Goal: Information Seeking & Learning: Learn about a topic

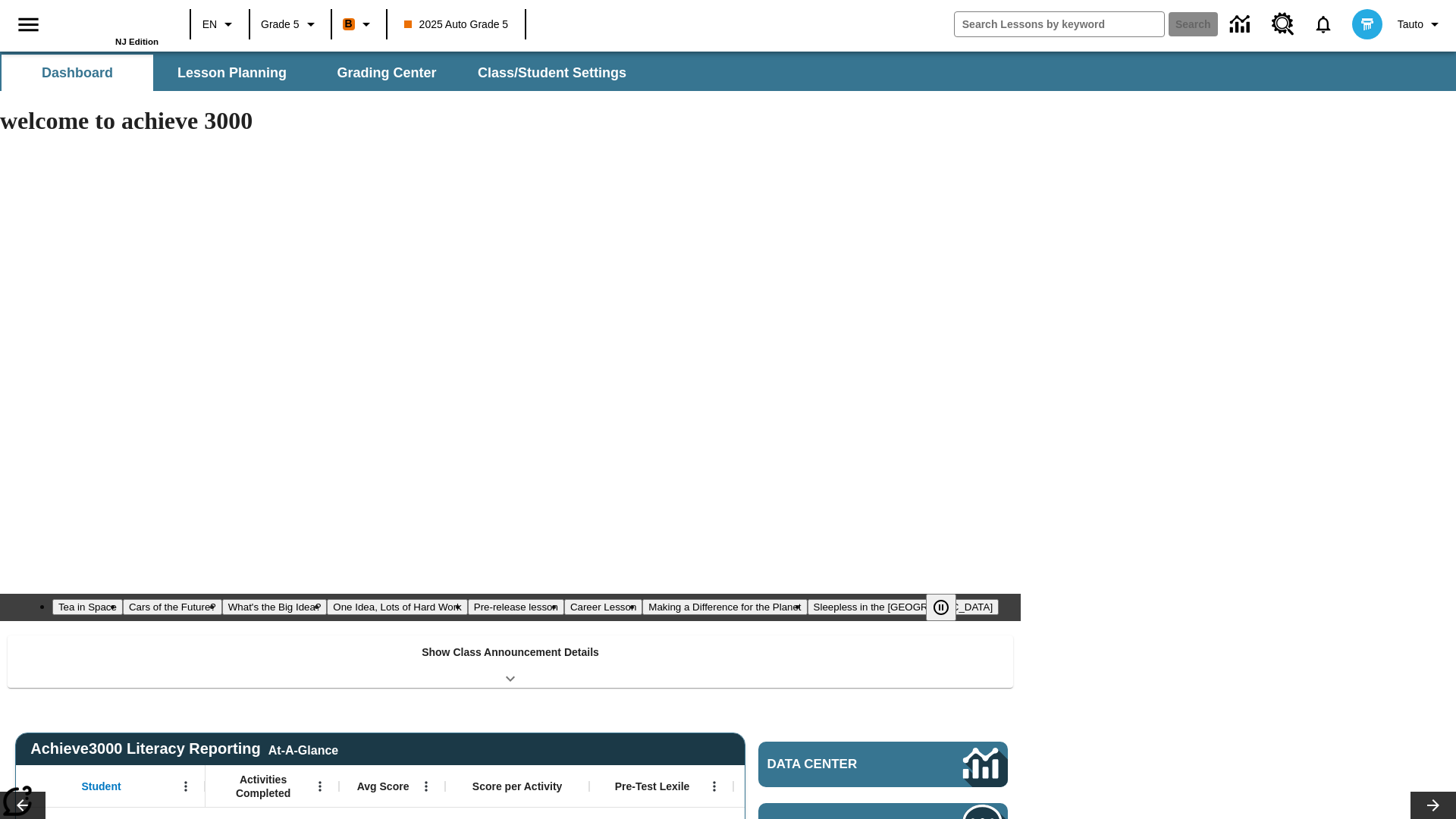
type input "-1"
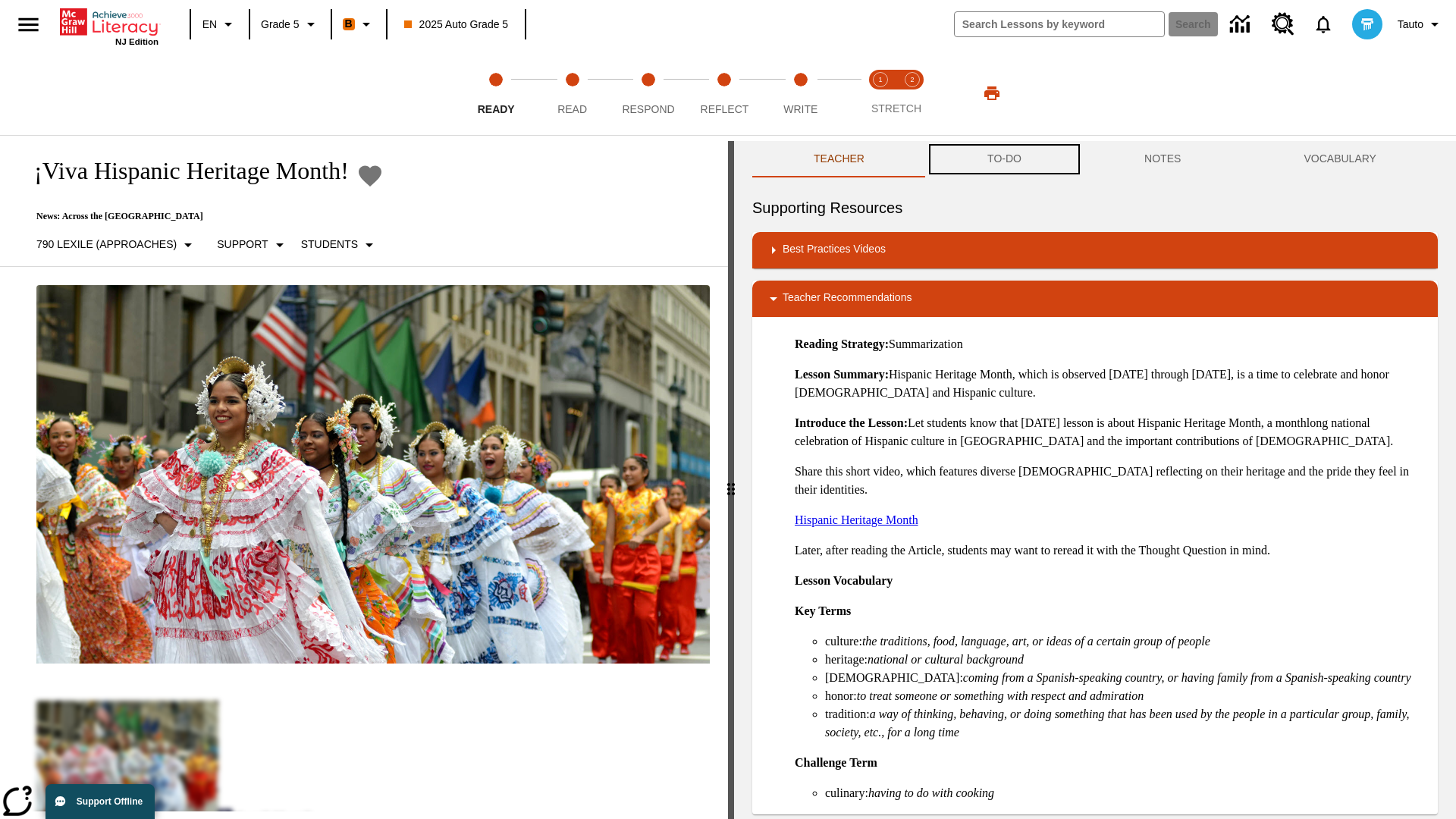
click at [1004, 159] on button "TO-DO" at bounding box center [1004, 159] width 157 height 36
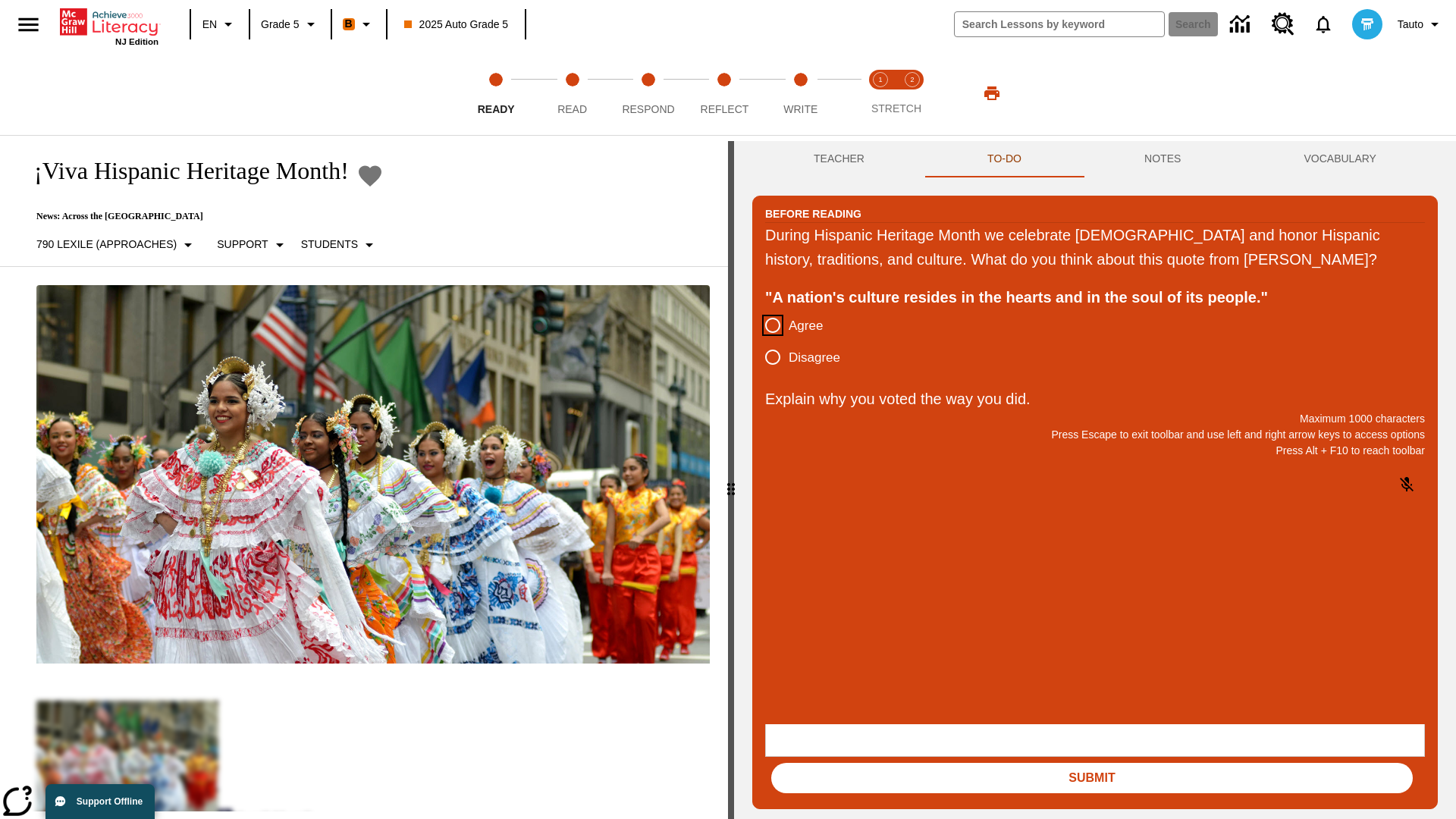
click at [773, 341] on input "Agree" at bounding box center [772, 325] width 32 height 32
radio input "true"
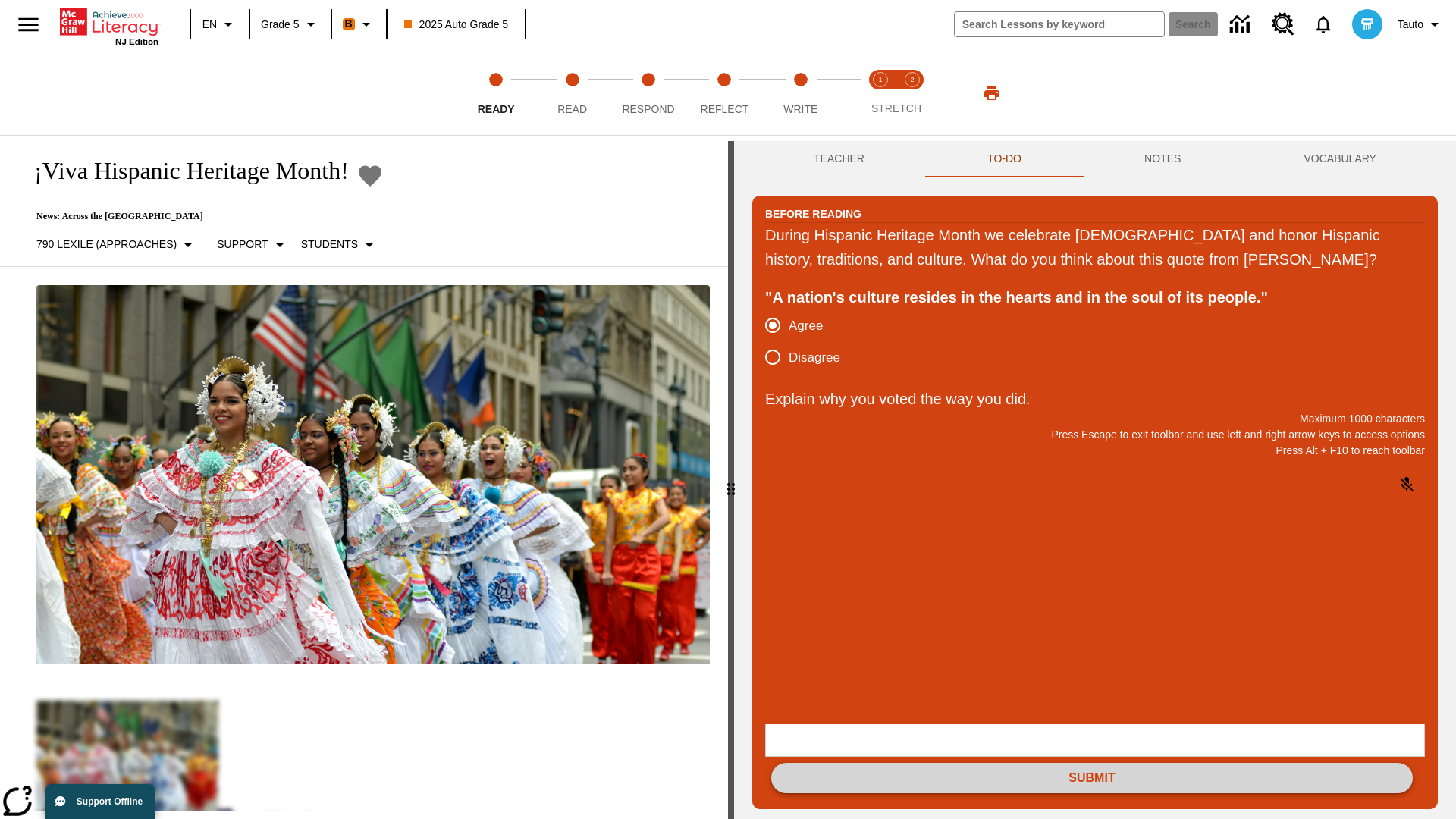
click at [1092, 763] on button "Submit" at bounding box center [1092, 778] width 642 height 30
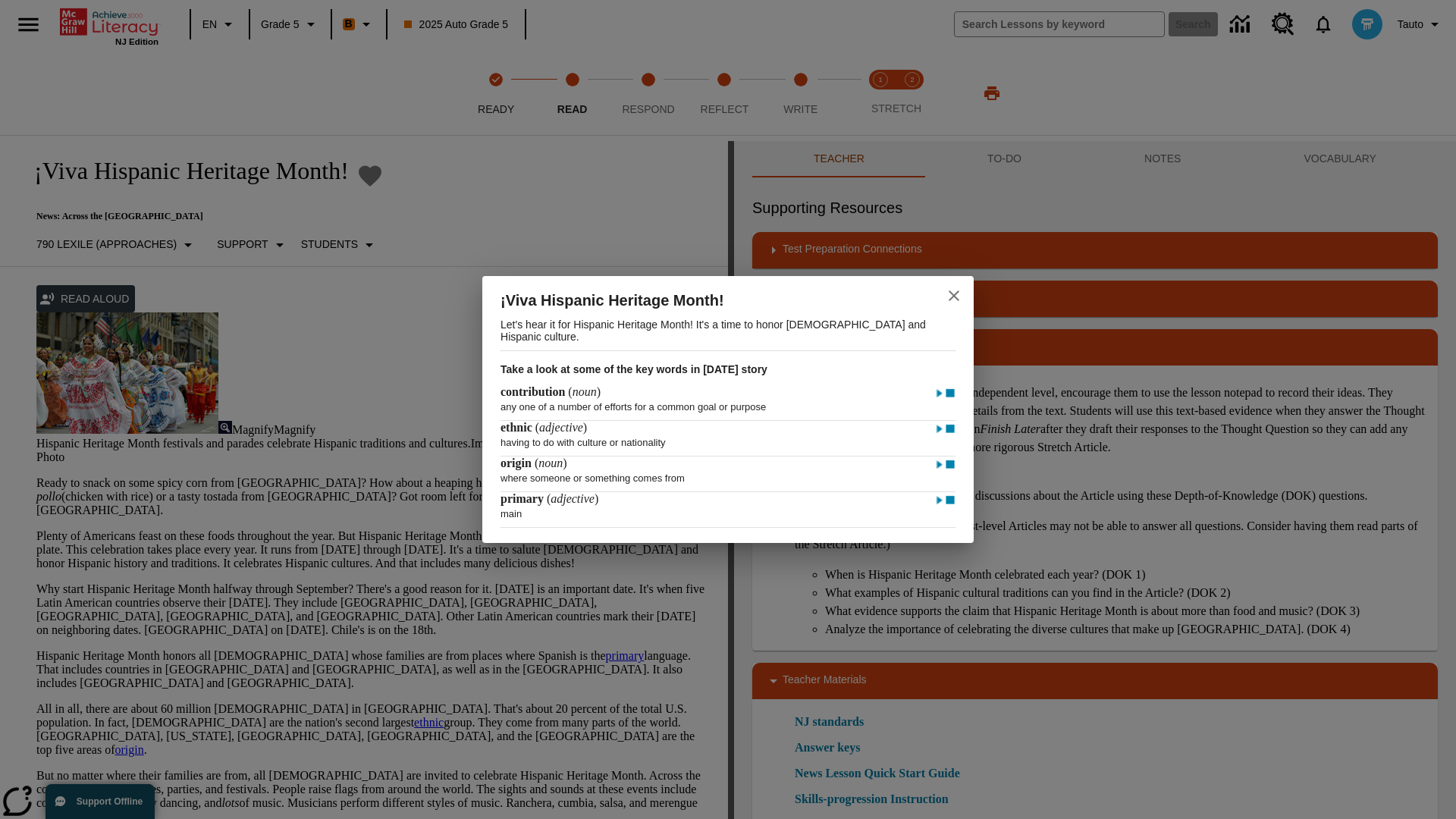
click at [954, 294] on icon "close" at bounding box center [953, 295] width 10 height 10
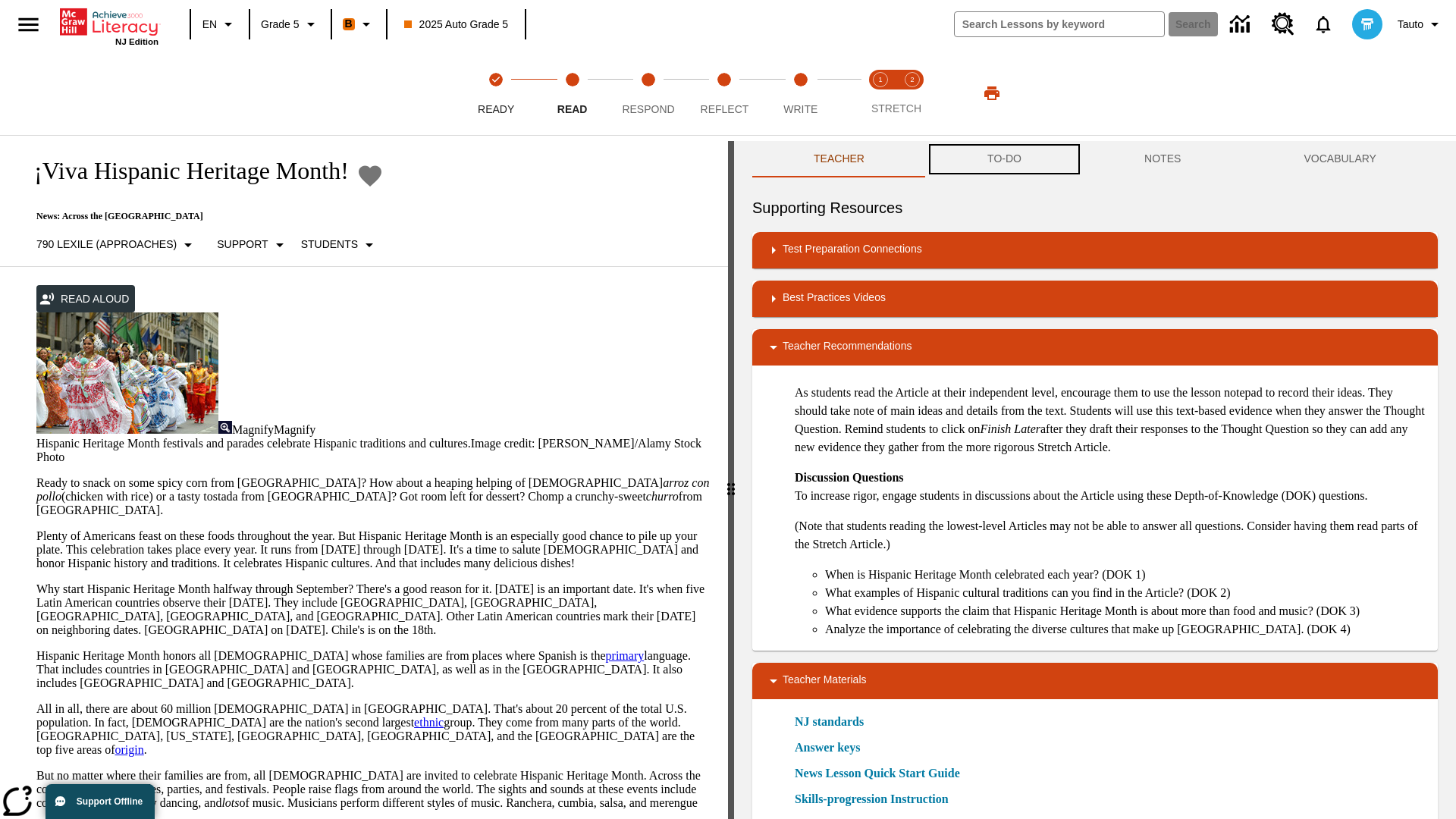
scroll to position [1, 0]
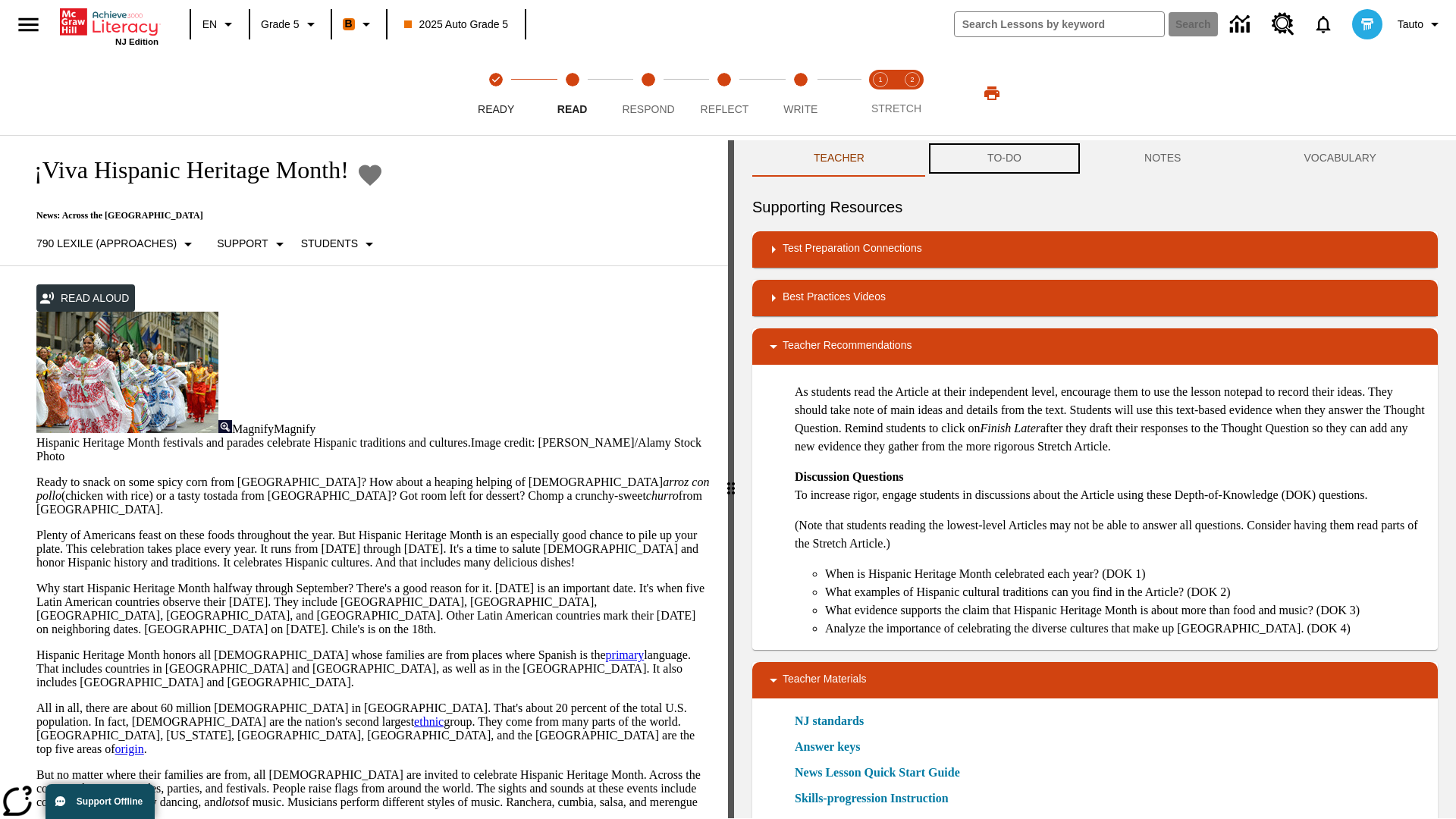
click at [1004, 159] on button "TO-DO" at bounding box center [1004, 158] width 157 height 36
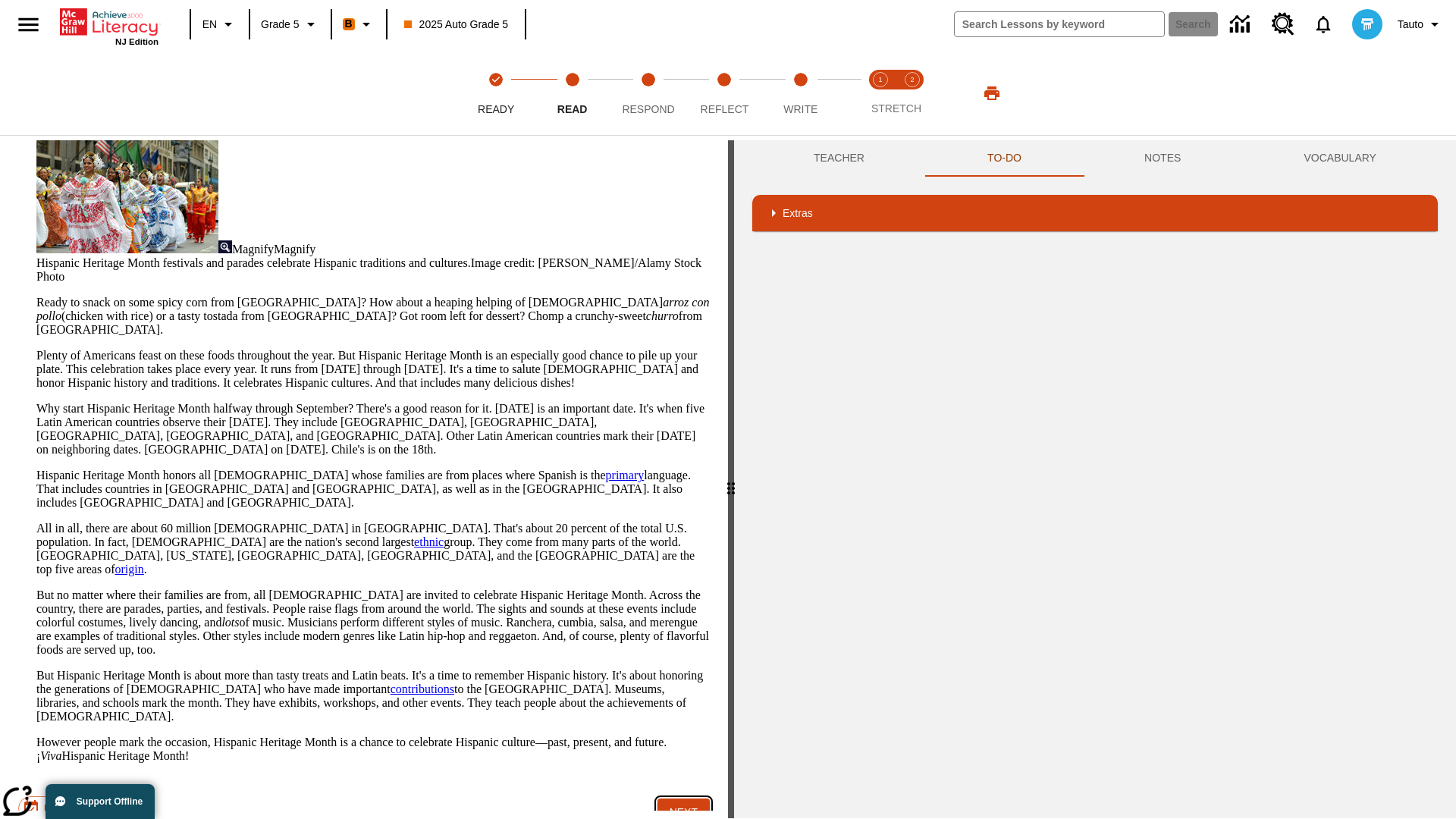
scroll to position [0, 0]
click at [683, 799] on button "Next" at bounding box center [683, 813] width 53 height 28
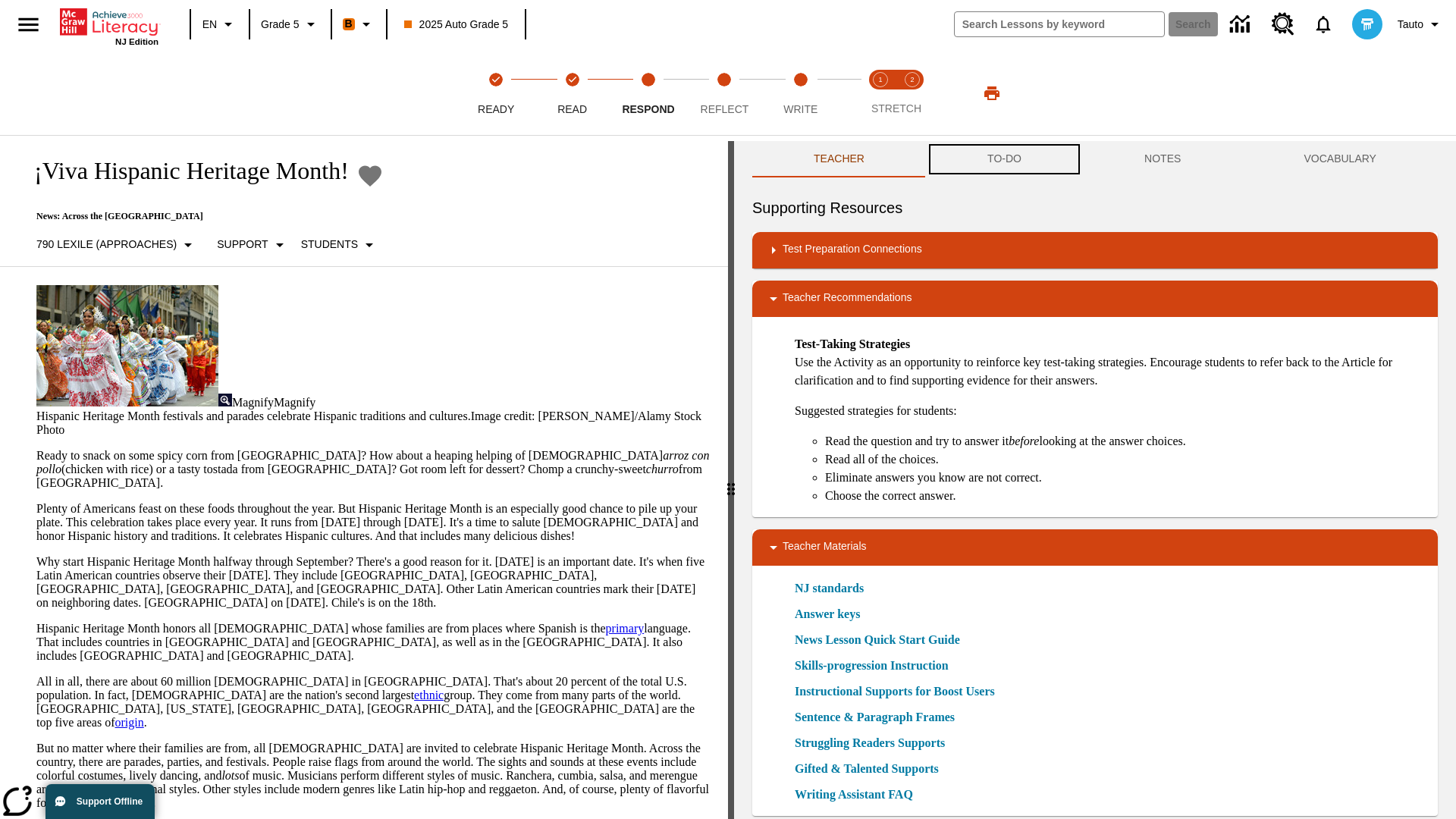
scroll to position [1, 0]
click at [1004, 159] on button "TO-DO" at bounding box center [1004, 158] width 157 height 36
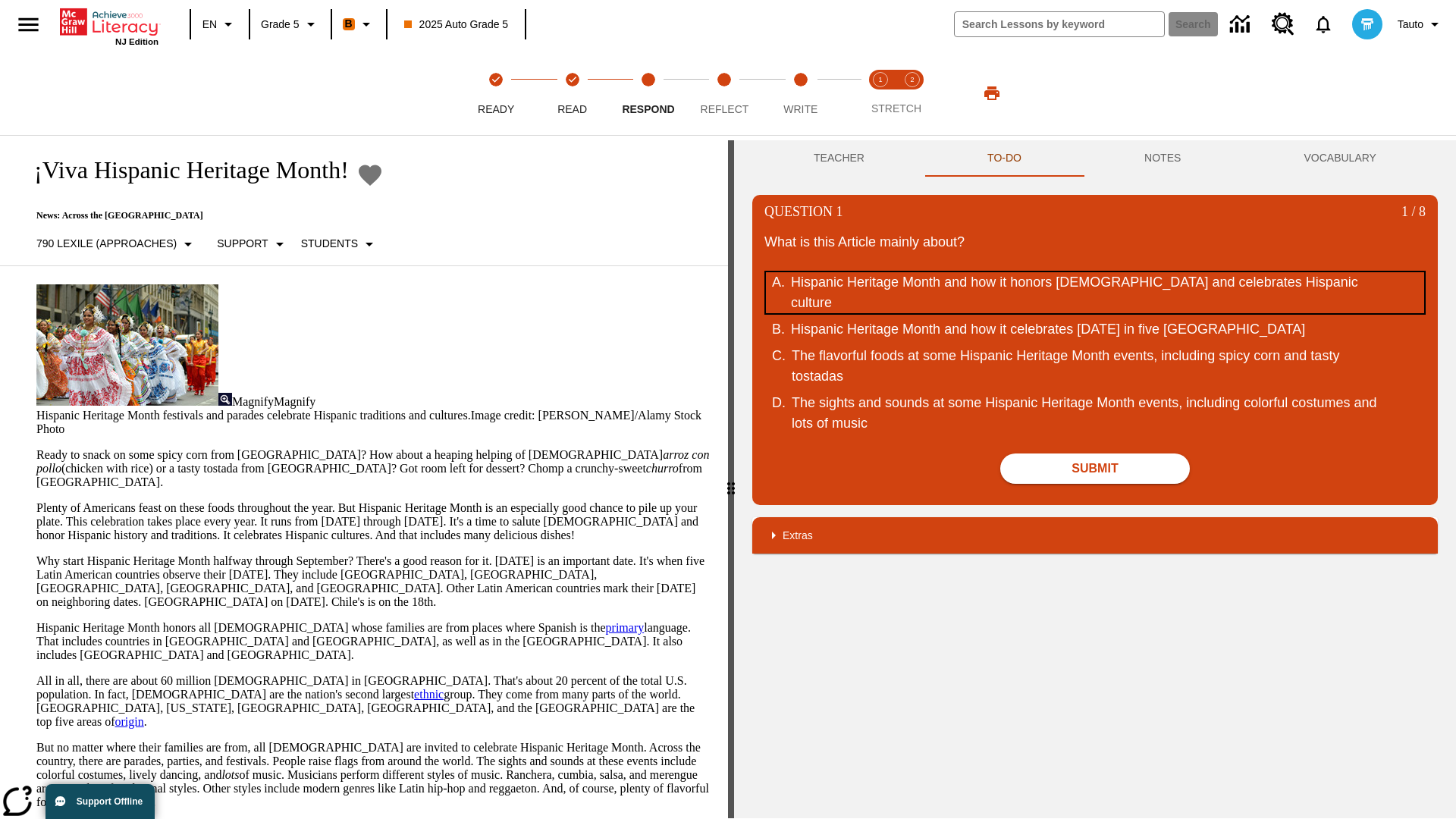
click at [1095, 293] on div "Hispanic Heritage Month and how it honors [DEMOGRAPHIC_DATA] and celebrates His…" at bounding box center [1085, 292] width 587 height 41
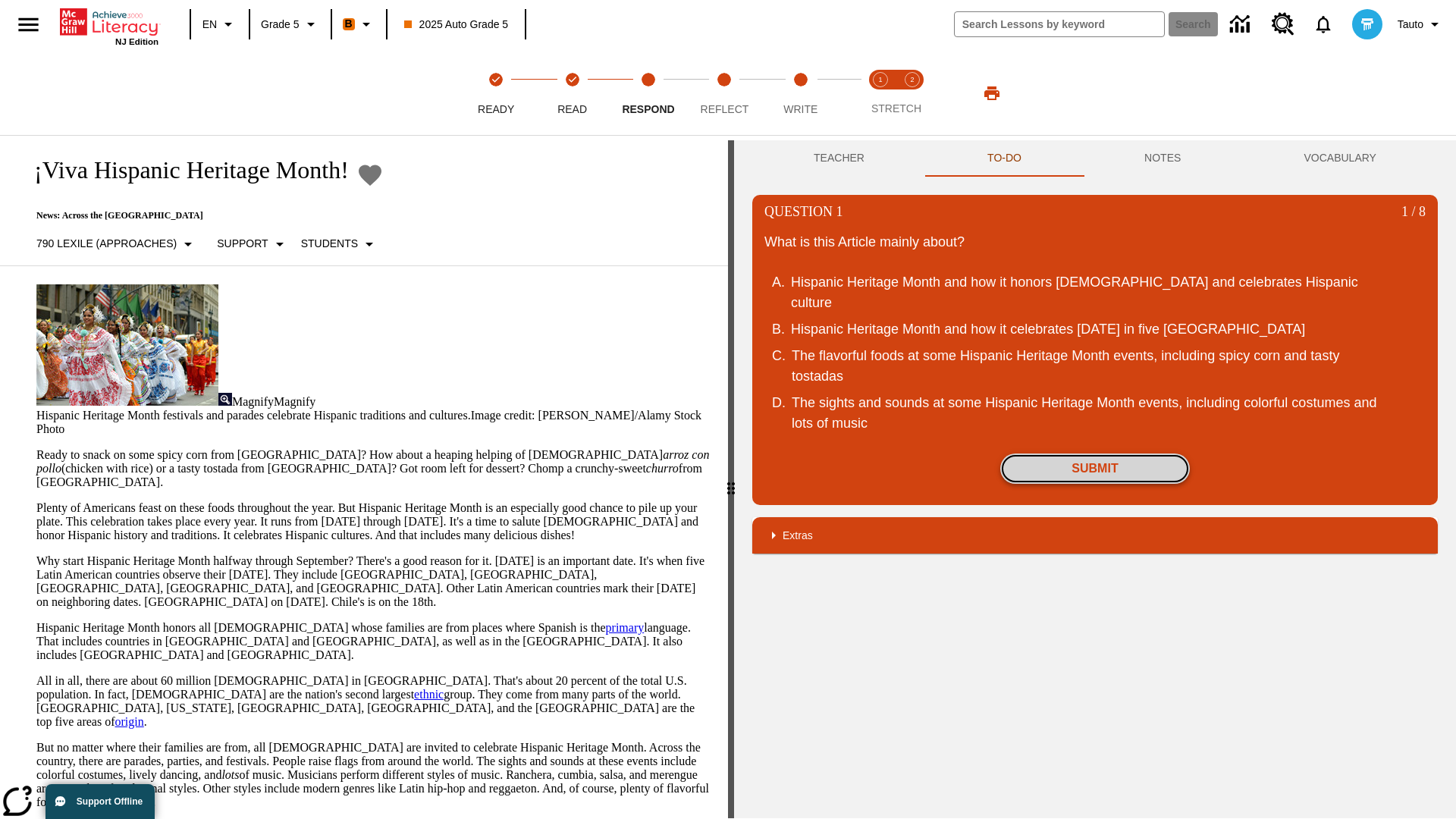
click at [1095, 484] on button "Submit" at bounding box center [1095, 468] width 190 height 30
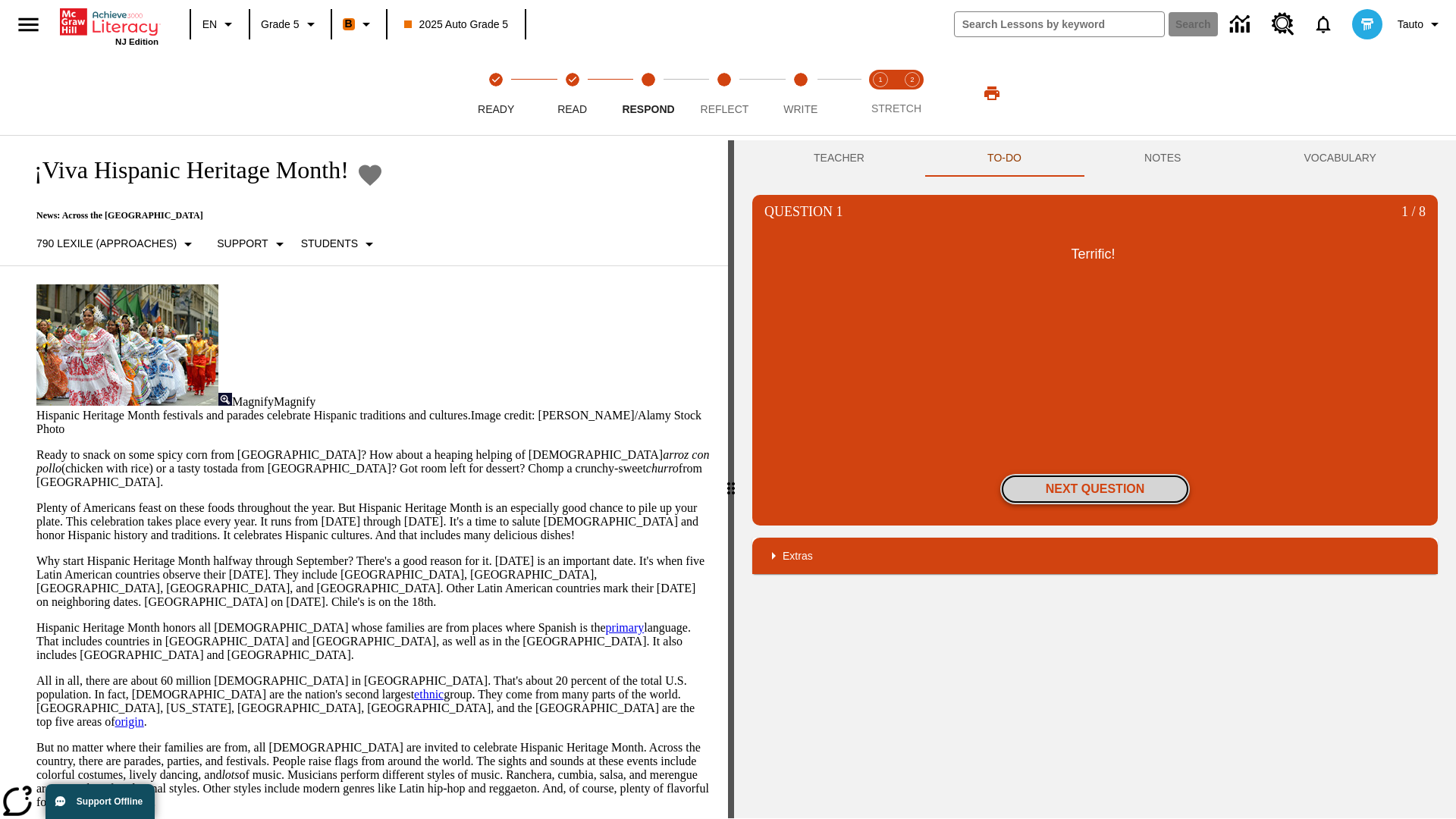
click at [1095, 489] on button "Next Question" at bounding box center [1095, 489] width 190 height 30
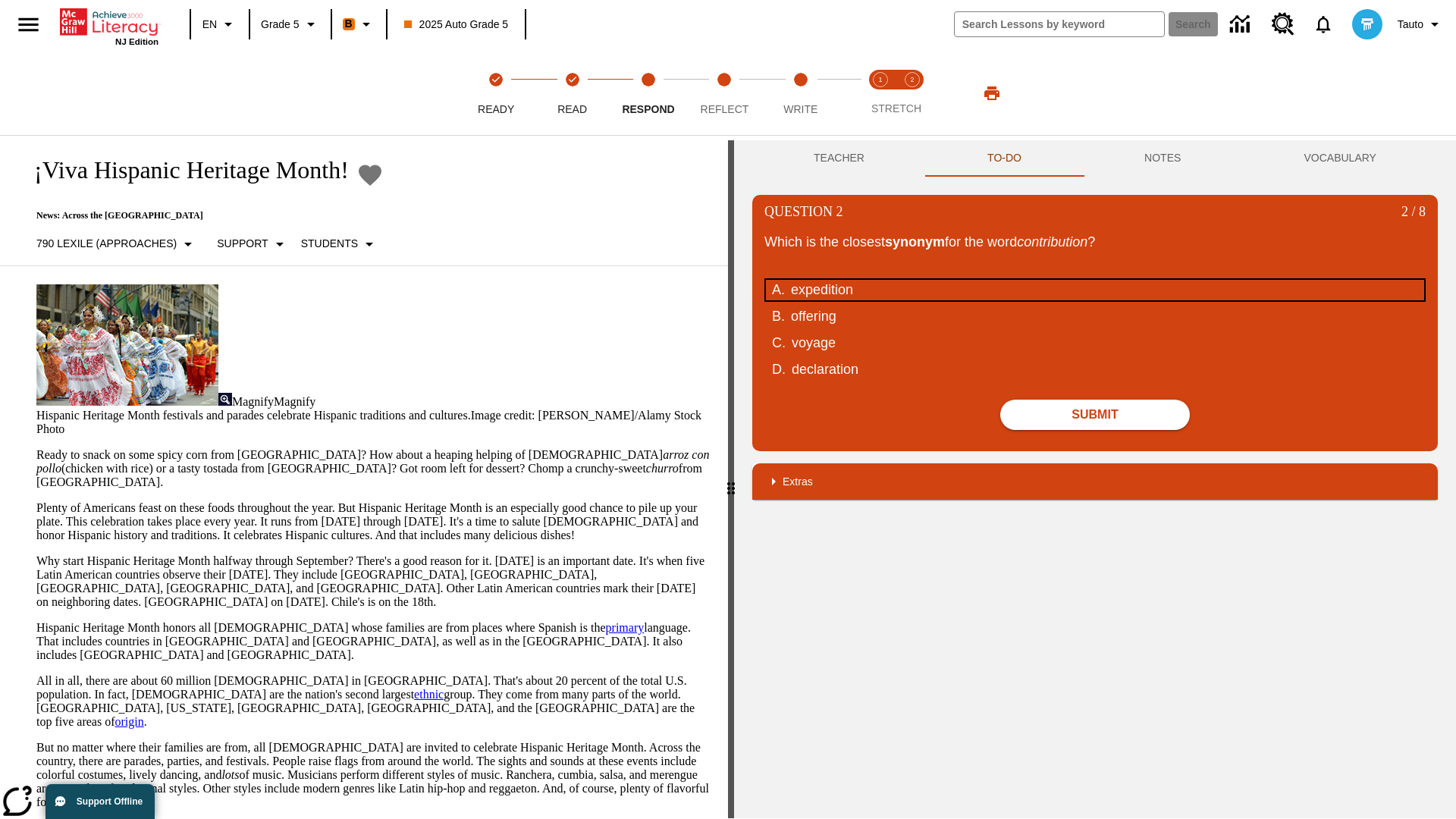
click at [1095, 289] on div "expedition" at bounding box center [1085, 290] width 587 height 21
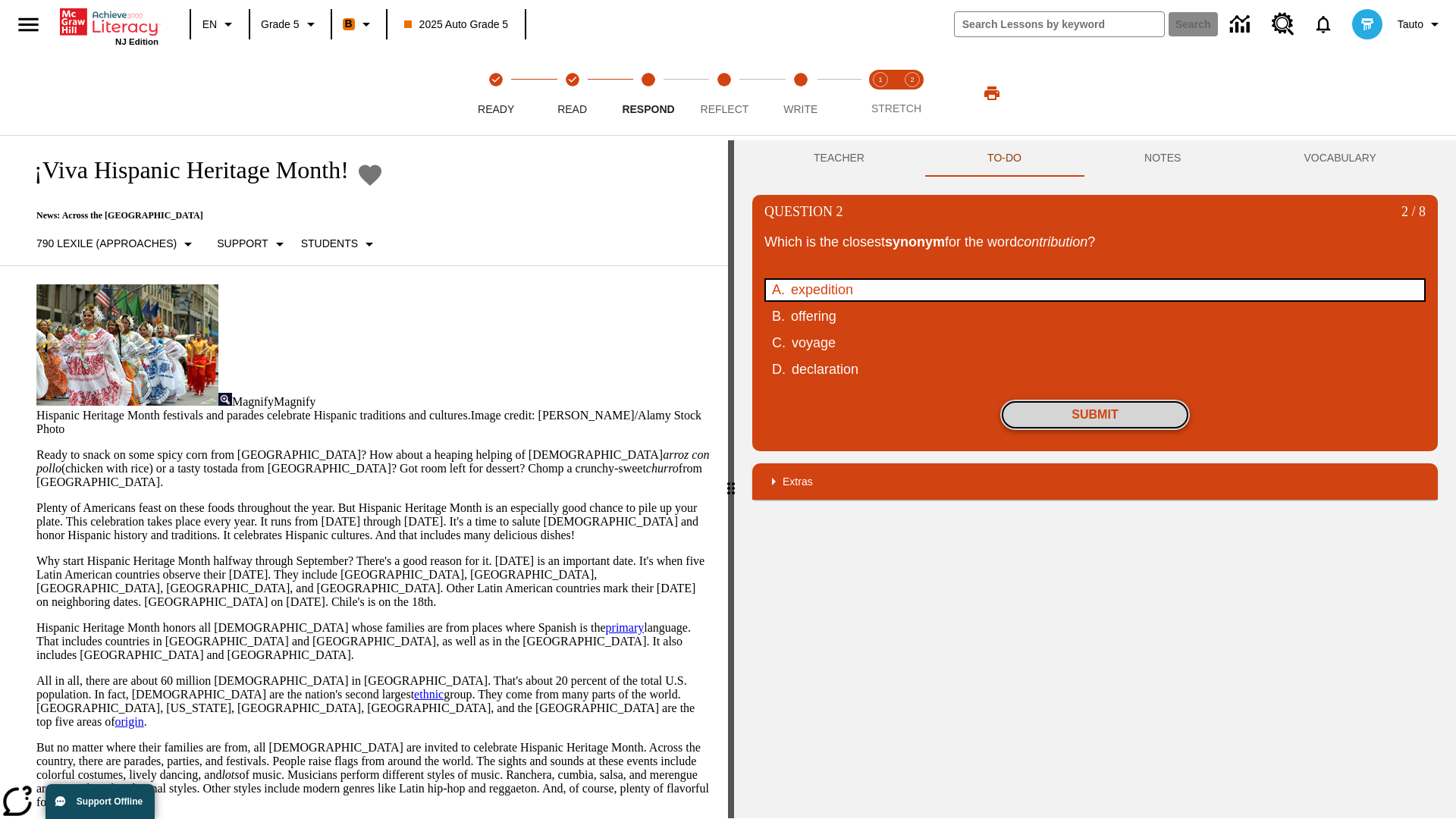
click at [1095, 415] on button "Submit" at bounding box center [1095, 415] width 190 height 30
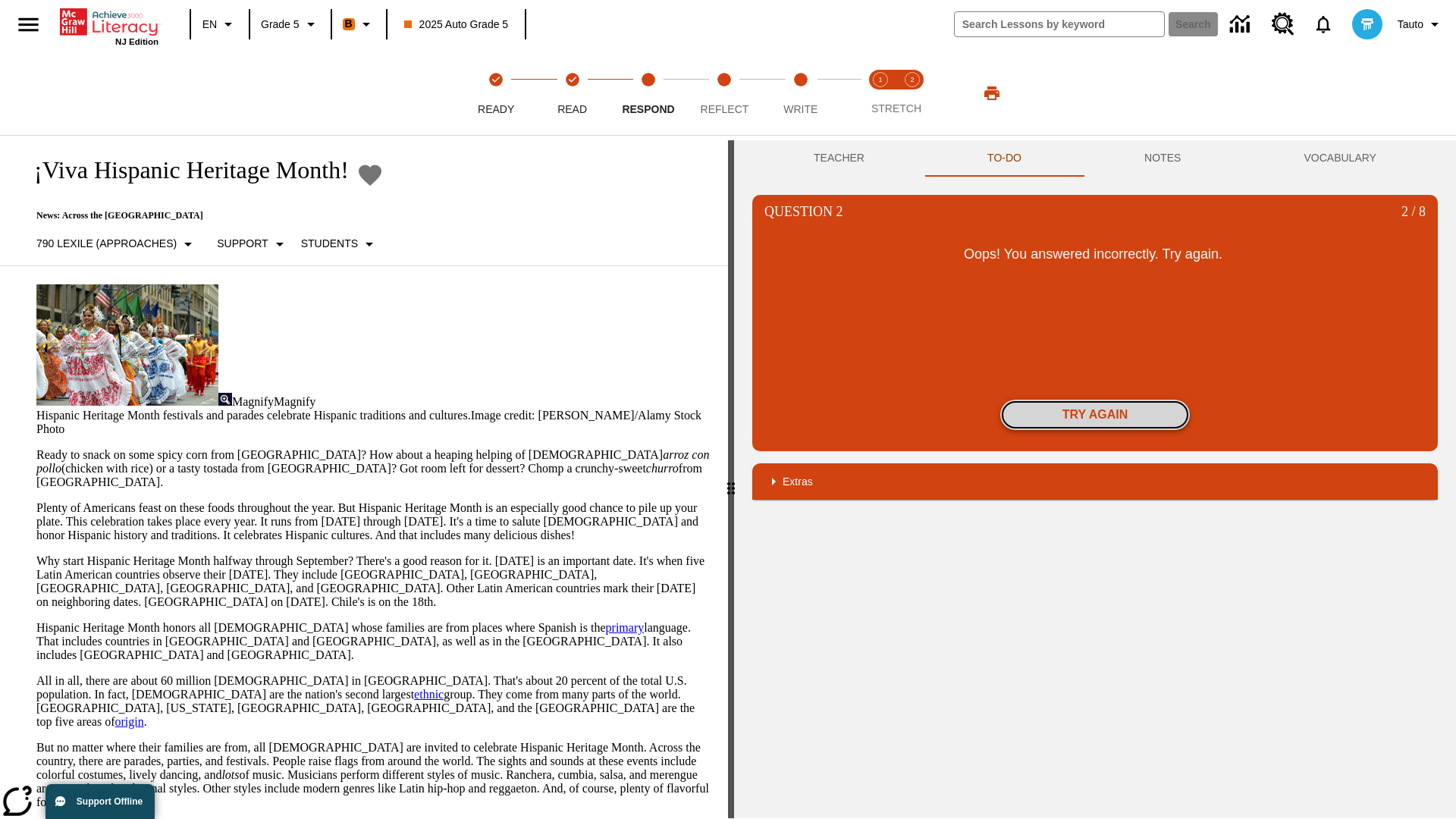
click at [1095, 415] on button "Try again" at bounding box center [1095, 415] width 190 height 30
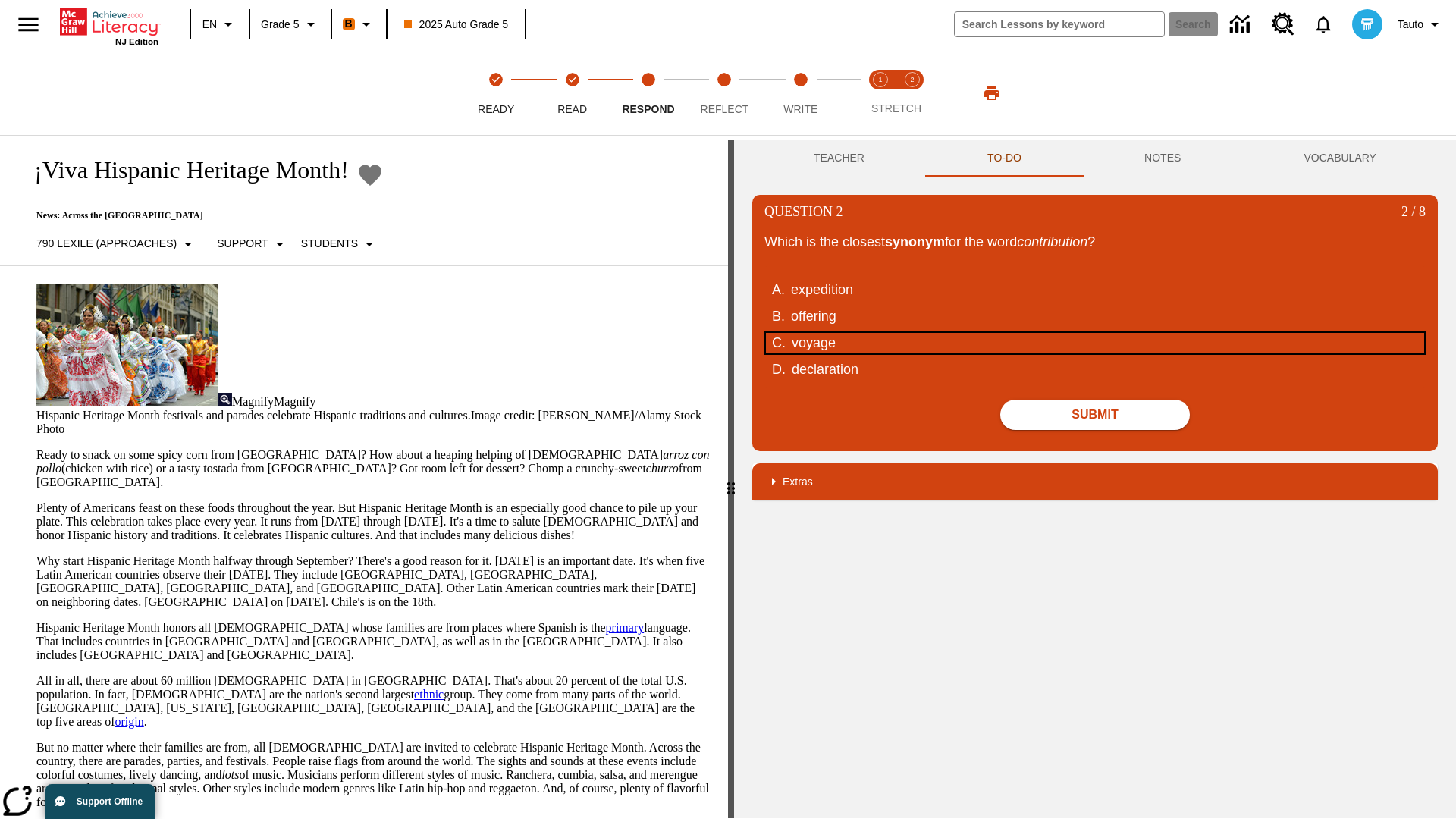
click at [1095, 343] on div "voyage" at bounding box center [1086, 343] width 587 height 21
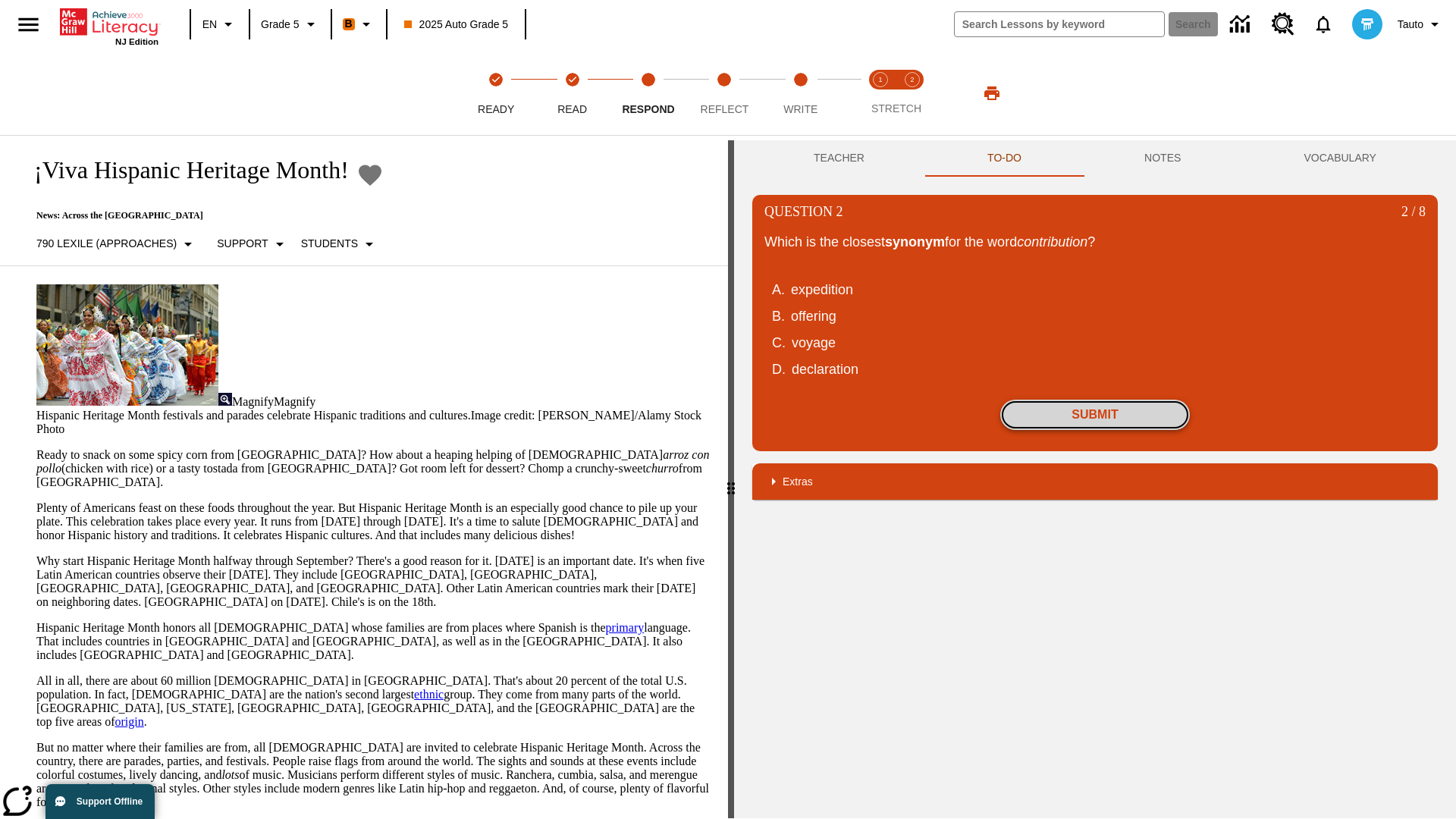
click at [1095, 415] on button "Submit" at bounding box center [1095, 415] width 190 height 30
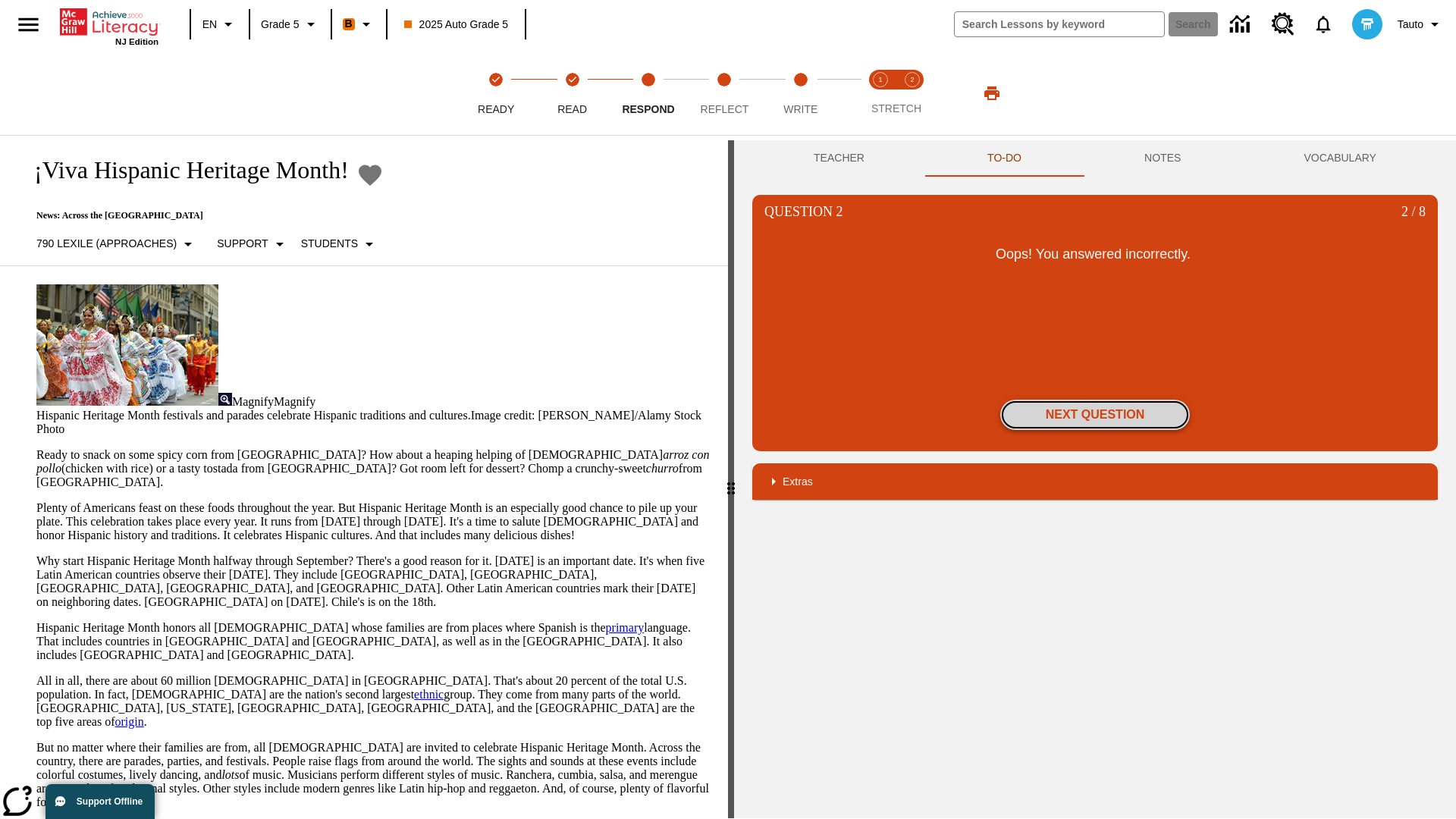
click at [1095, 415] on button "Next Question" at bounding box center [1095, 415] width 190 height 30
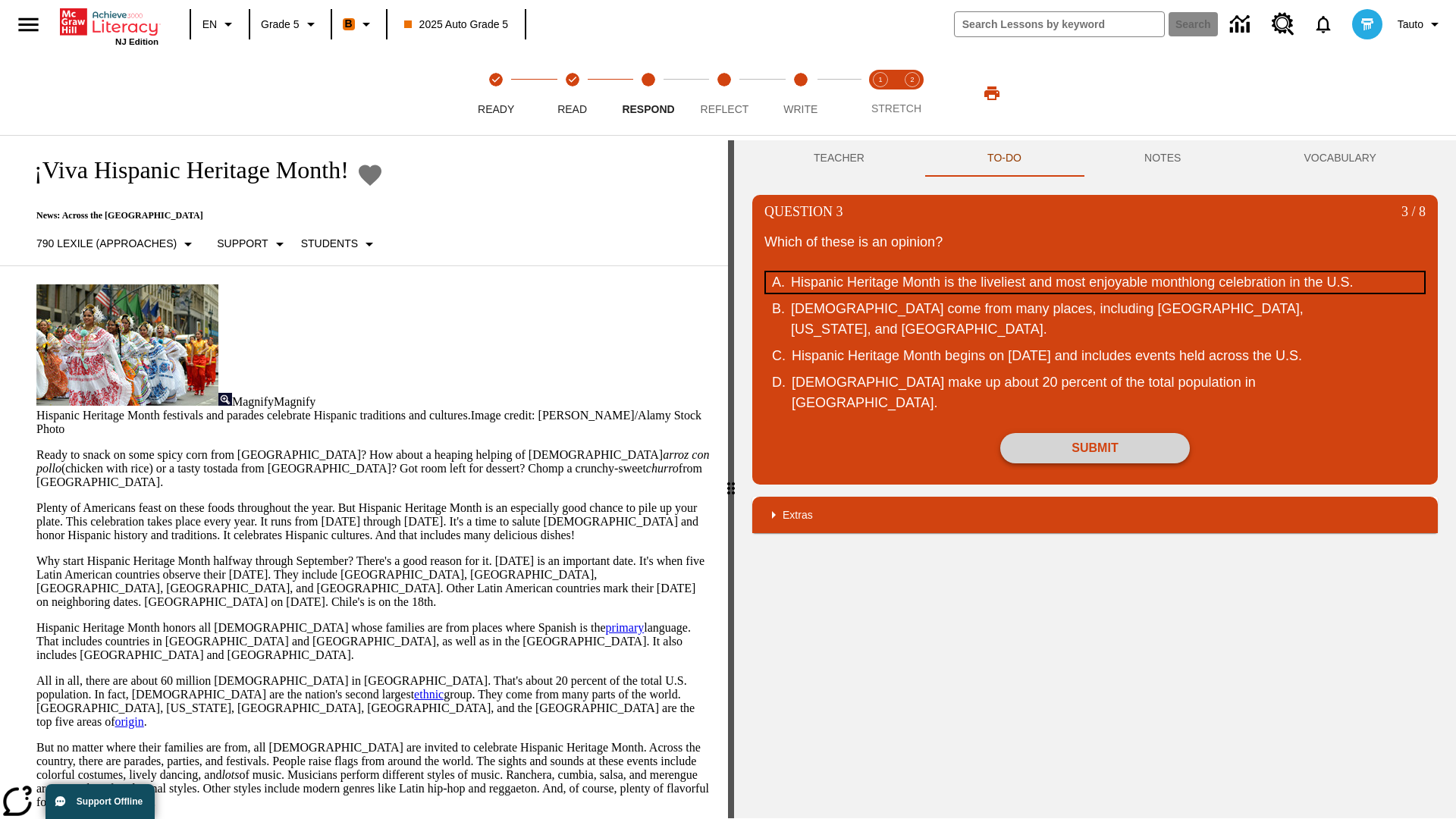
click at [1095, 293] on div "Hispanic Heritage Month is the liveliest and most enjoyable monthlong celebrati…" at bounding box center [1085, 283] width 587 height 21
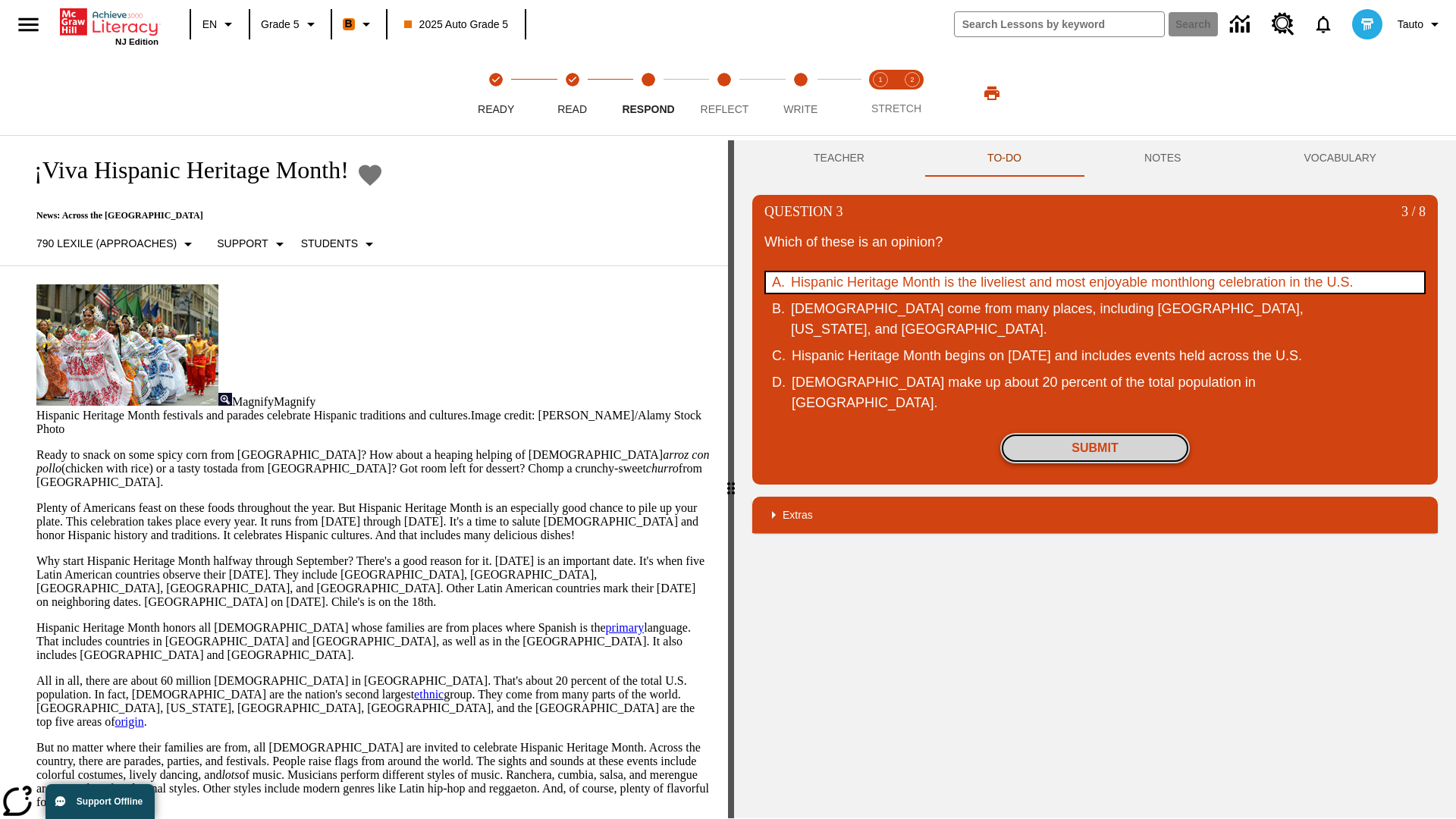
click at [1095, 463] on button "Submit" at bounding box center [1095, 448] width 190 height 30
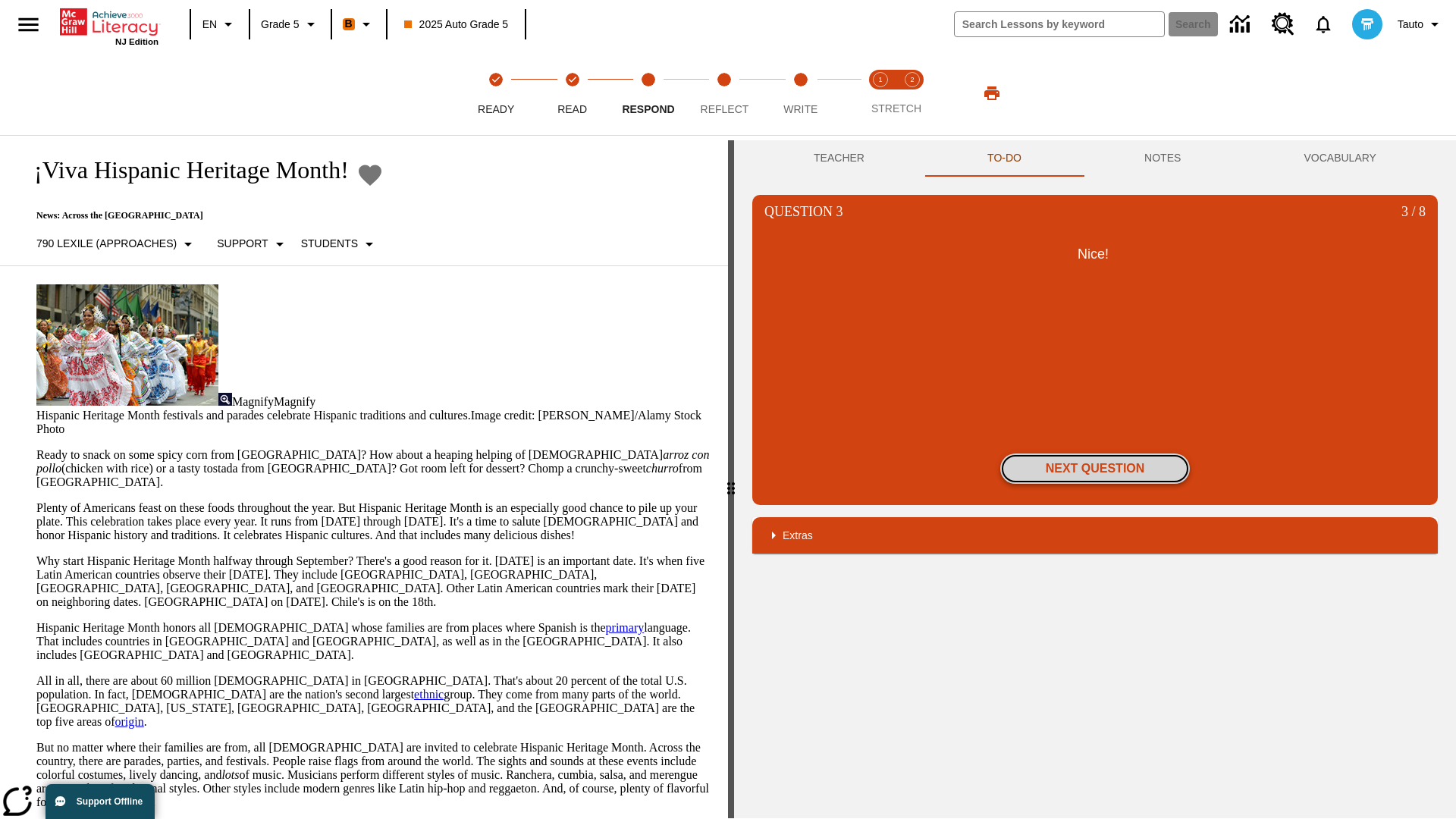
click at [1095, 469] on button "Next Question" at bounding box center [1095, 468] width 190 height 30
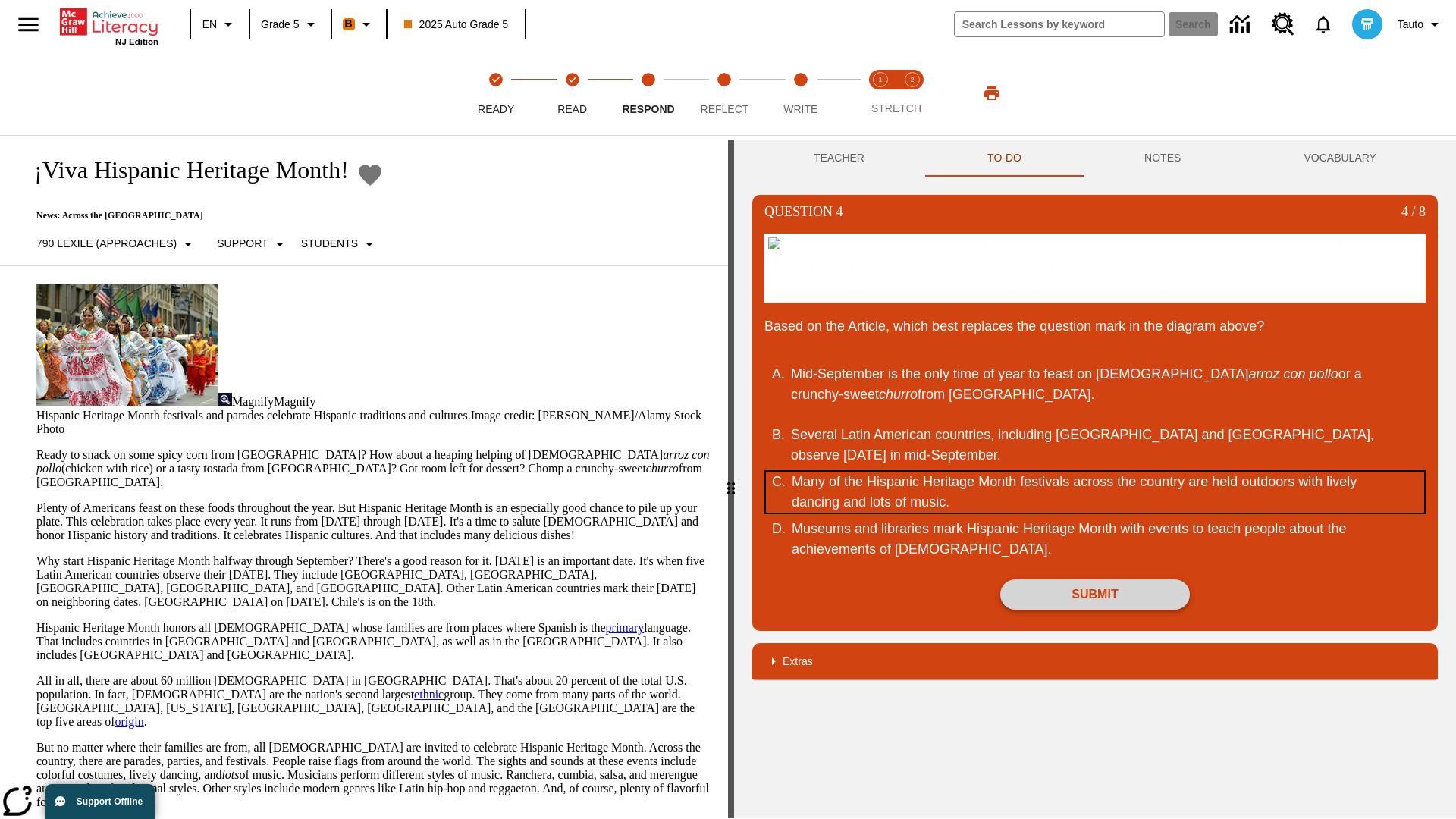
click at [1095, 513] on div "Many of the Hispanic Heritage Month festivals across the country are held outdo…" at bounding box center [1086, 492] width 587 height 41
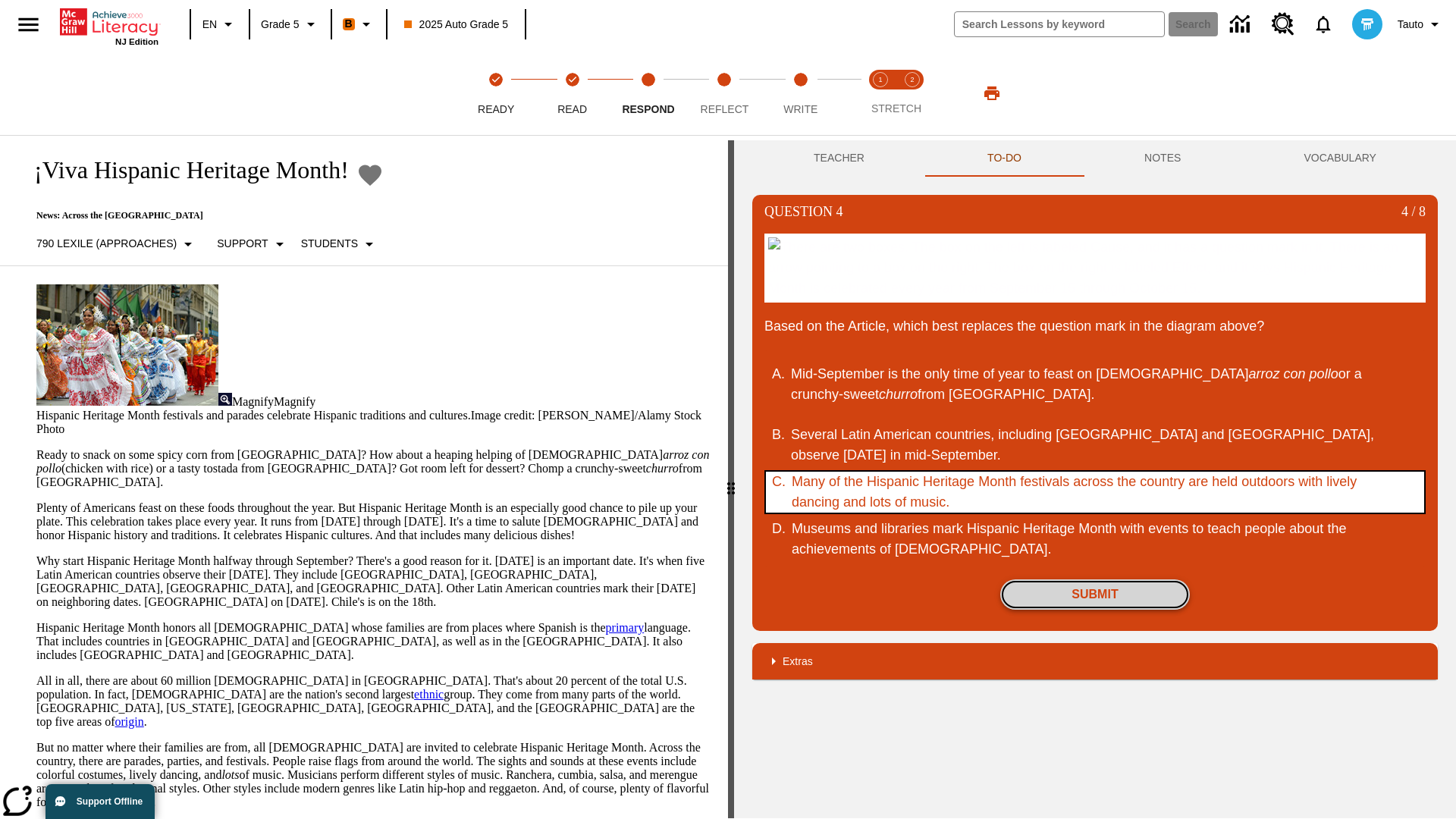
click at [1095, 610] on button "Submit" at bounding box center [1095, 594] width 190 height 30
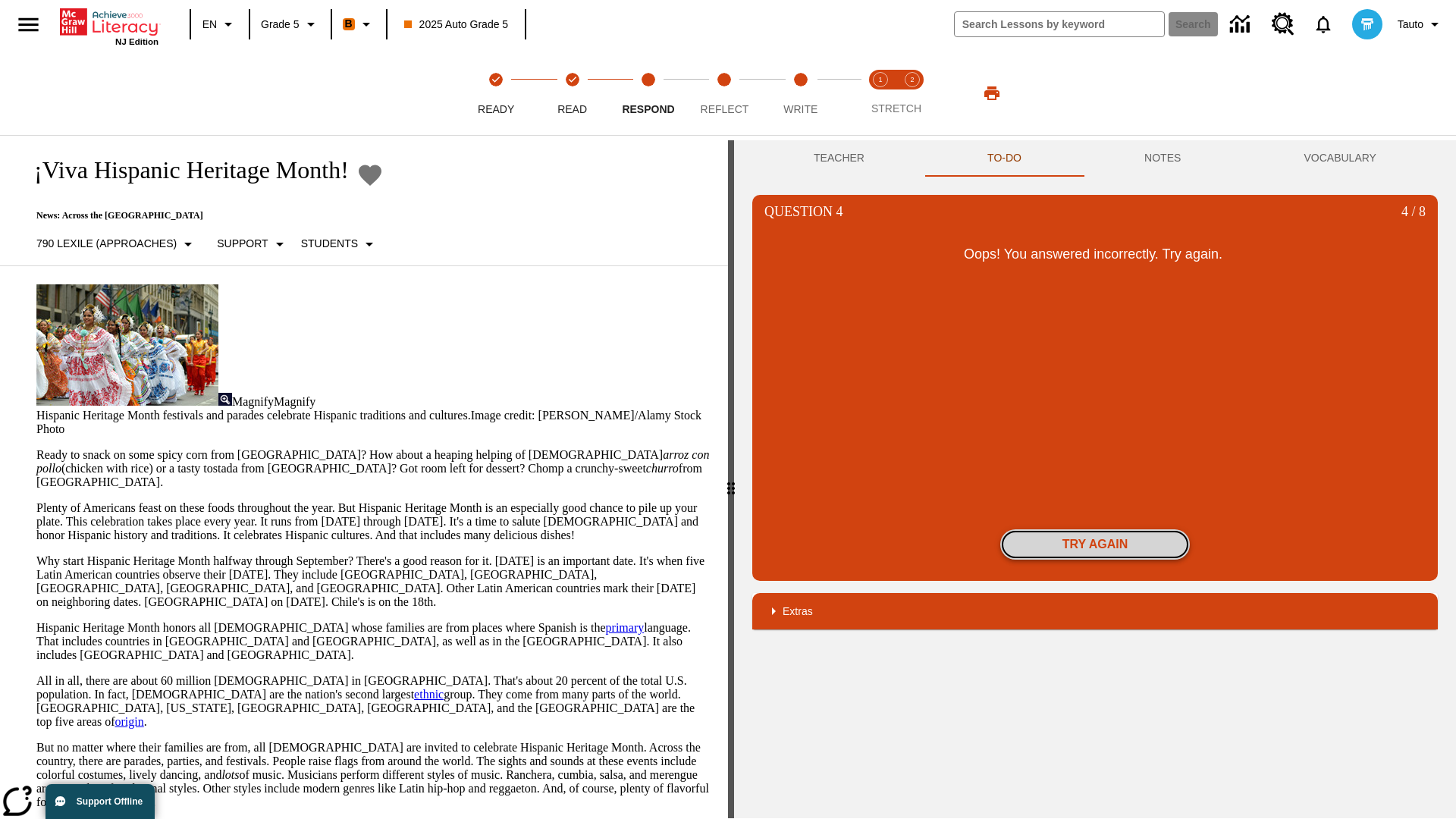
click at [1095, 544] on button "Try again" at bounding box center [1095, 544] width 190 height 30
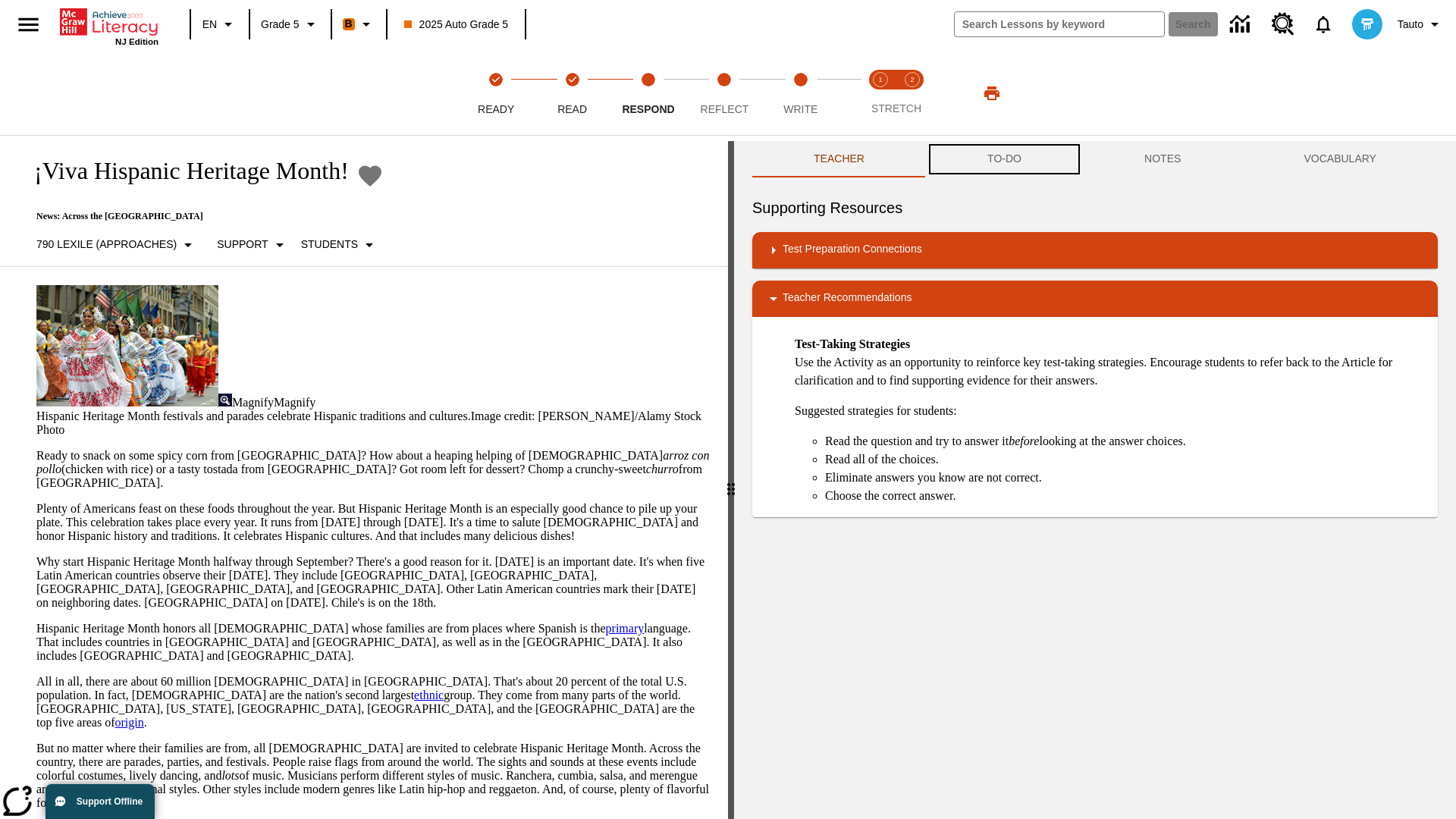
click at [1004, 159] on button "TO-DO" at bounding box center [1004, 159] width 157 height 36
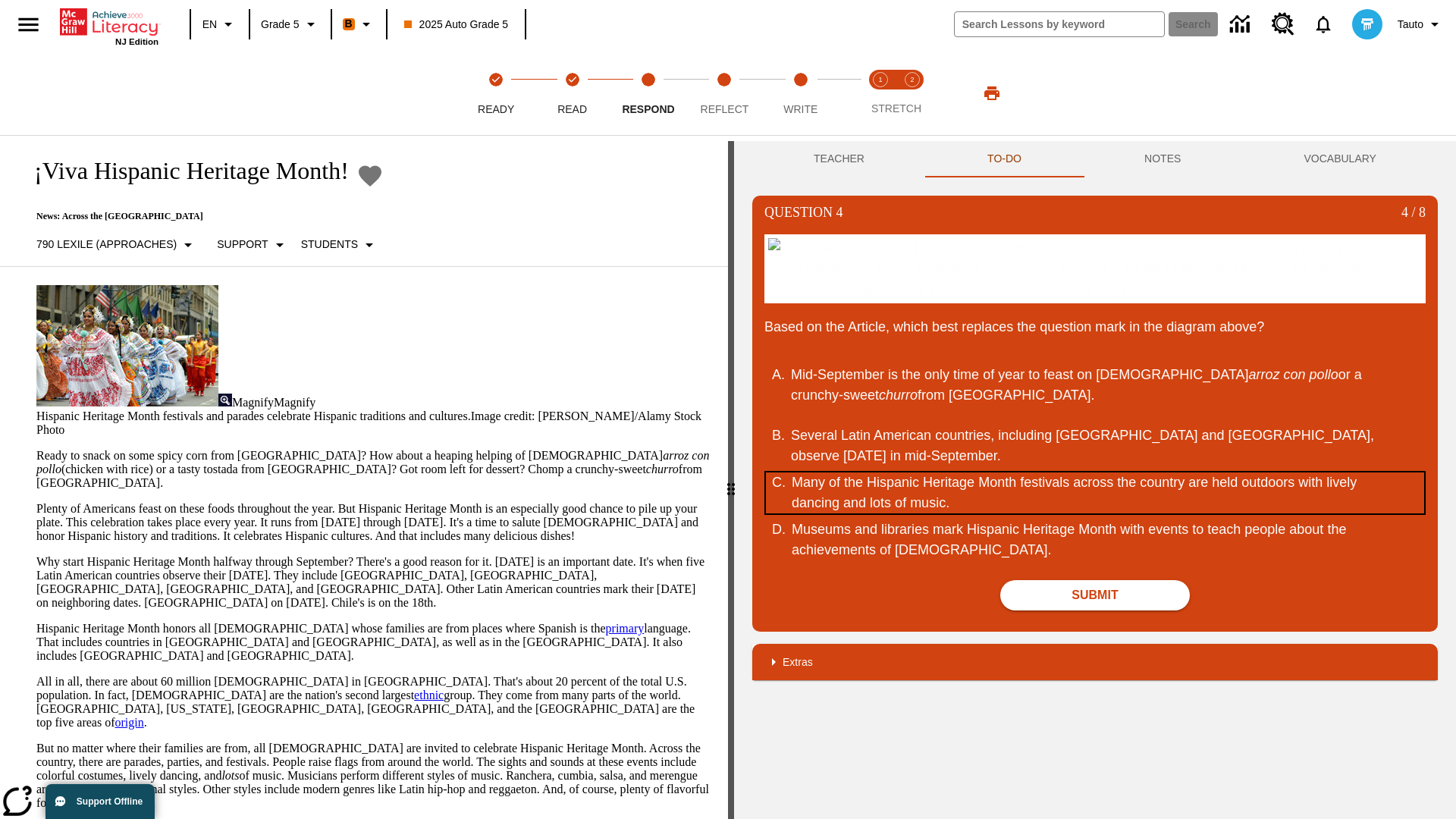
click at [1095, 513] on div "Many of the Hispanic Heritage Month festivals across the country are held outdo…" at bounding box center [1086, 492] width 587 height 41
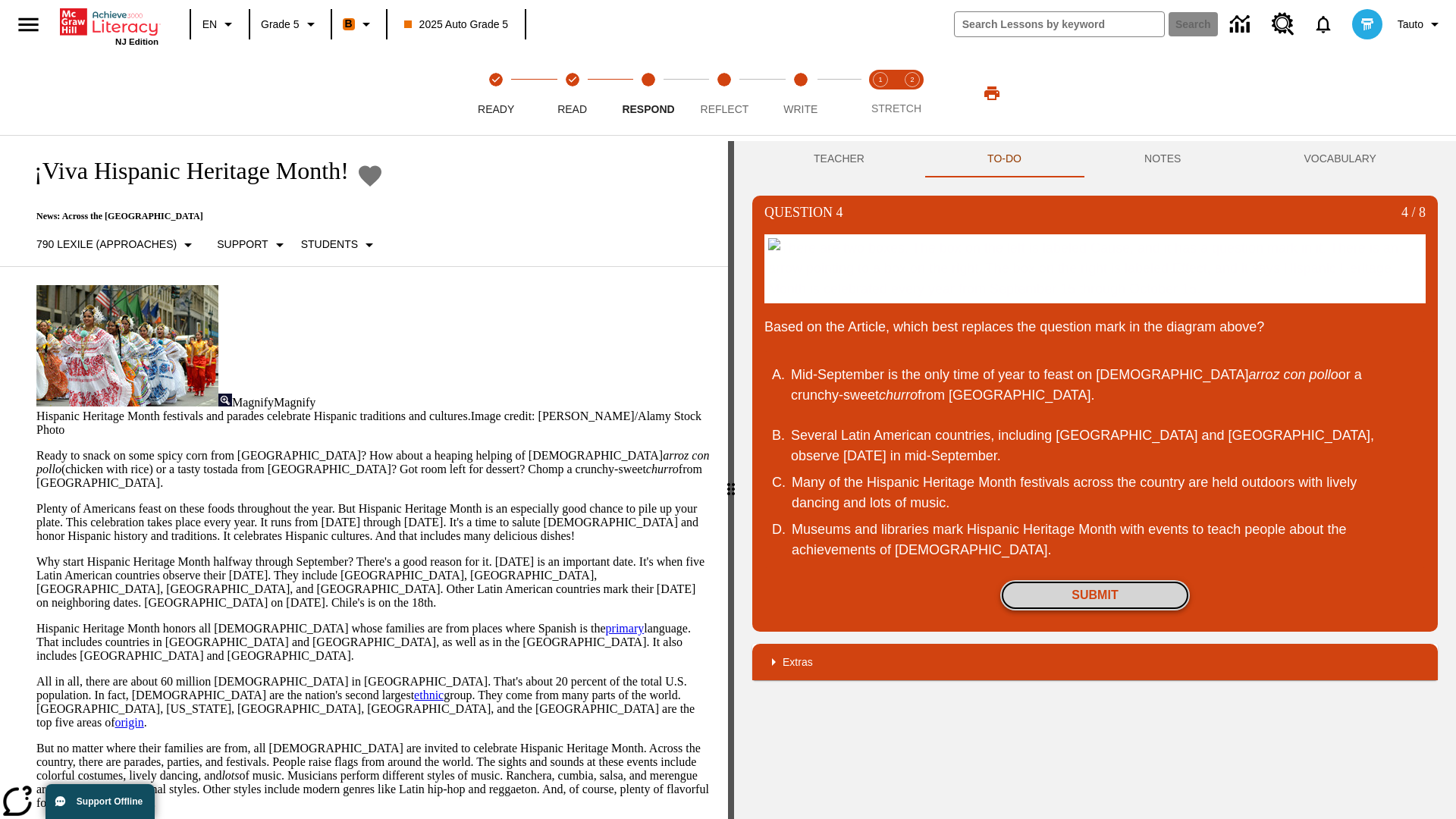
click at [1095, 611] on button "Submit" at bounding box center [1095, 595] width 190 height 30
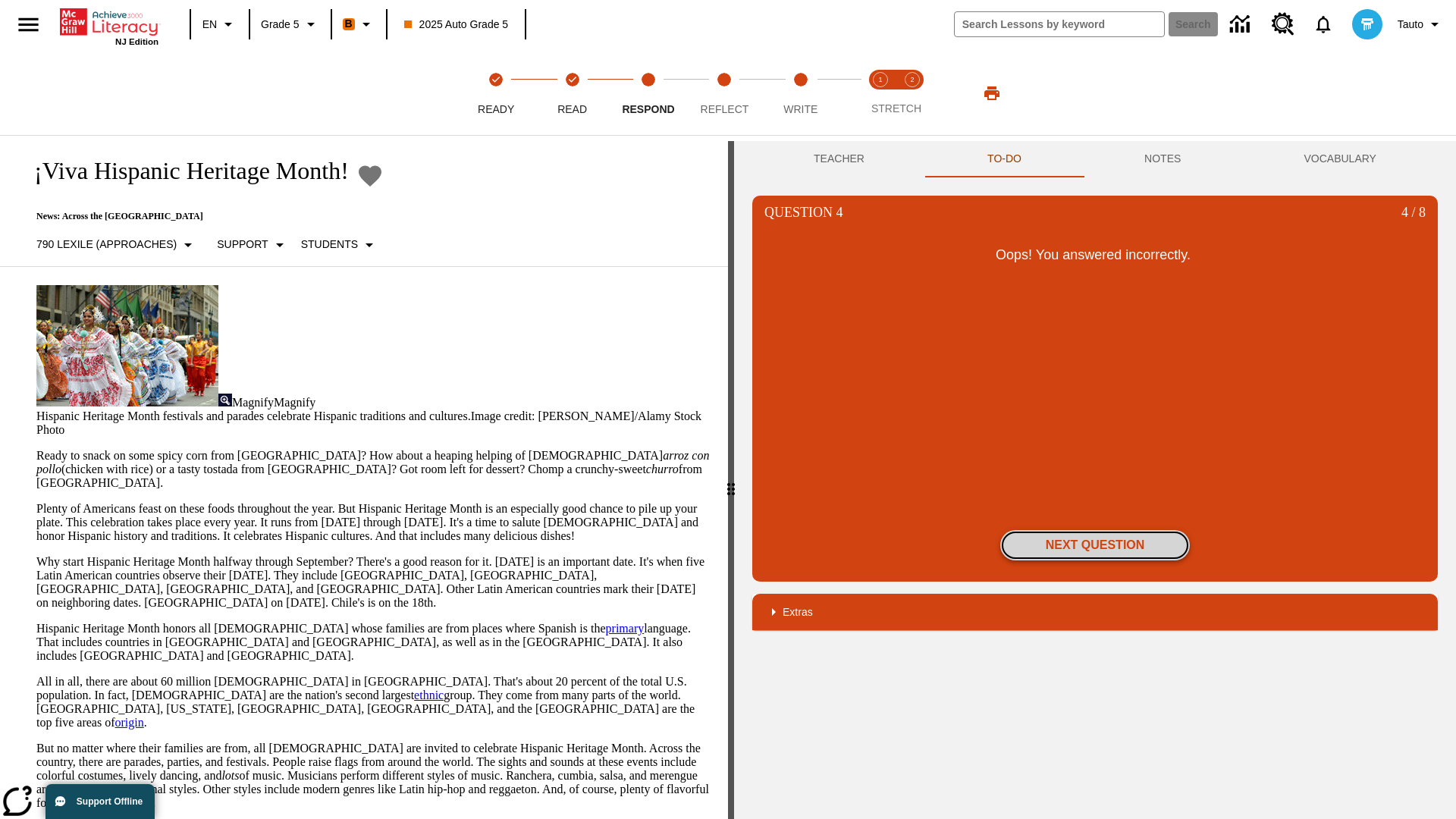
click at [1095, 545] on button "Next Question" at bounding box center [1095, 545] width 190 height 30
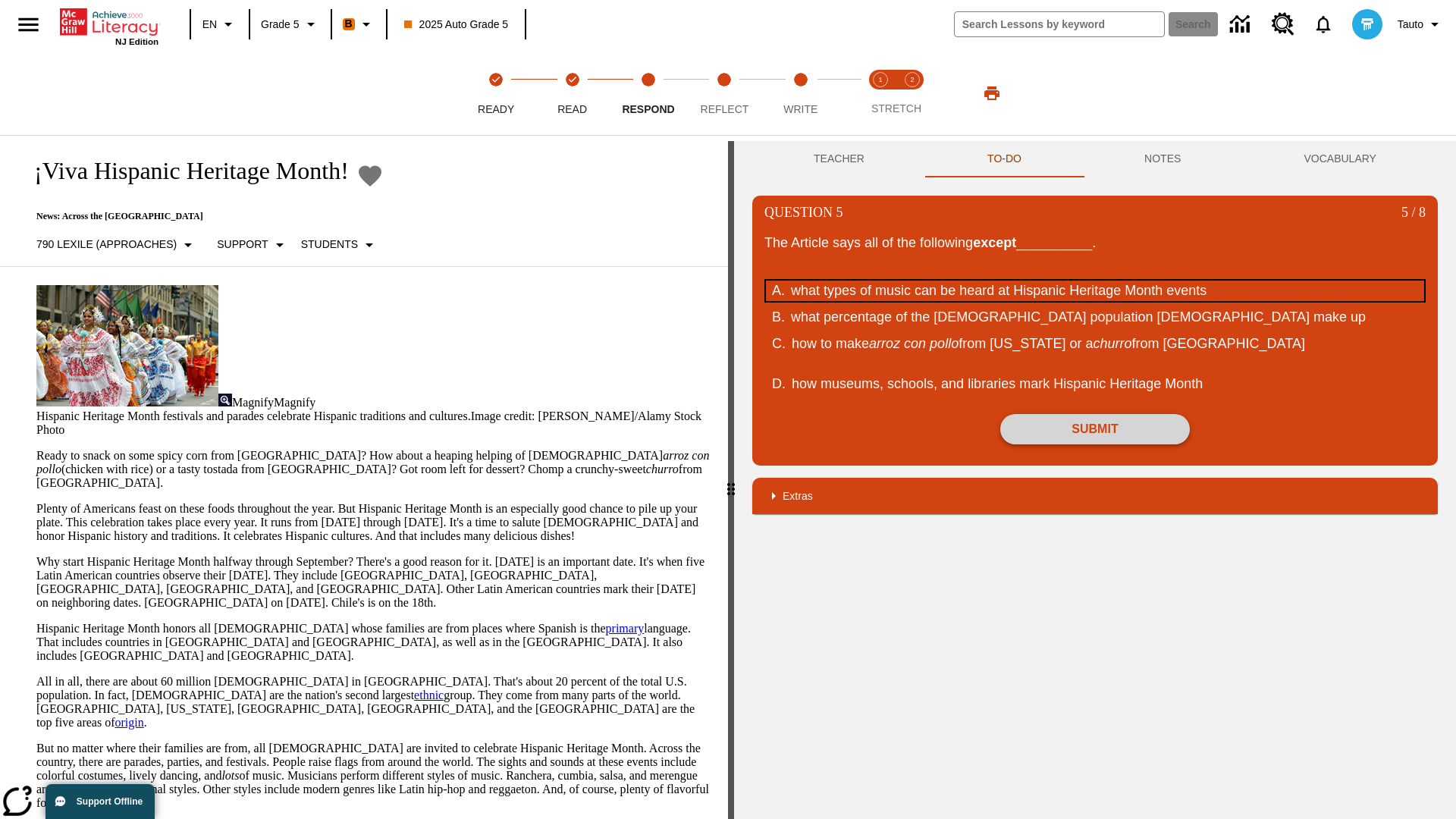
click at [1095, 290] on div "what types of music can be heard at Hispanic Heritage Month events" at bounding box center [1085, 291] width 587 height 21
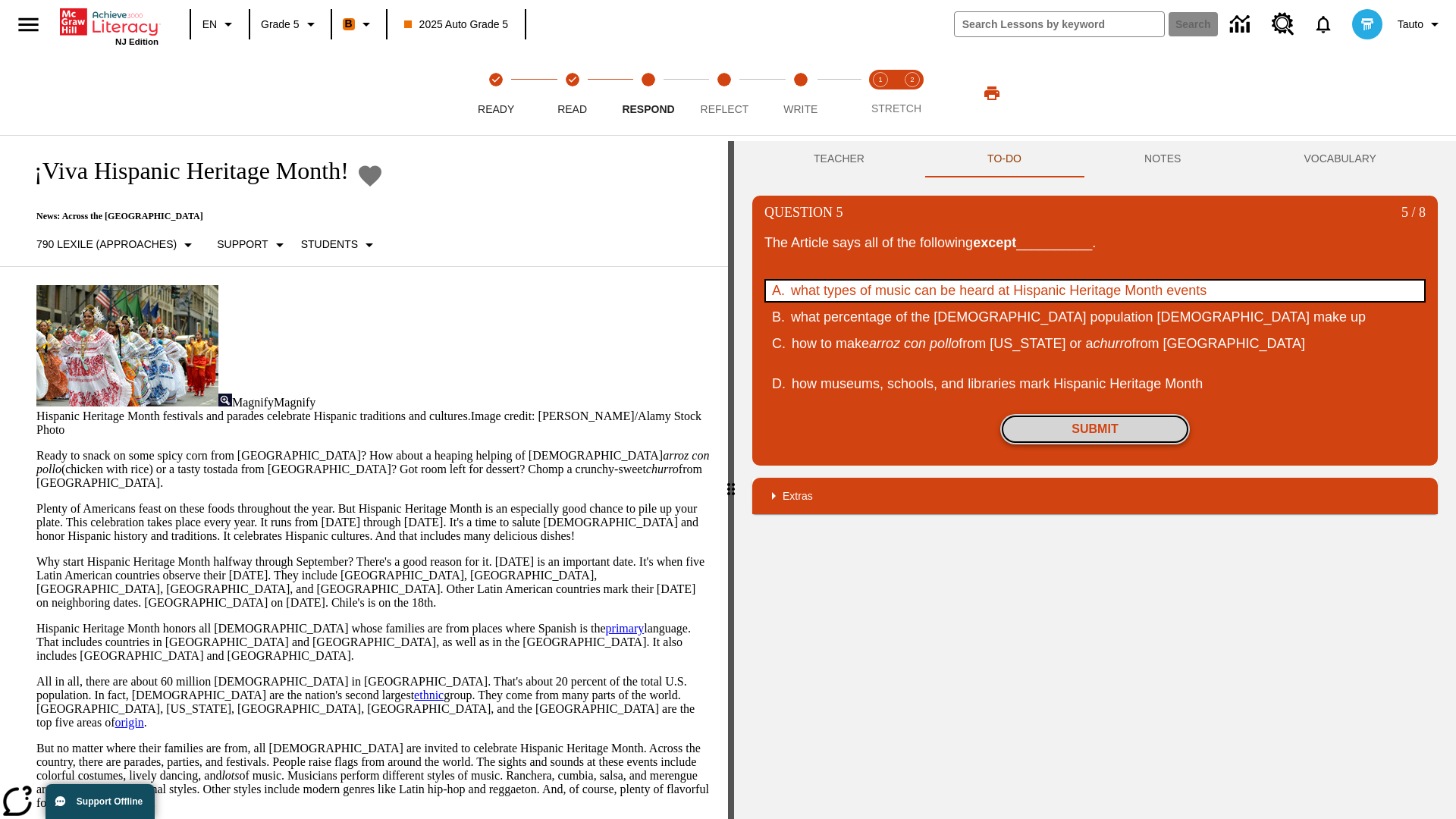
click at [1095, 429] on button "Submit" at bounding box center [1095, 429] width 190 height 30
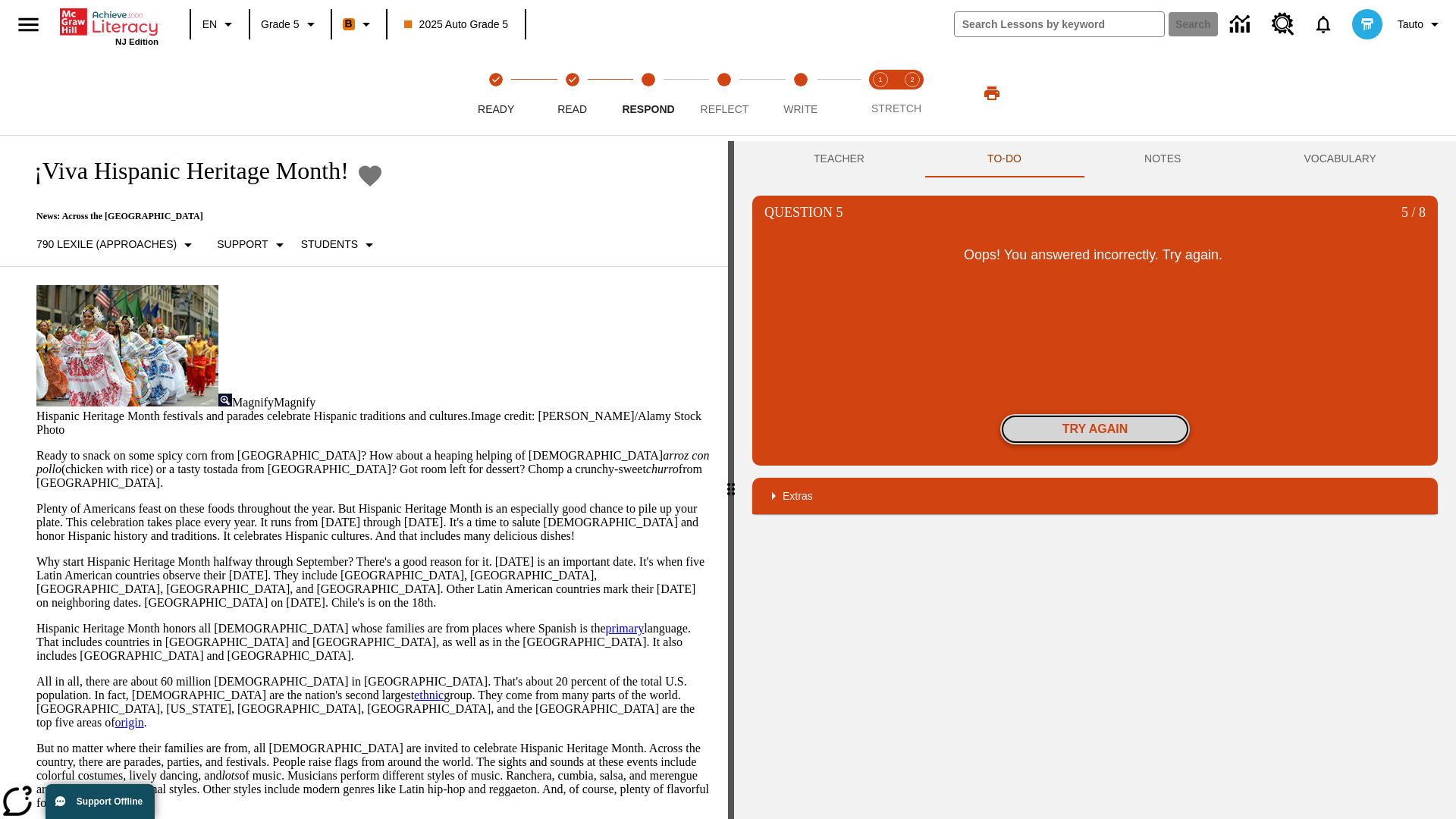
click at [1095, 429] on button "Try again" at bounding box center [1095, 429] width 190 height 30
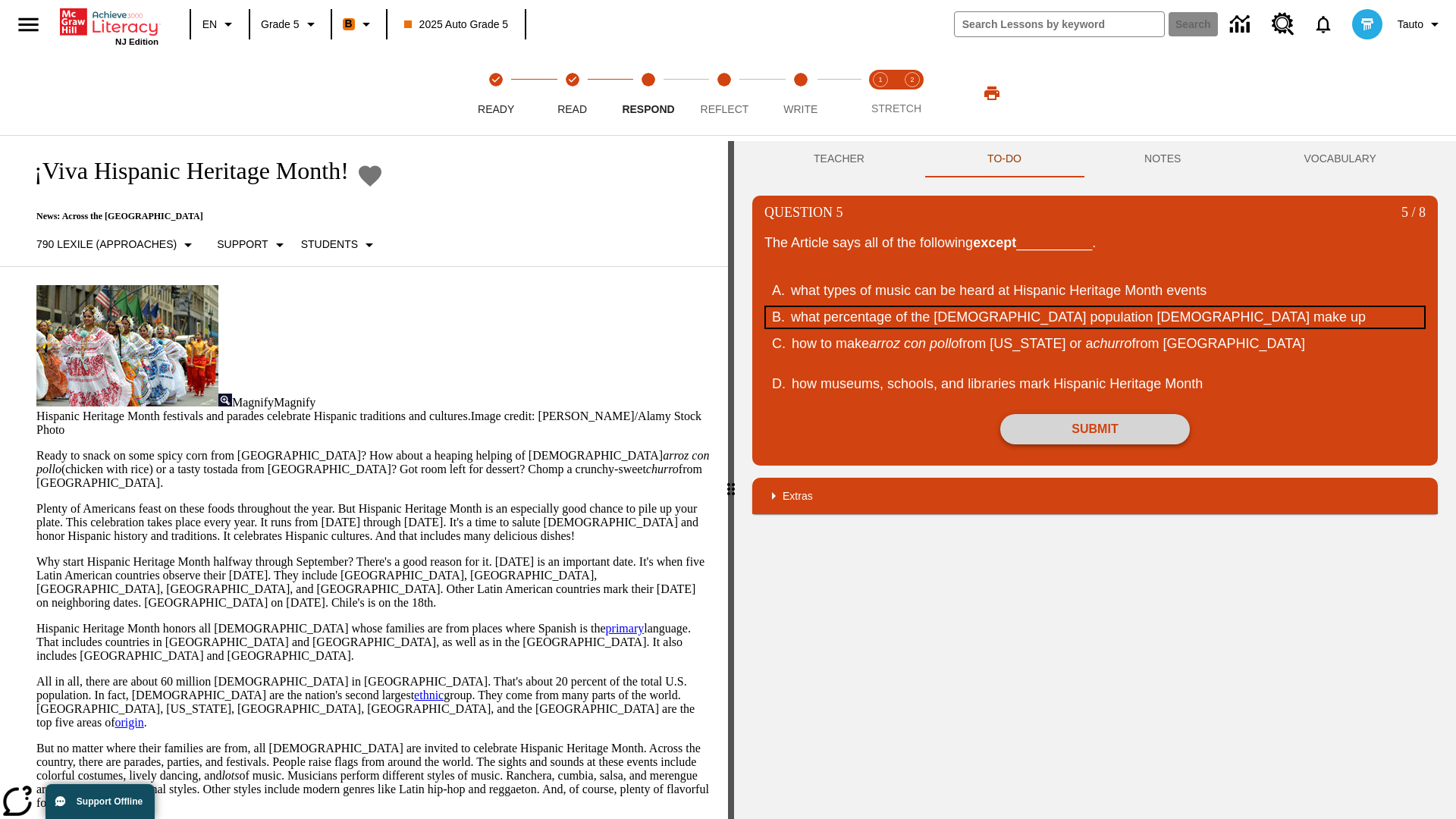
click at [1095, 317] on div "what percentage of the U.S. population Hispanic Americans make up" at bounding box center [1085, 318] width 587 height 21
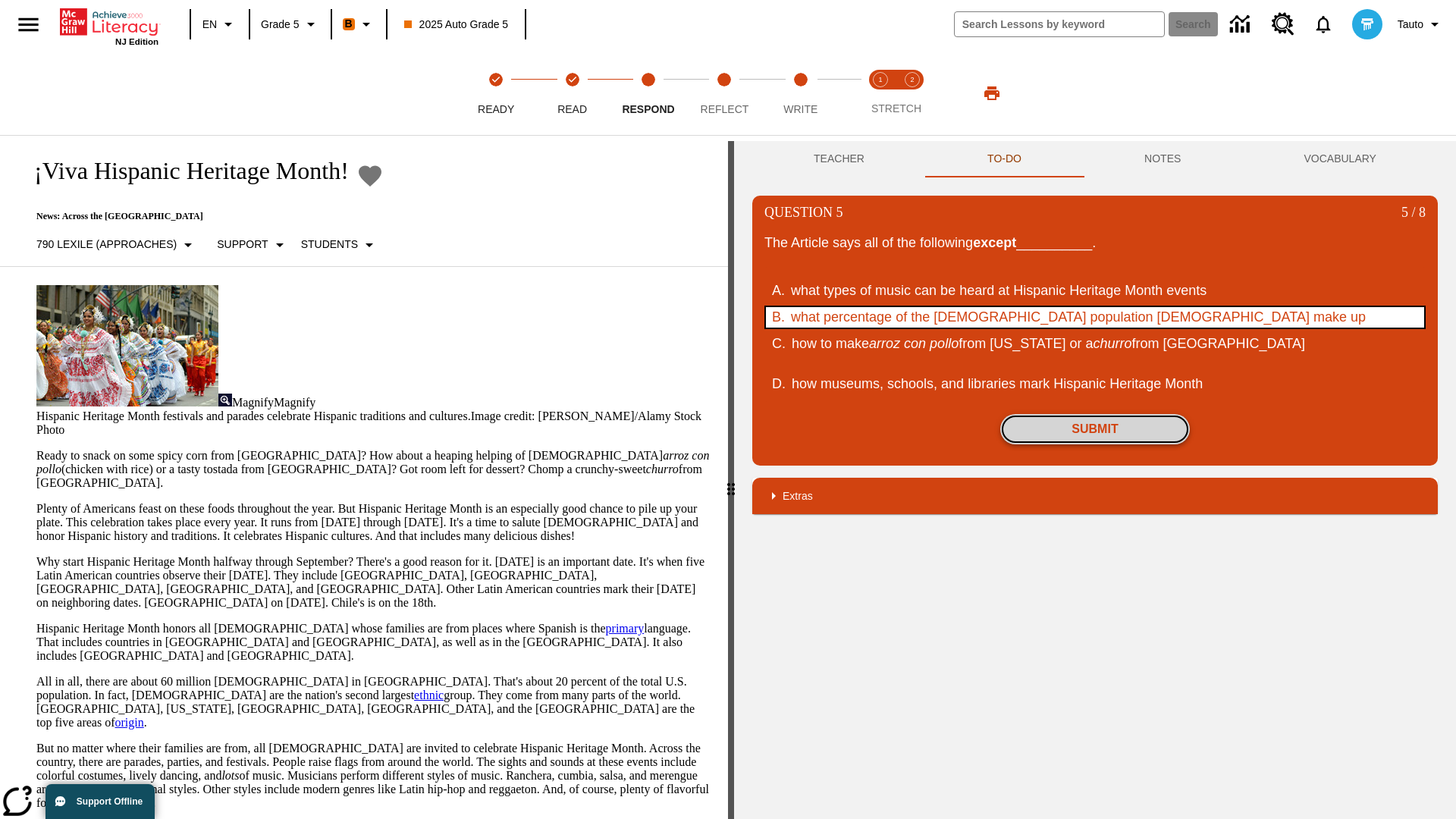
click at [1095, 429] on button "Submit" at bounding box center [1095, 429] width 190 height 30
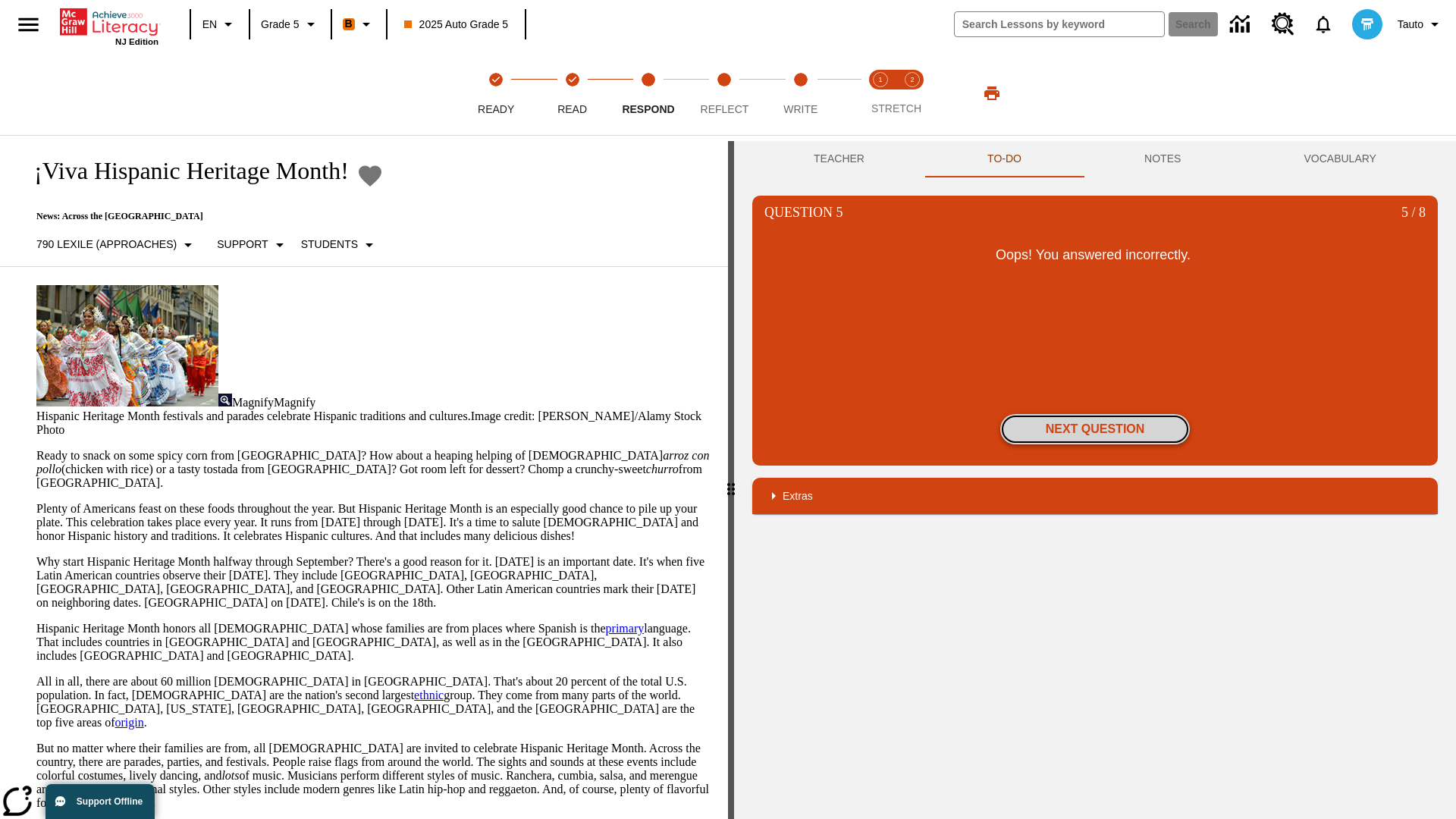
click at [1095, 429] on button "Next Question" at bounding box center [1095, 429] width 190 height 30
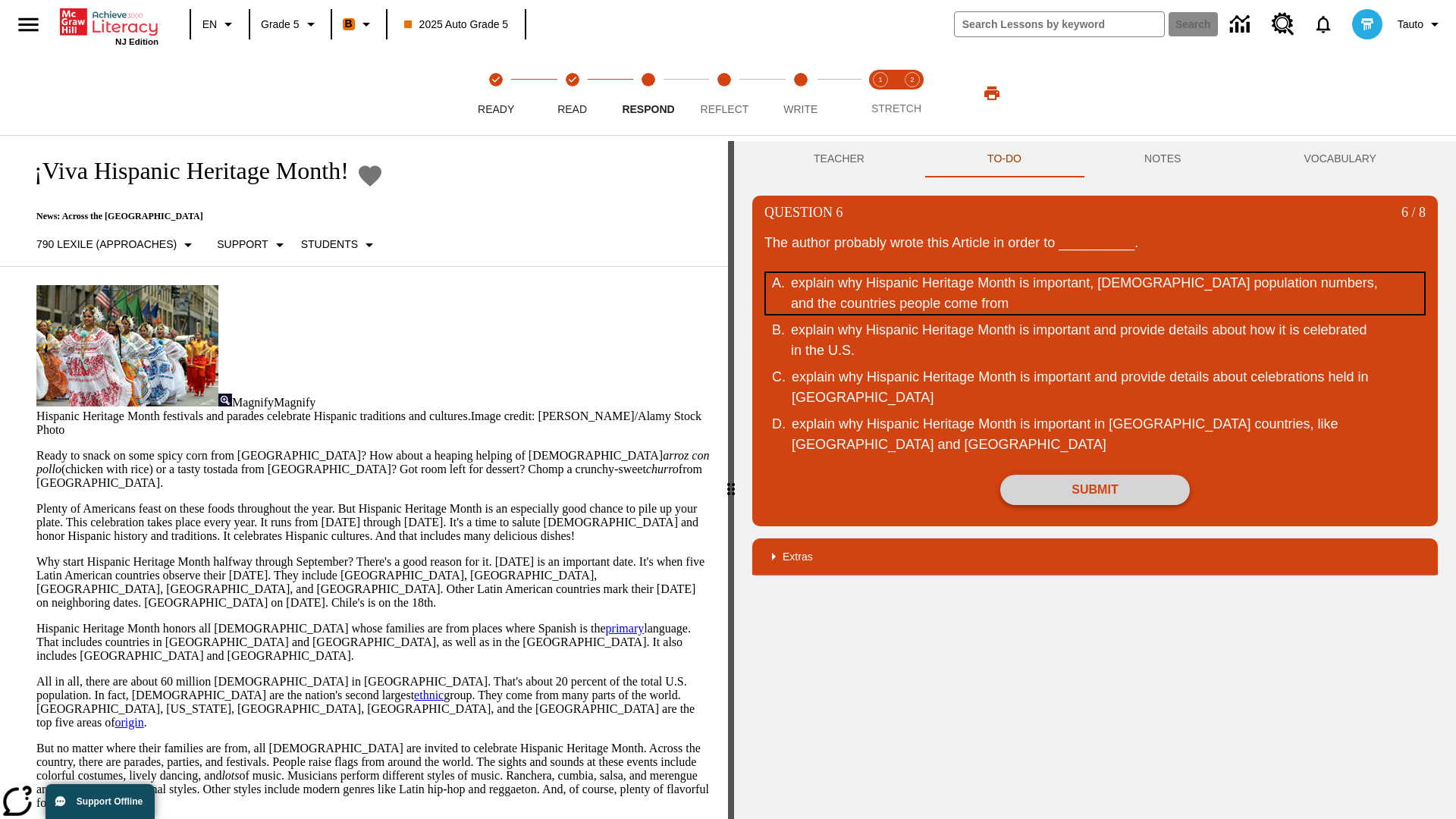
click at [1095, 294] on div "explain why Hispanic Heritage Month is important, Hispanic population numbers, …" at bounding box center [1085, 293] width 587 height 41
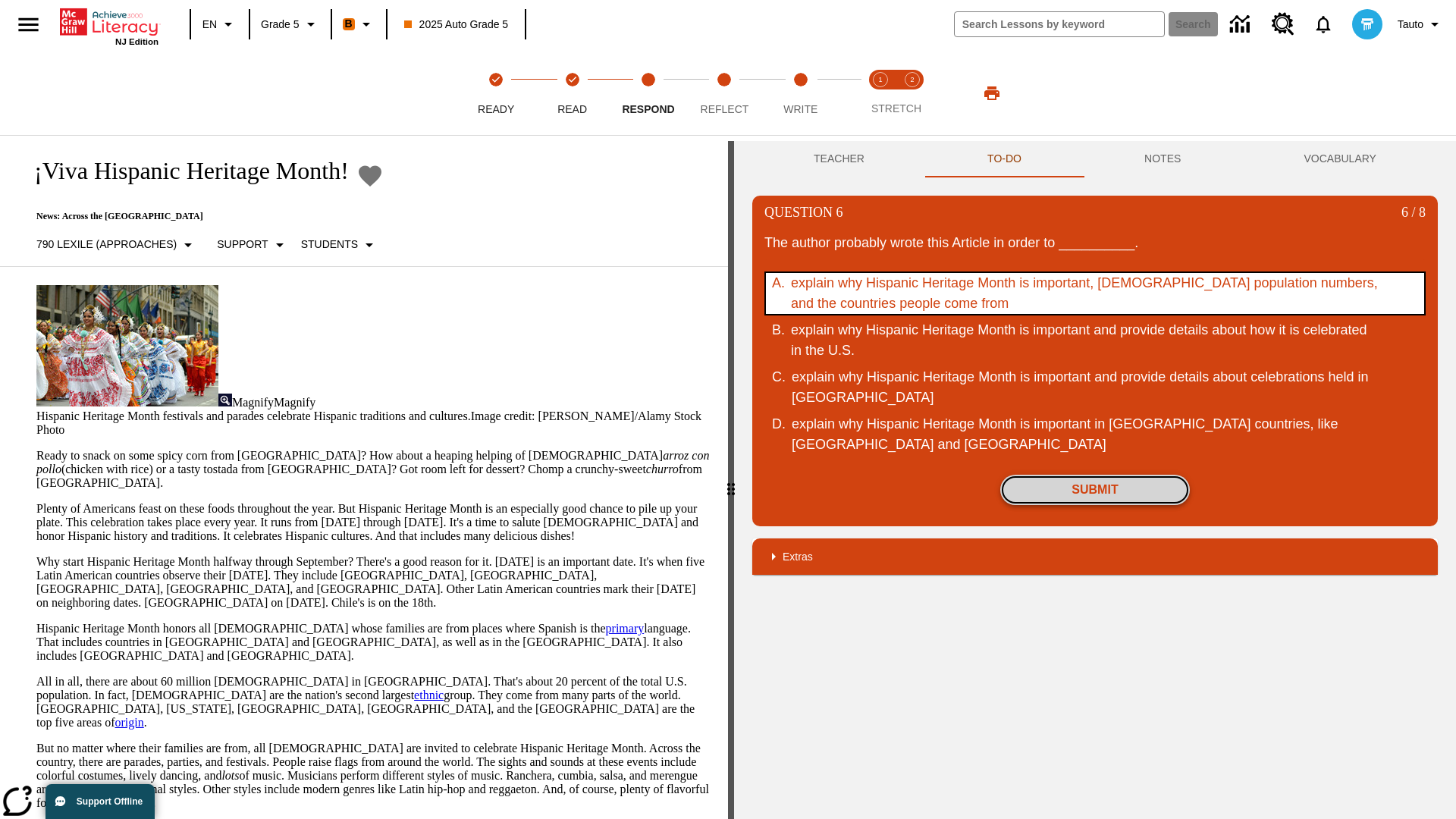
click at [1095, 490] on button "Submit" at bounding box center [1095, 490] width 190 height 30
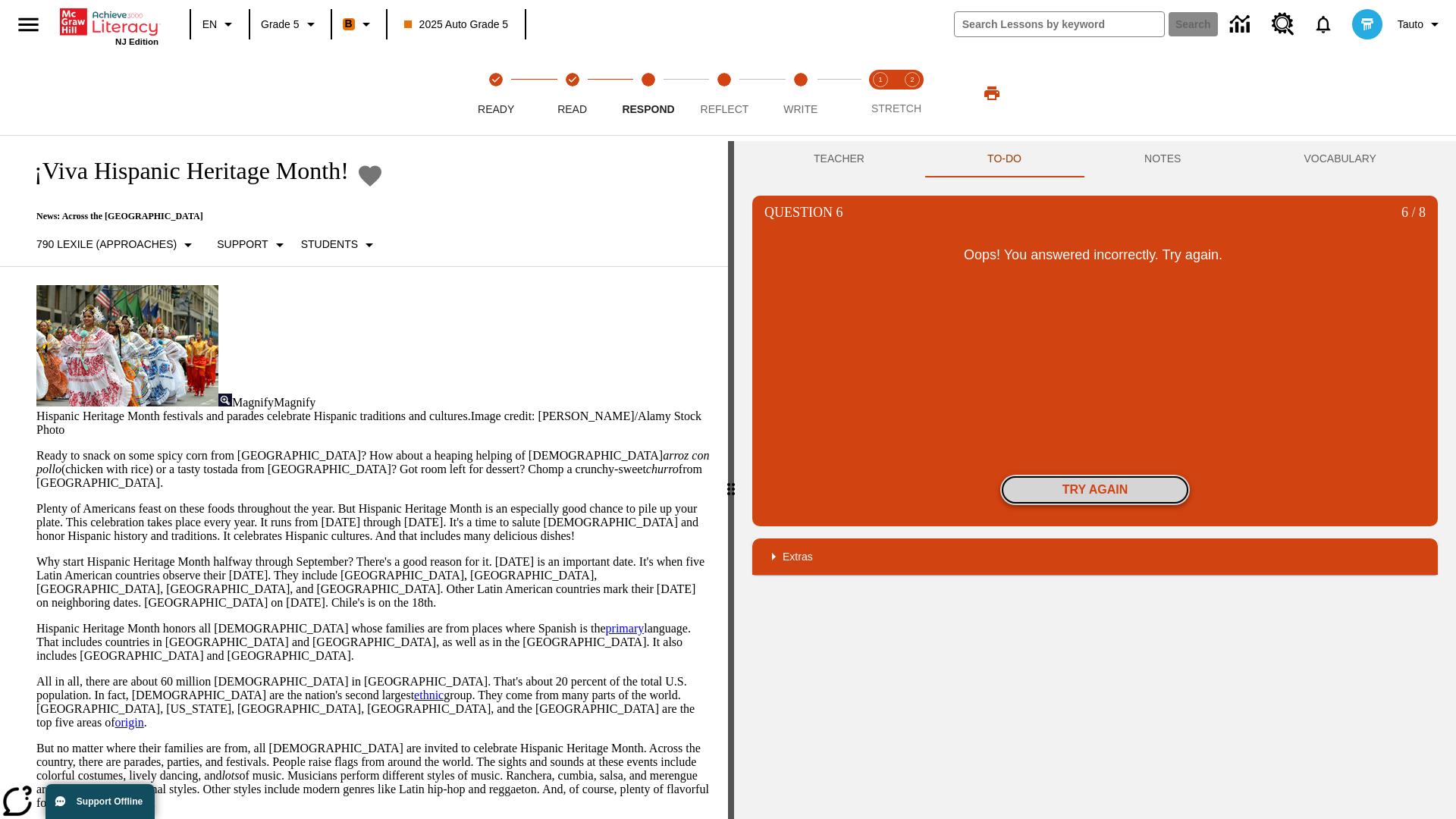
click at [1095, 490] on button "Try again" at bounding box center [1095, 490] width 190 height 30
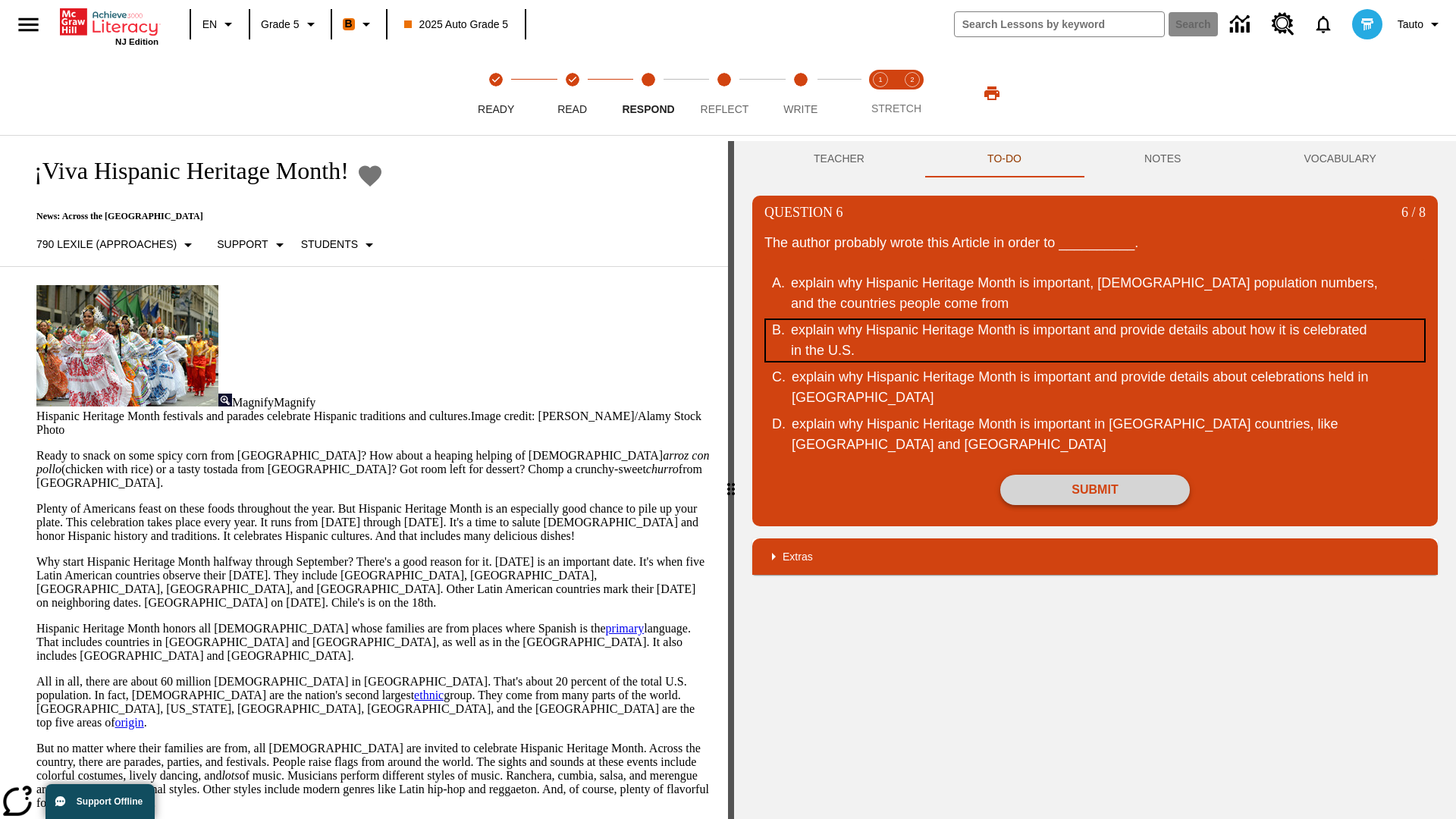
click at [1095, 340] on div "explain why Hispanic Heritage Month is important and provide details about how …" at bounding box center [1085, 340] width 587 height 41
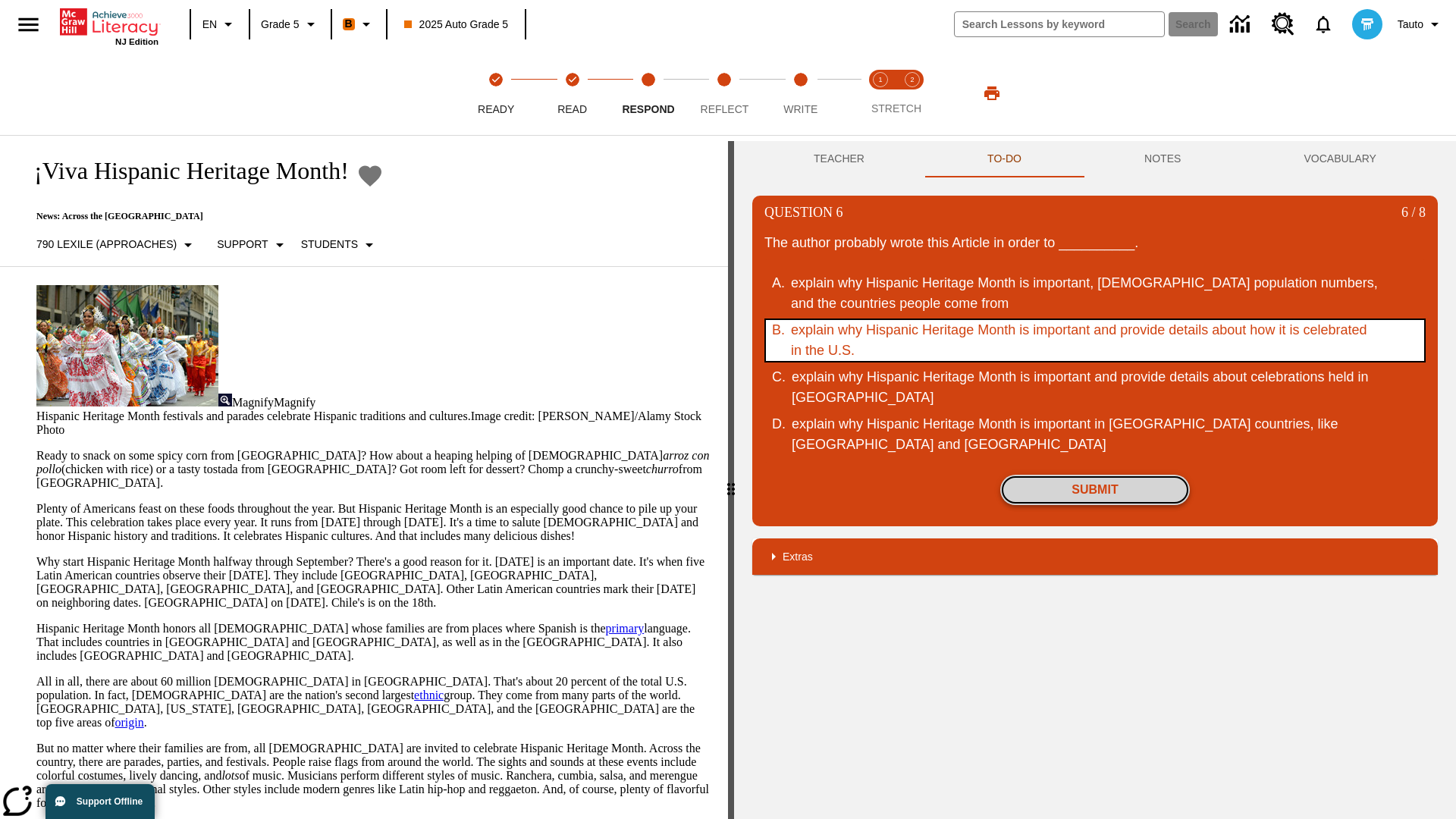
click at [1095, 490] on button "Submit" at bounding box center [1095, 490] width 190 height 30
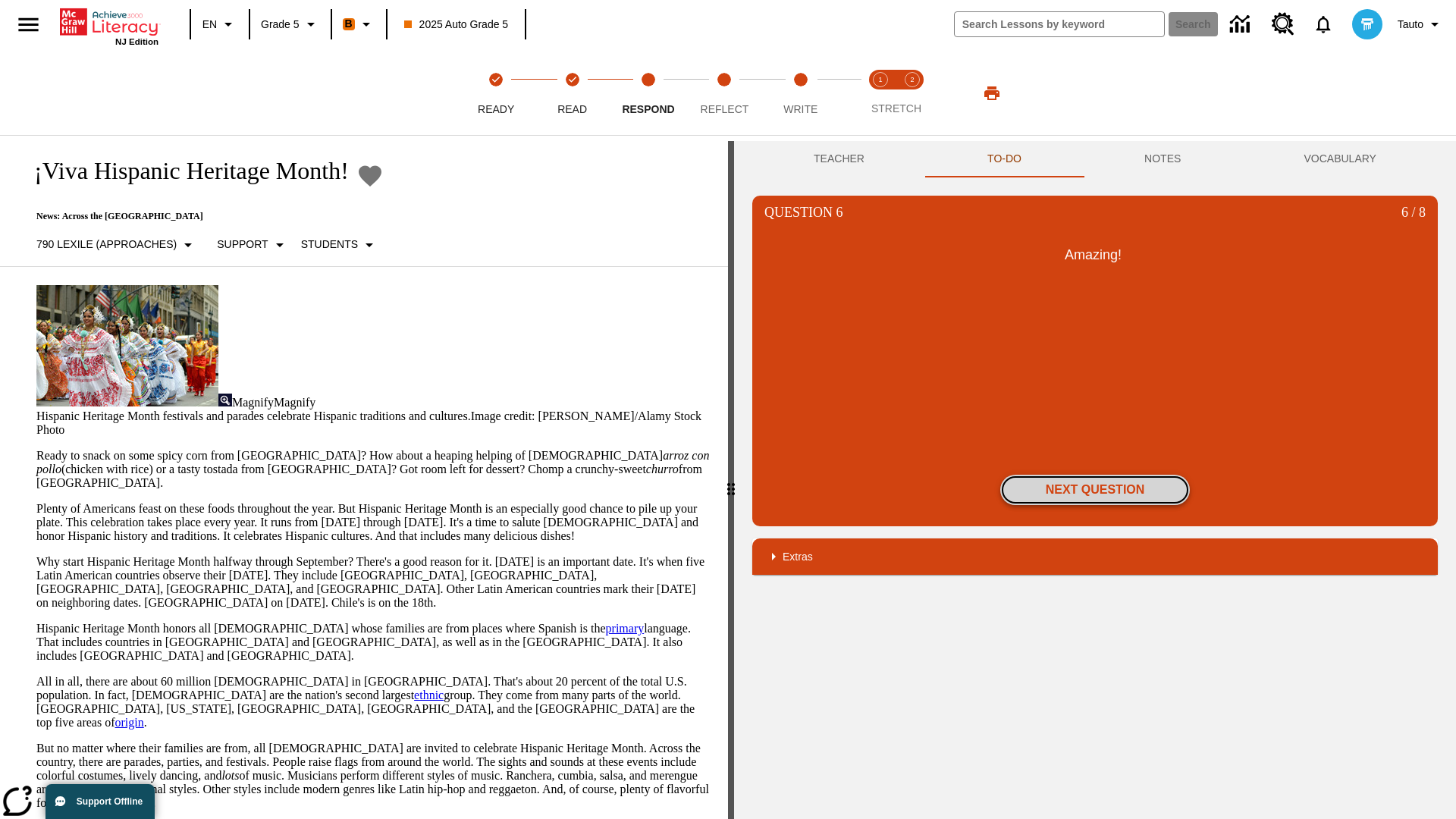
click at [1095, 490] on button "Next Question" at bounding box center [1095, 490] width 190 height 30
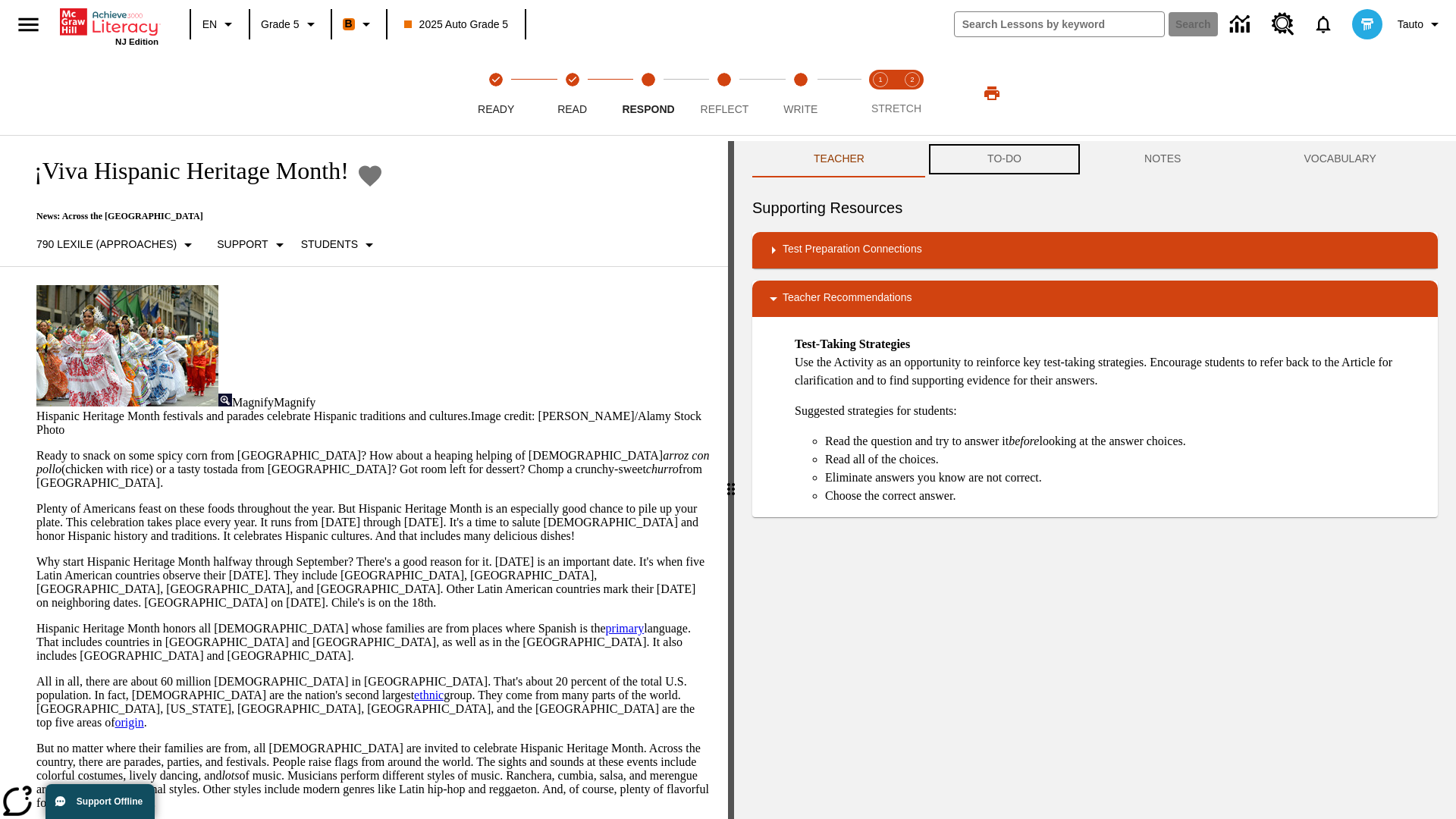
click at [1004, 159] on button "TO-DO" at bounding box center [1004, 159] width 157 height 36
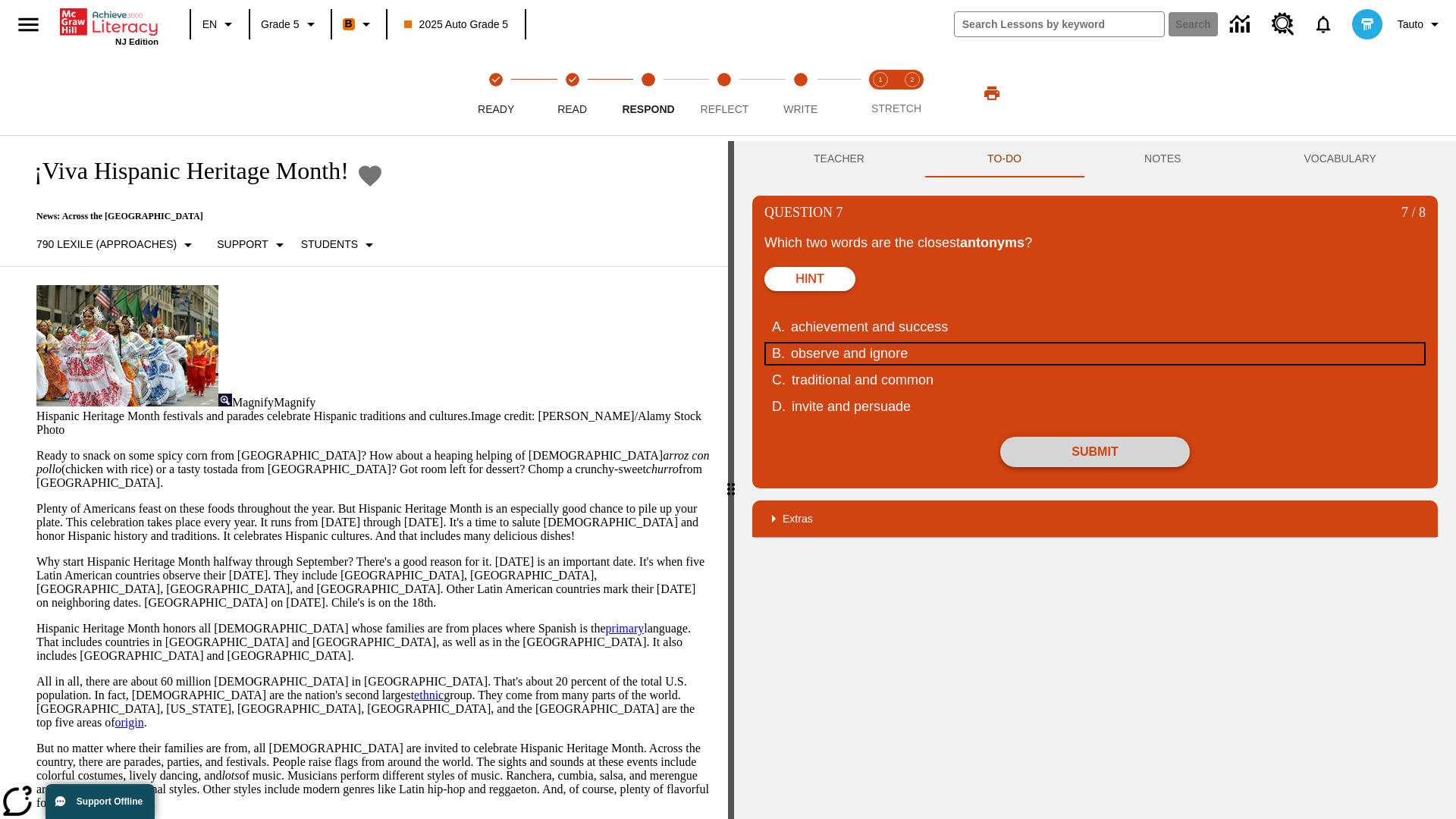
click at [1095, 353] on div "observe and ignore" at bounding box center [1085, 354] width 587 height 21
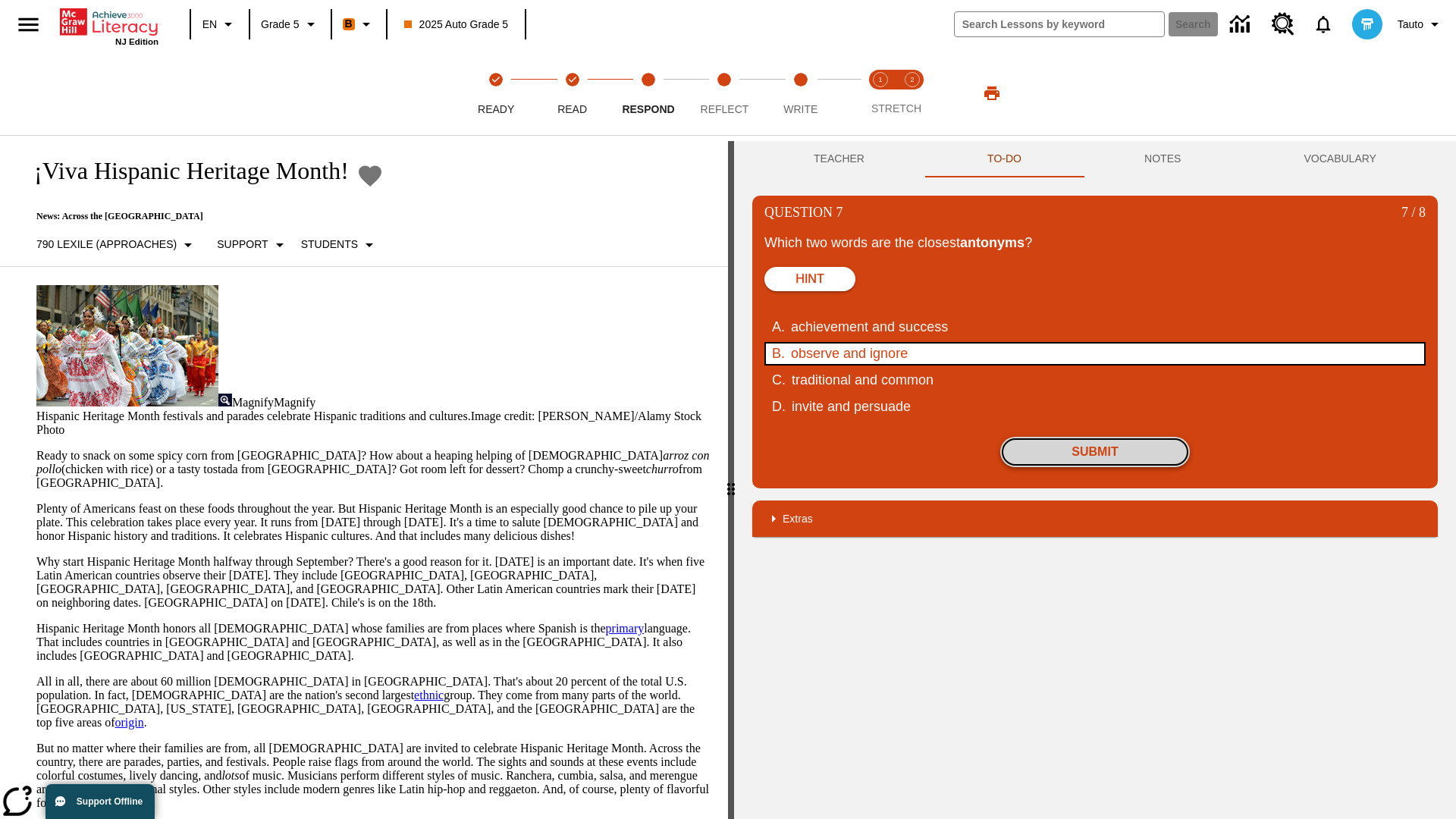
click at [1095, 452] on button "Submit" at bounding box center [1095, 452] width 190 height 30
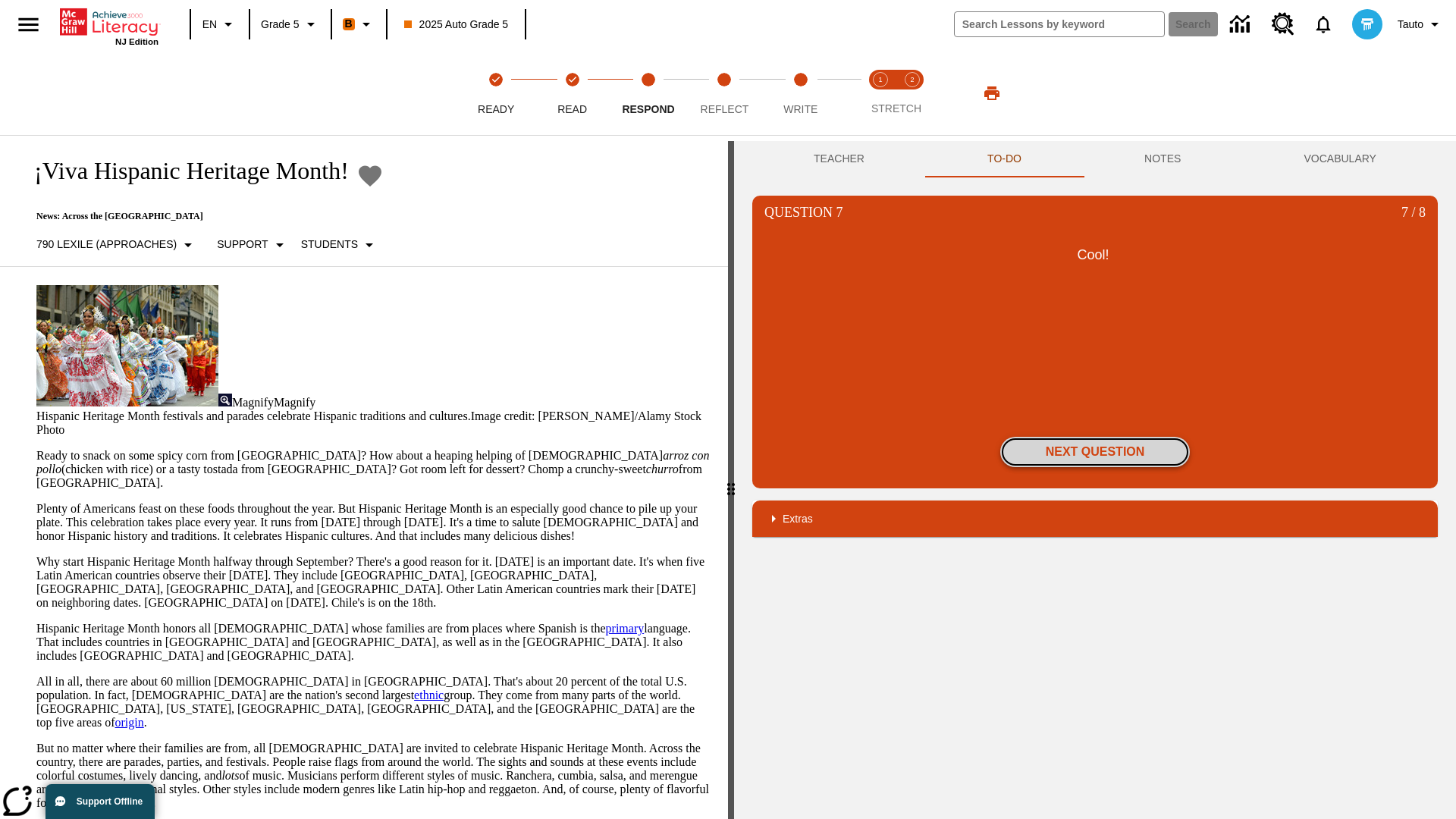
click at [1095, 452] on button "Next Question" at bounding box center [1095, 452] width 190 height 30
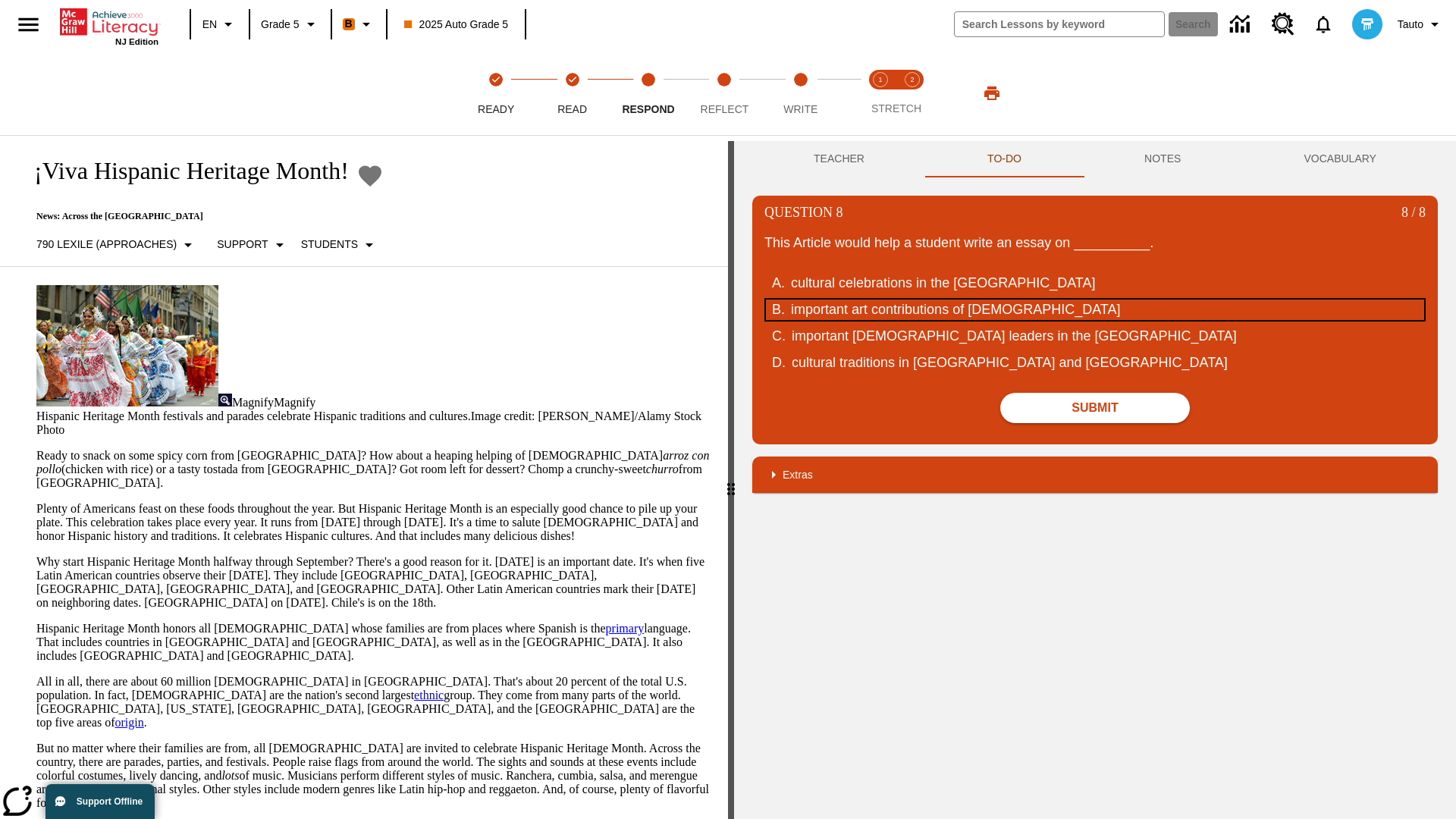
click at [1095, 309] on div "important art contributions of Hispanic Americans" at bounding box center [1085, 310] width 587 height 21
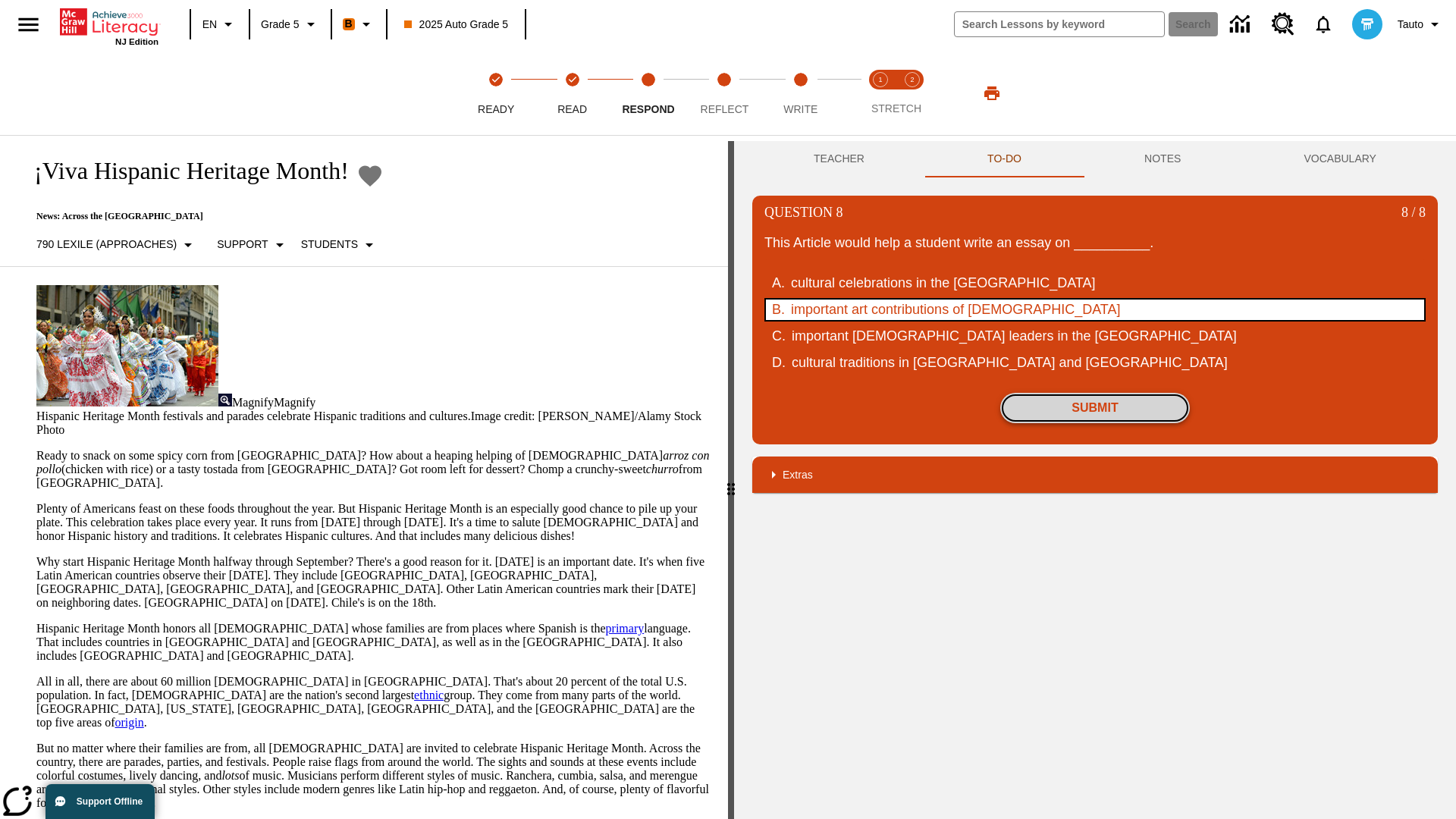
click at [1095, 408] on button "Submit" at bounding box center [1095, 408] width 190 height 30
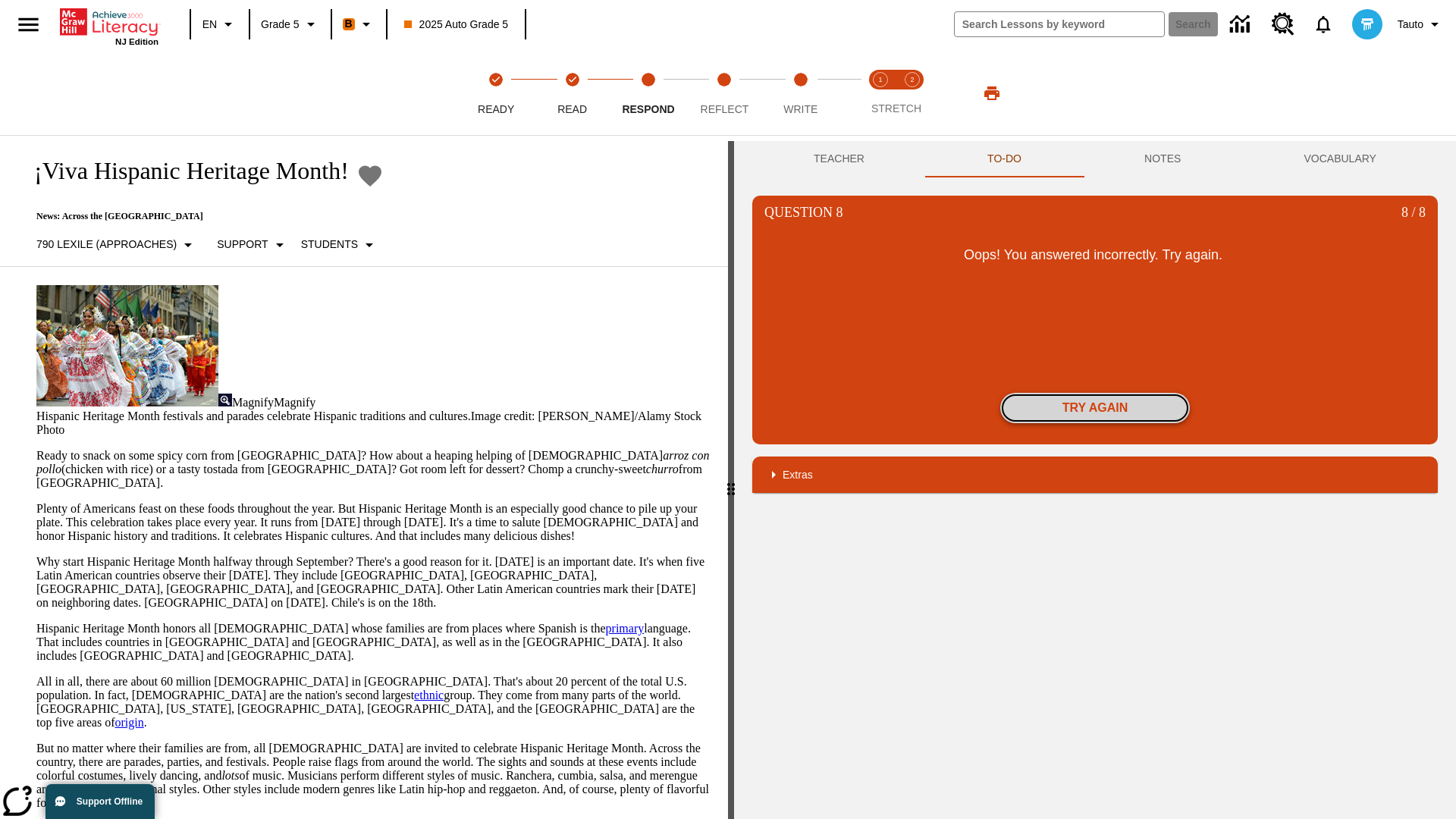
click at [1095, 408] on button "Try again" at bounding box center [1095, 408] width 190 height 30
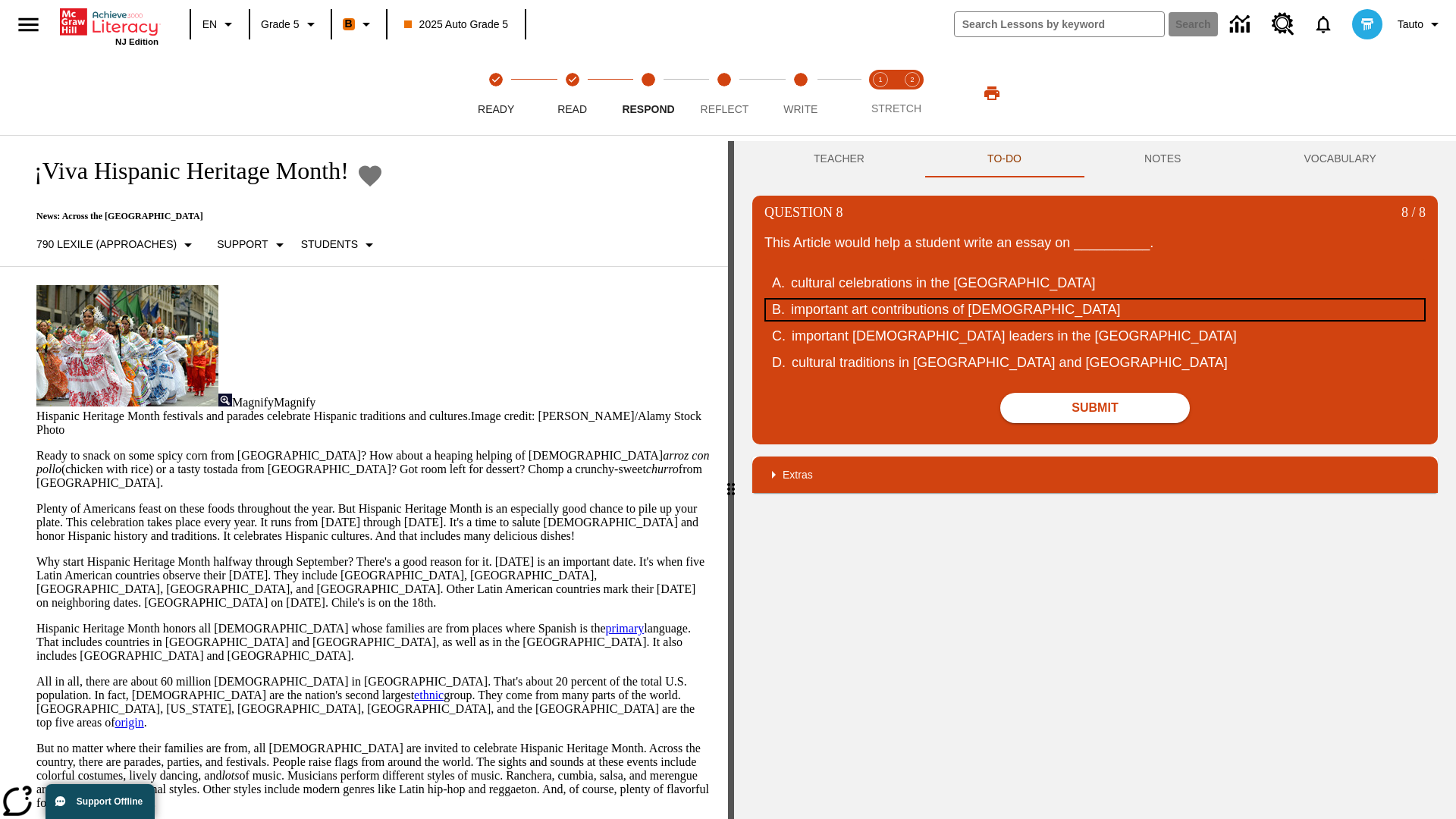
click at [1095, 309] on div "important art contributions of Hispanic Americans" at bounding box center [1085, 310] width 587 height 21
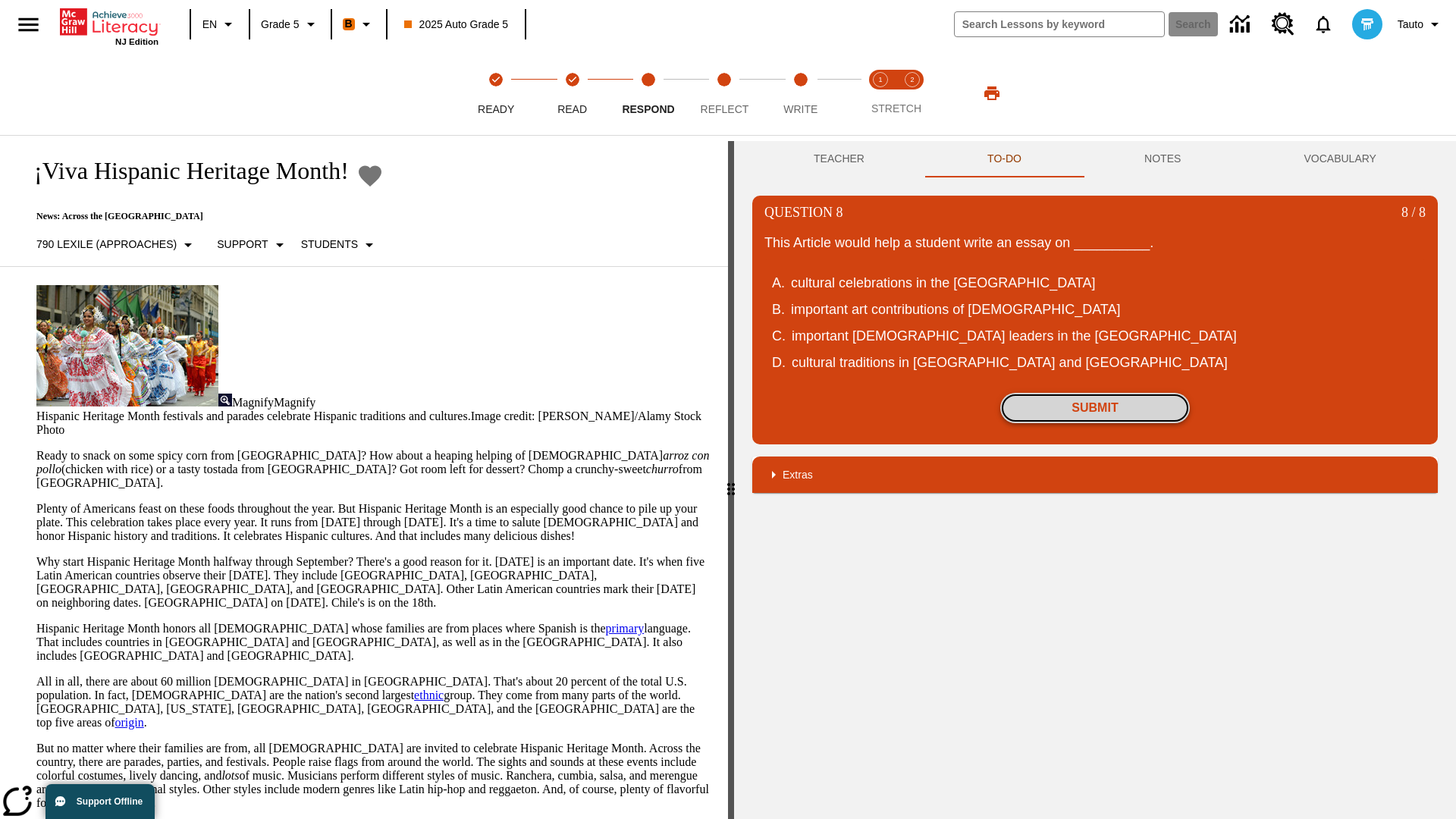
click at [1095, 408] on button "Submit" at bounding box center [1095, 408] width 190 height 30
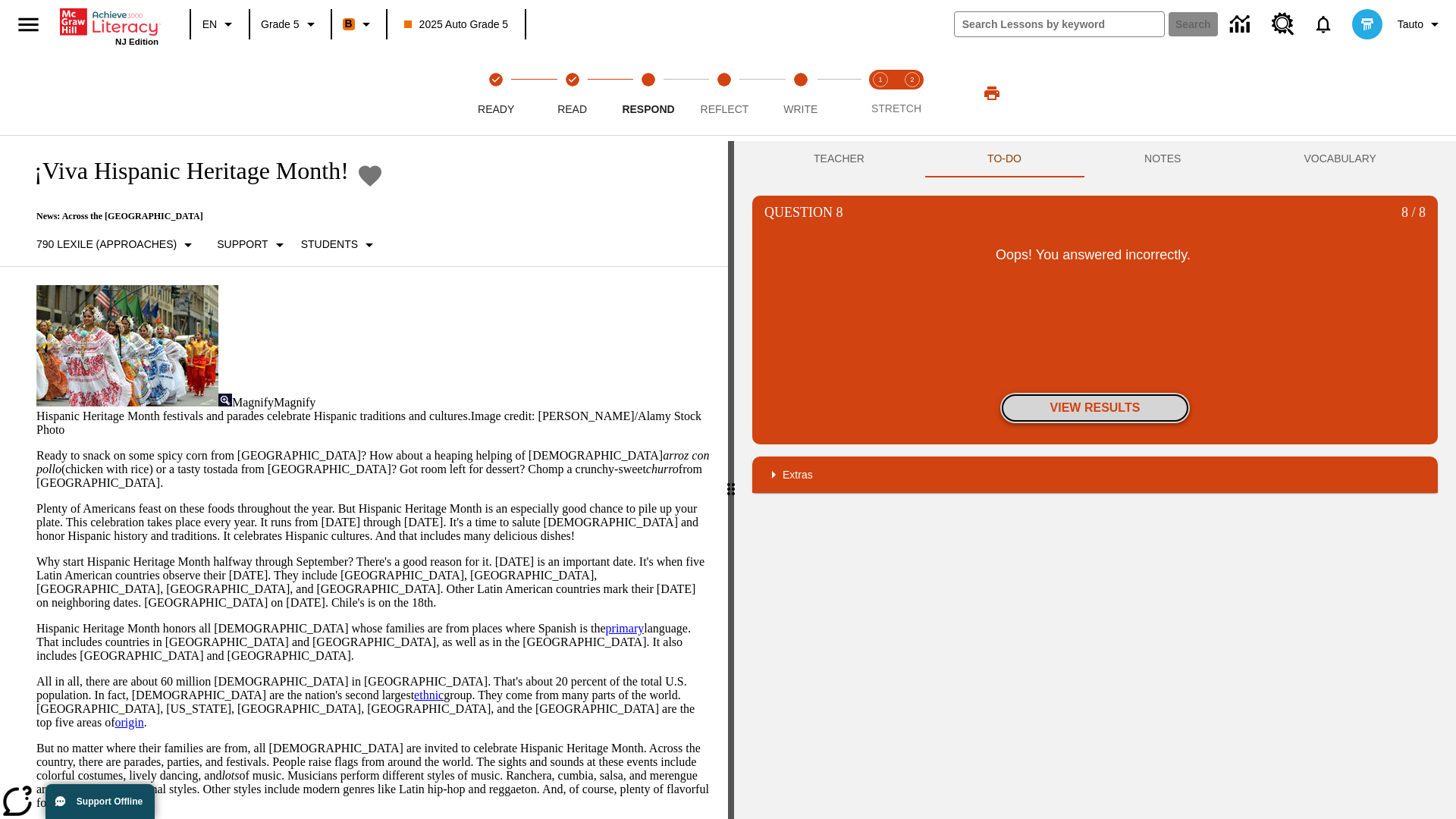
click at [1095, 408] on button "View Results" at bounding box center [1095, 408] width 190 height 30
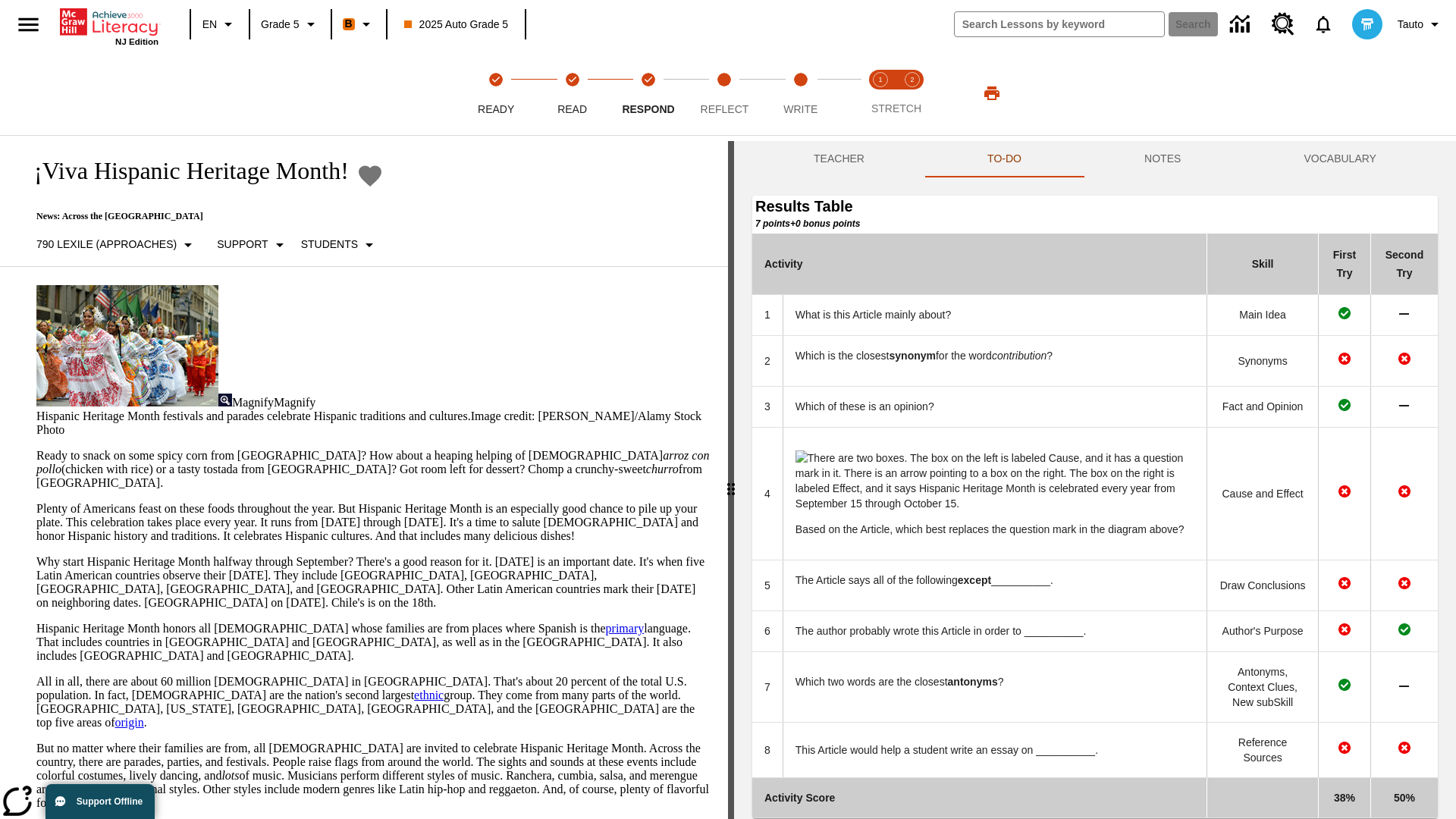
scroll to position [159, 0]
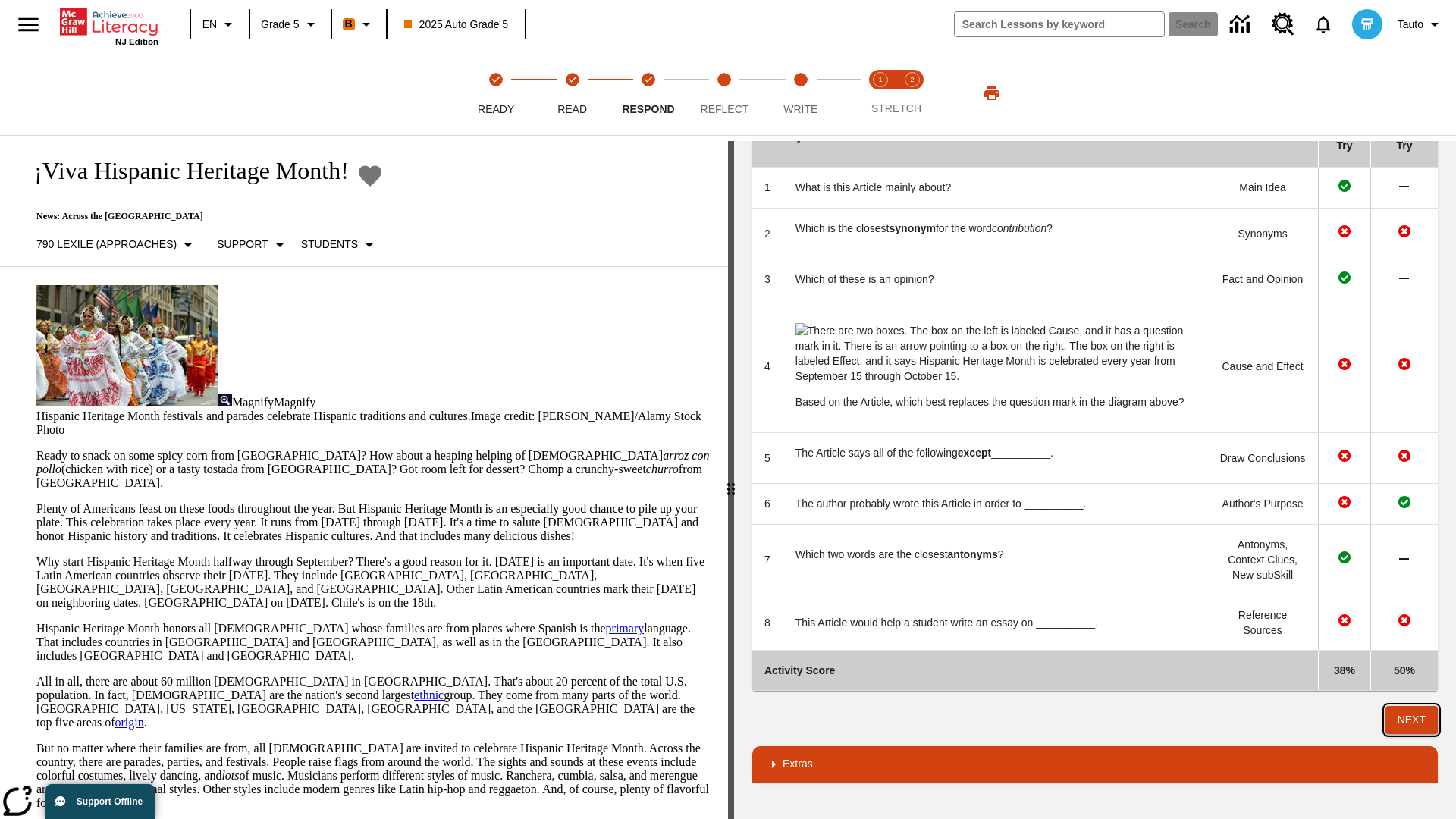
click at [1411, 720] on button "Next" at bounding box center [1411, 720] width 53 height 28
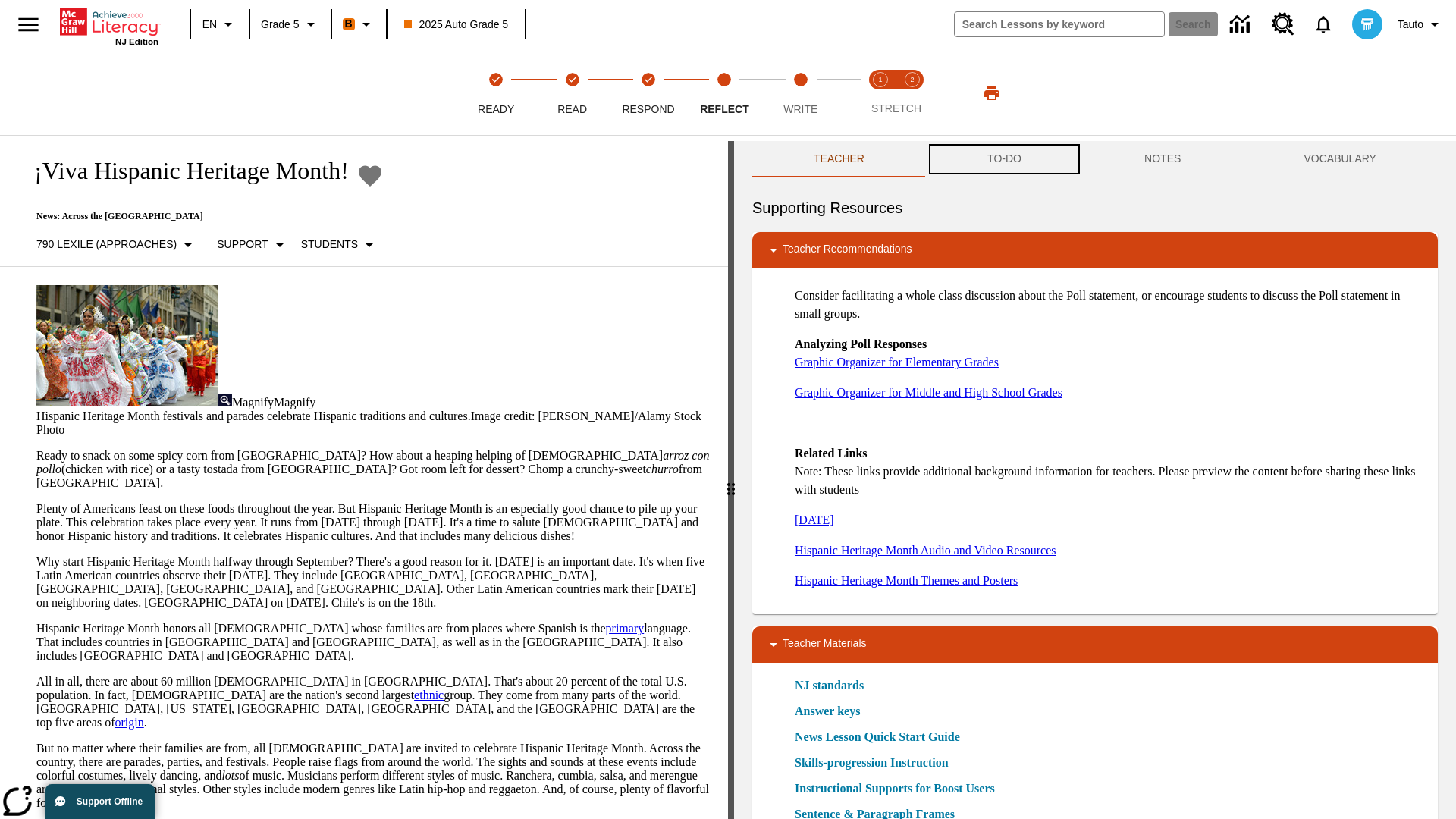
click at [1004, 159] on button "TO-DO" at bounding box center [1004, 159] width 157 height 36
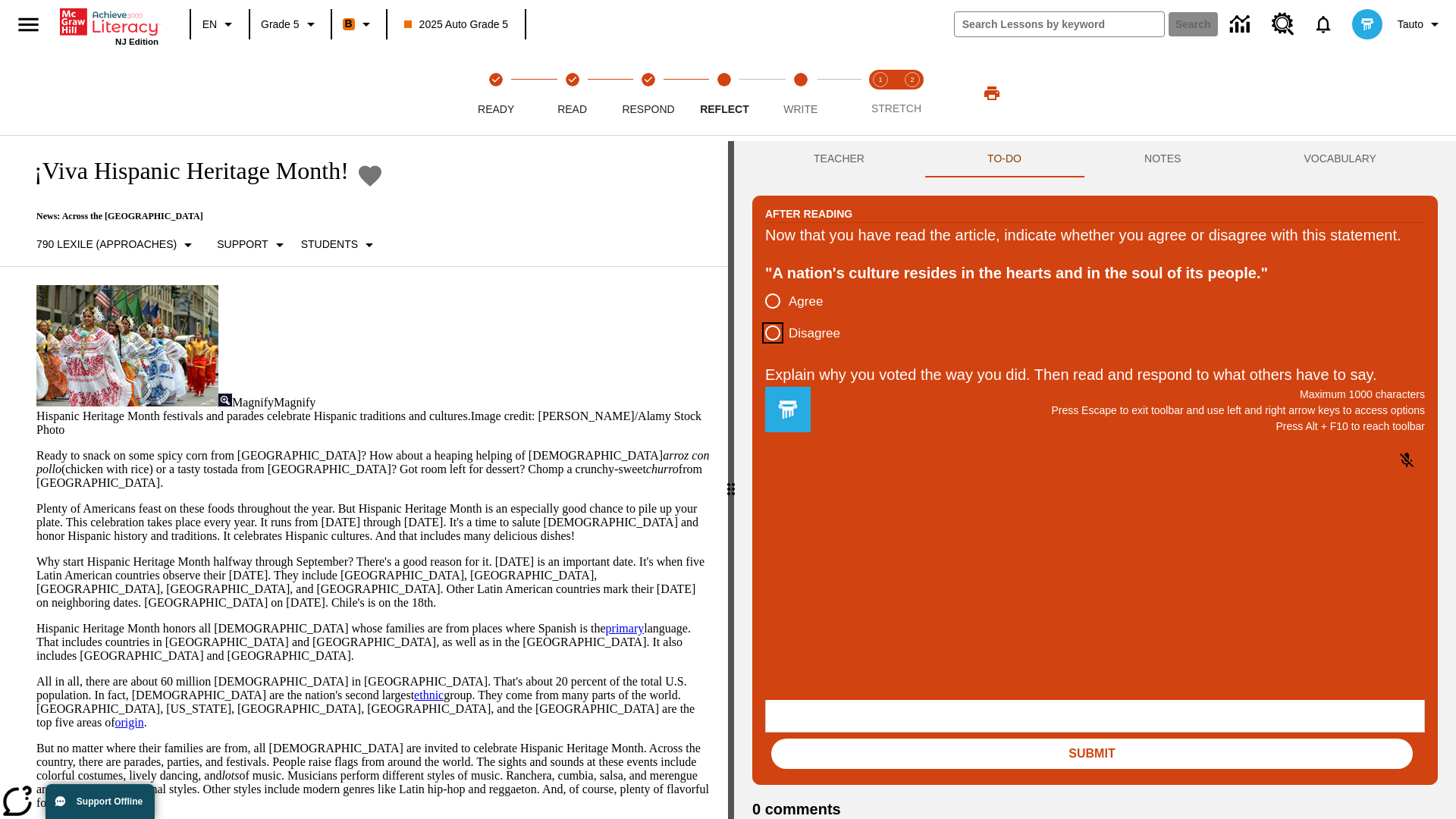
click at [773, 349] on input "Disagree" at bounding box center [772, 333] width 32 height 32
radio input "true"
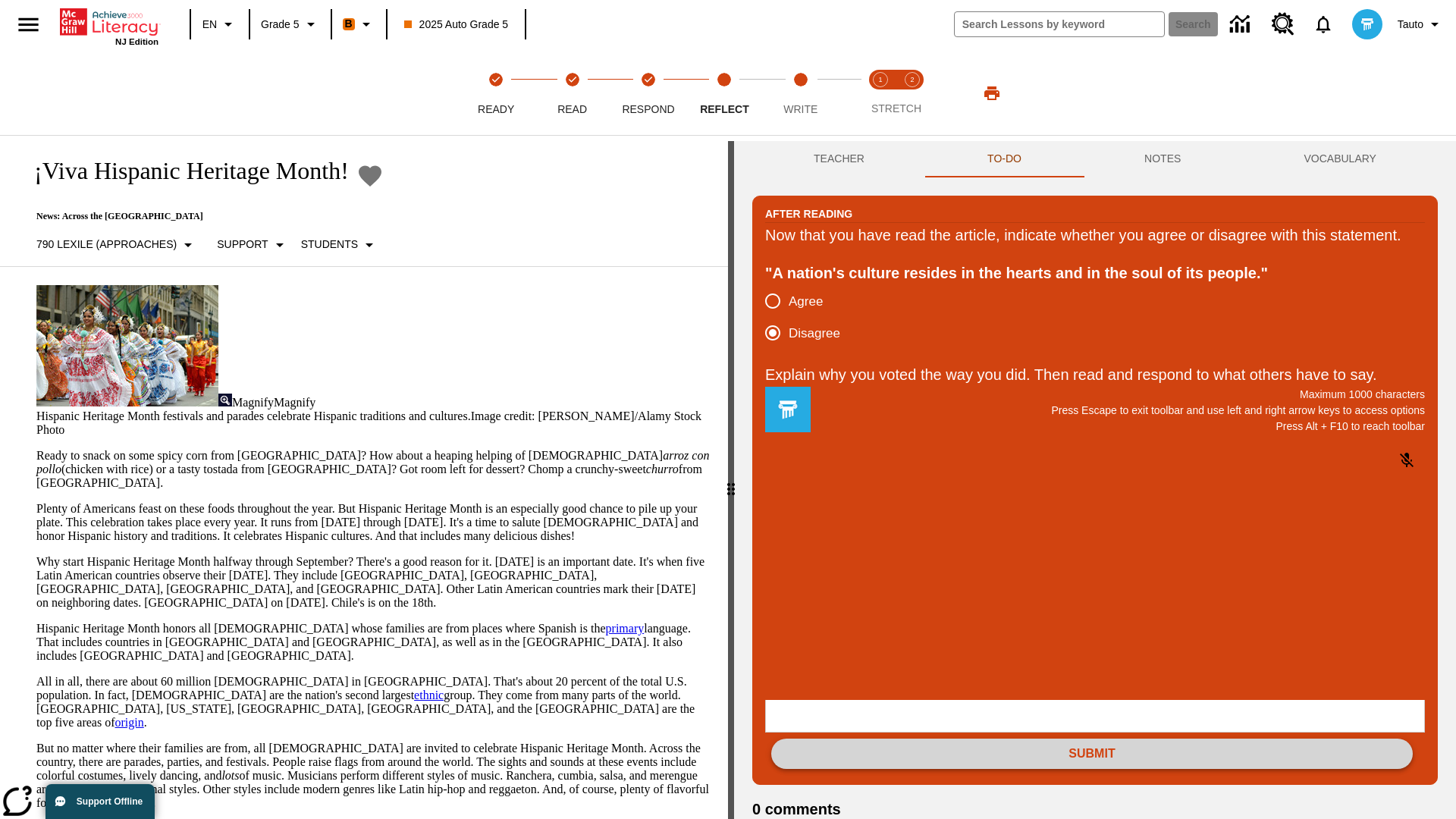
click at [1092, 739] on button "Submit" at bounding box center [1092, 753] width 642 height 30
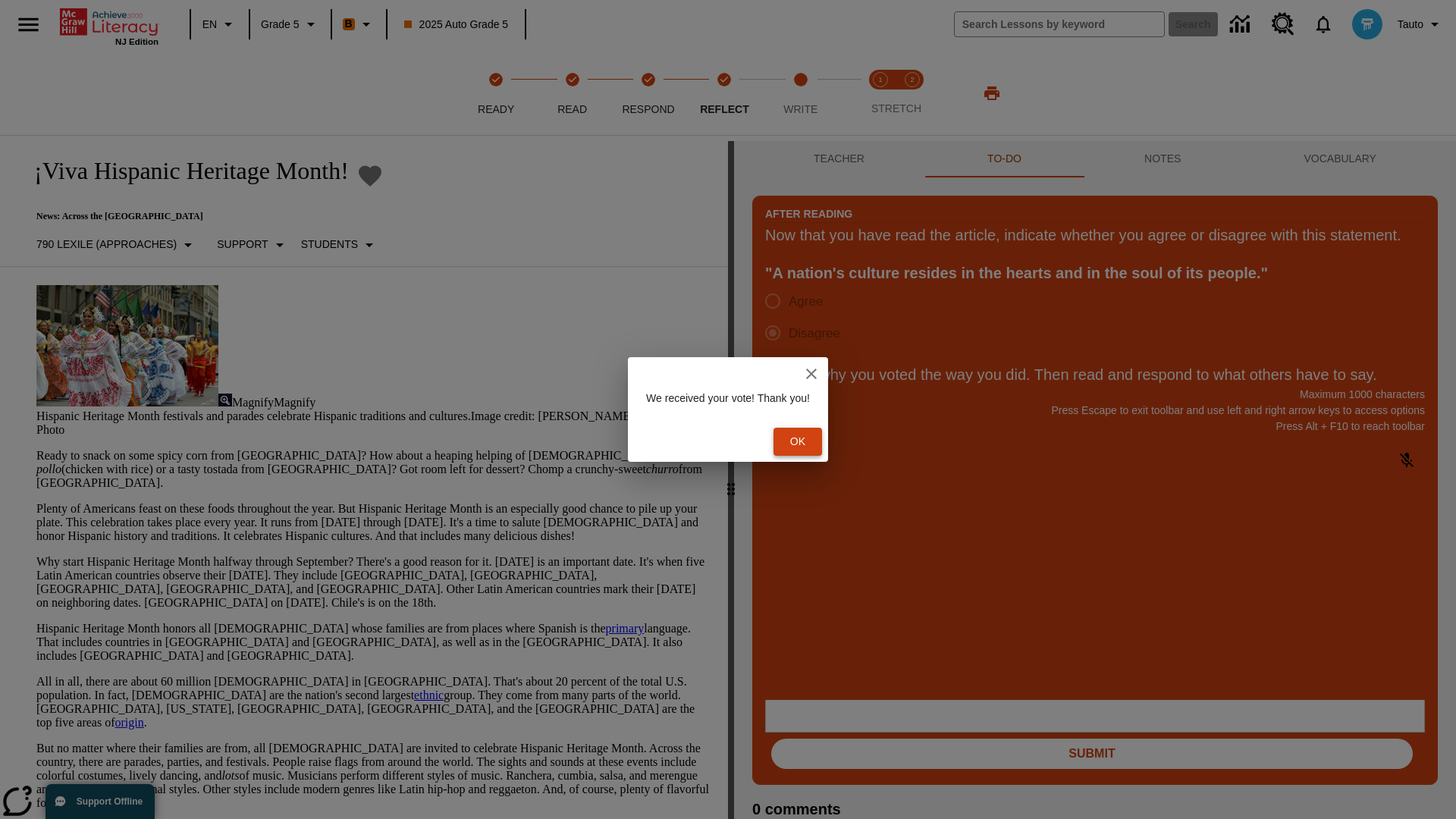
click at [804, 441] on button "Ok" at bounding box center [798, 441] width 48 height 28
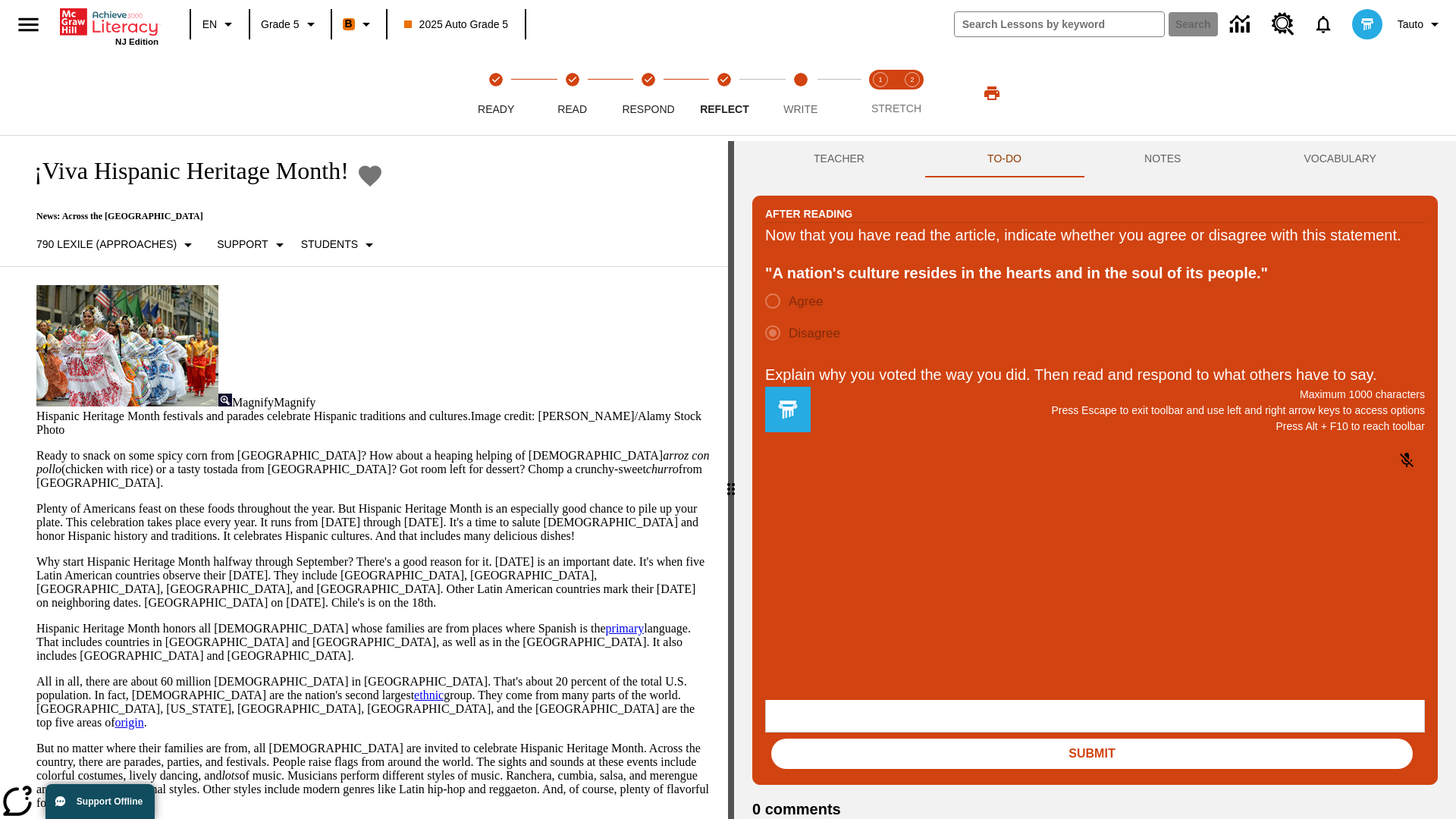
scroll to position [23, 0]
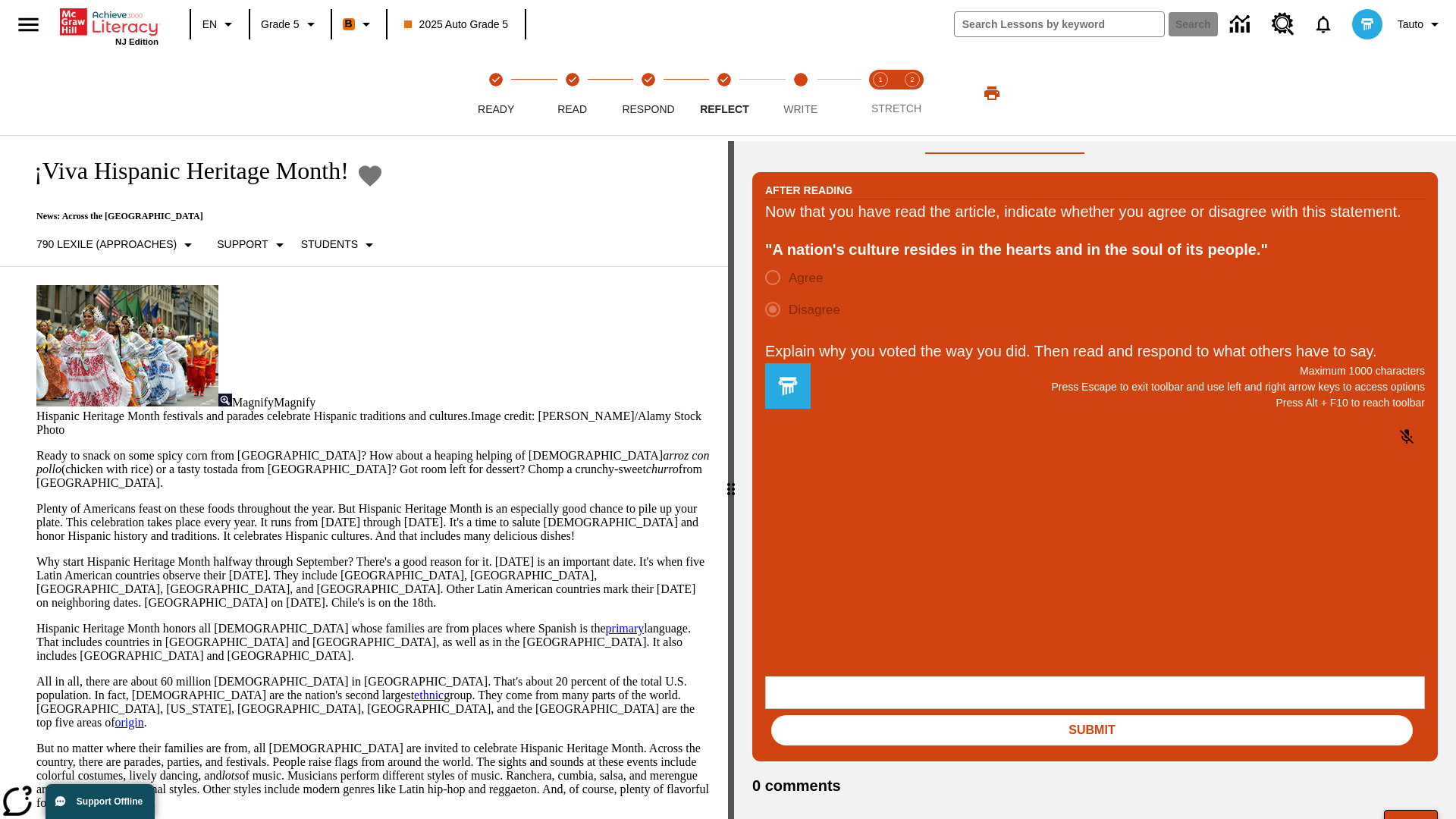
click at [1410, 810] on button "Next" at bounding box center [1410, 824] width 54 height 29
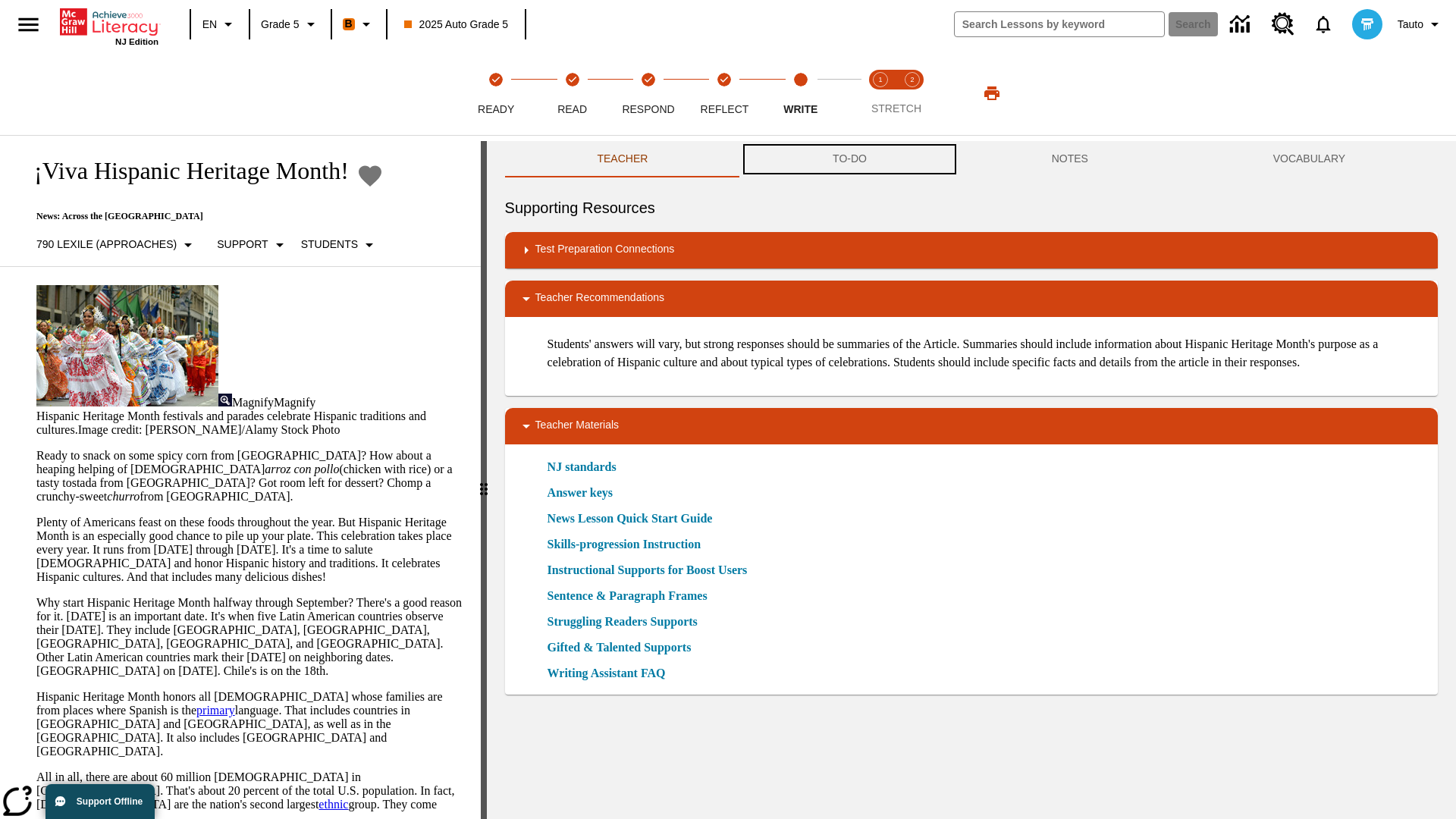
scroll to position [1, 0]
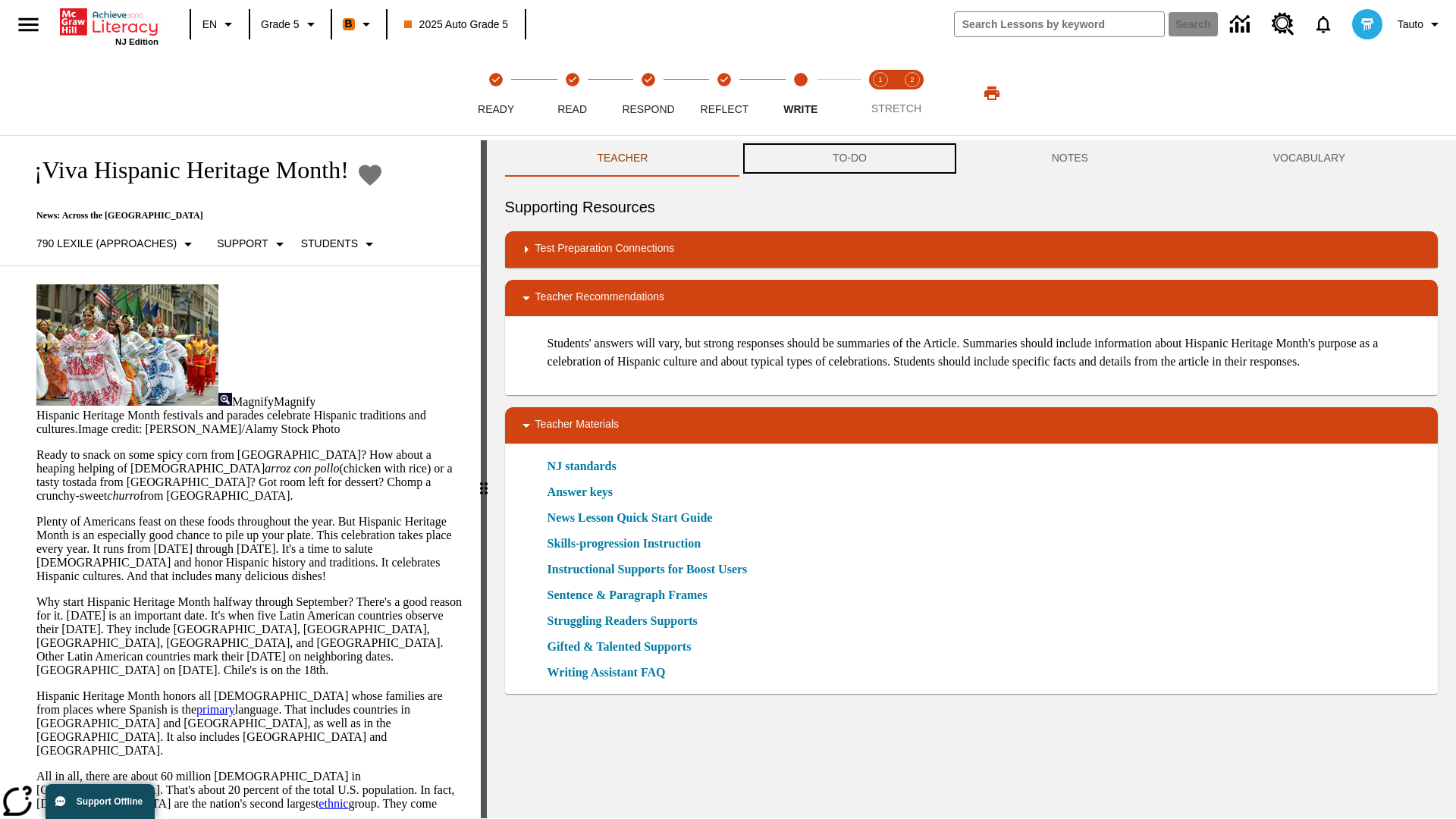
click at [850, 159] on button "TO-DO" at bounding box center [850, 158] width 219 height 36
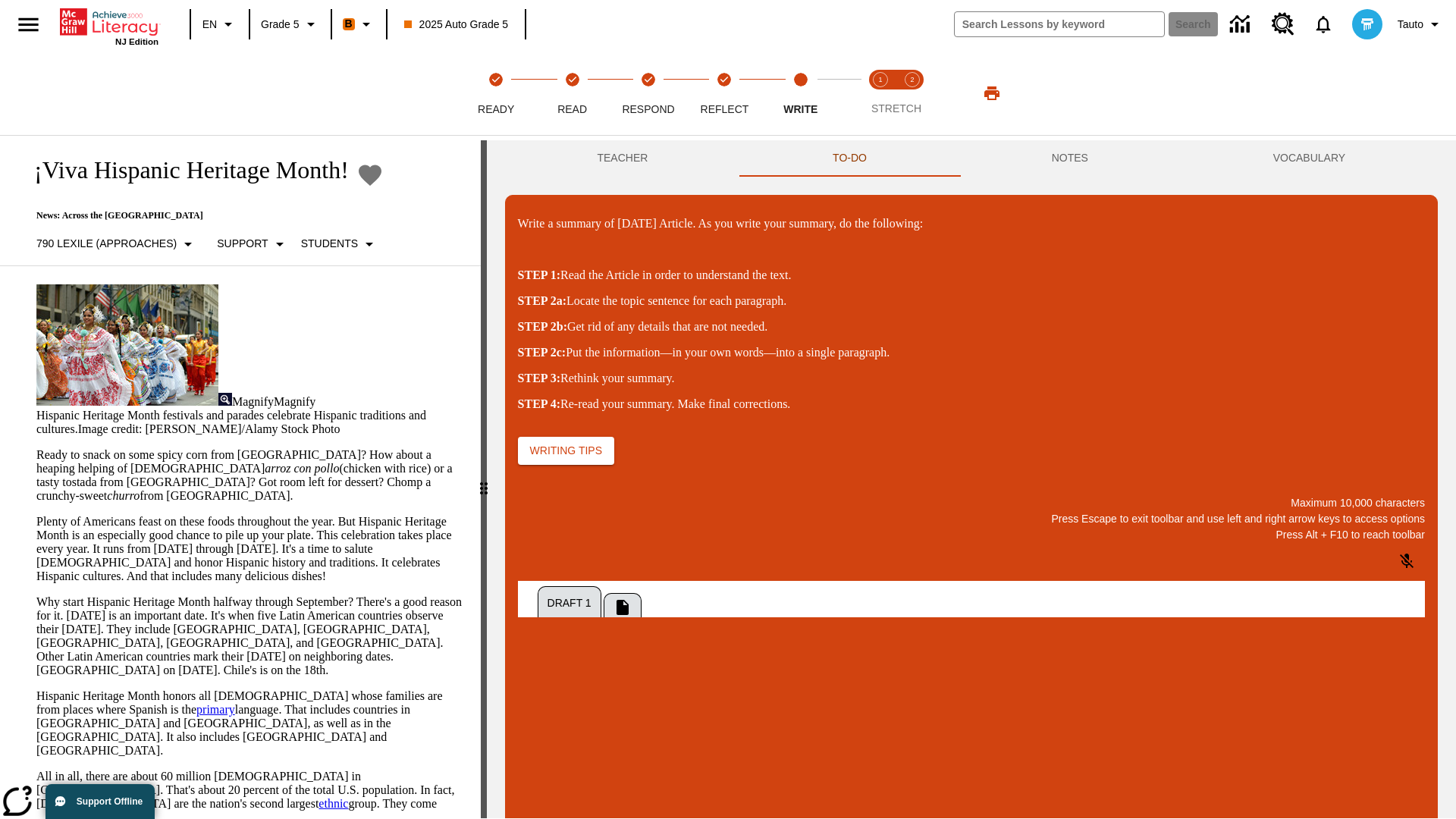
scroll to position [0, 0]
click at [738, 758] on p "\a\9Write a summary of today's Article. As you write your summary, do the follo…" at bounding box center [630, 756] width 215 height 14
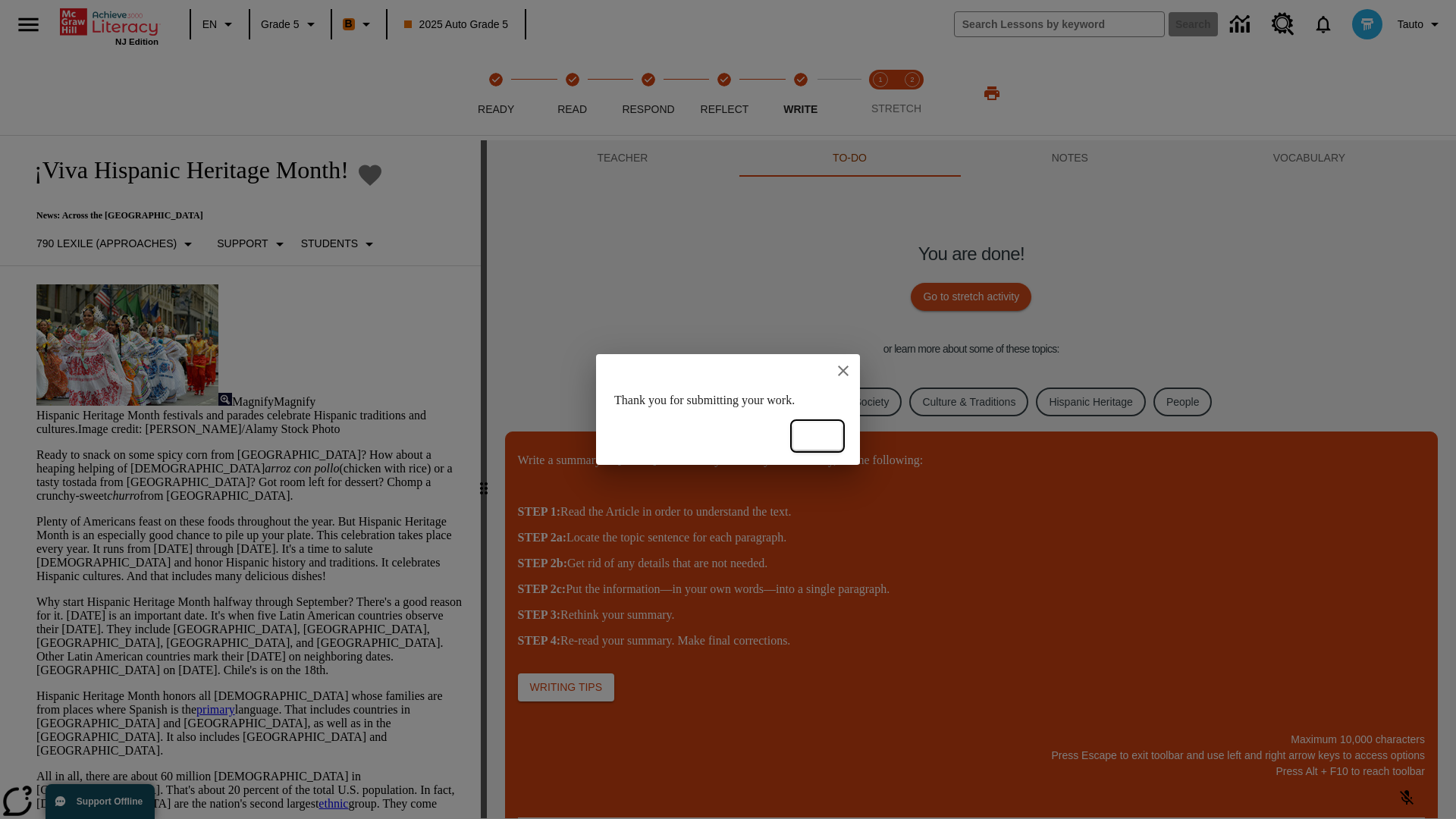
scroll to position [0, 0]
click at [818, 436] on button "Ok" at bounding box center [817, 436] width 48 height 28
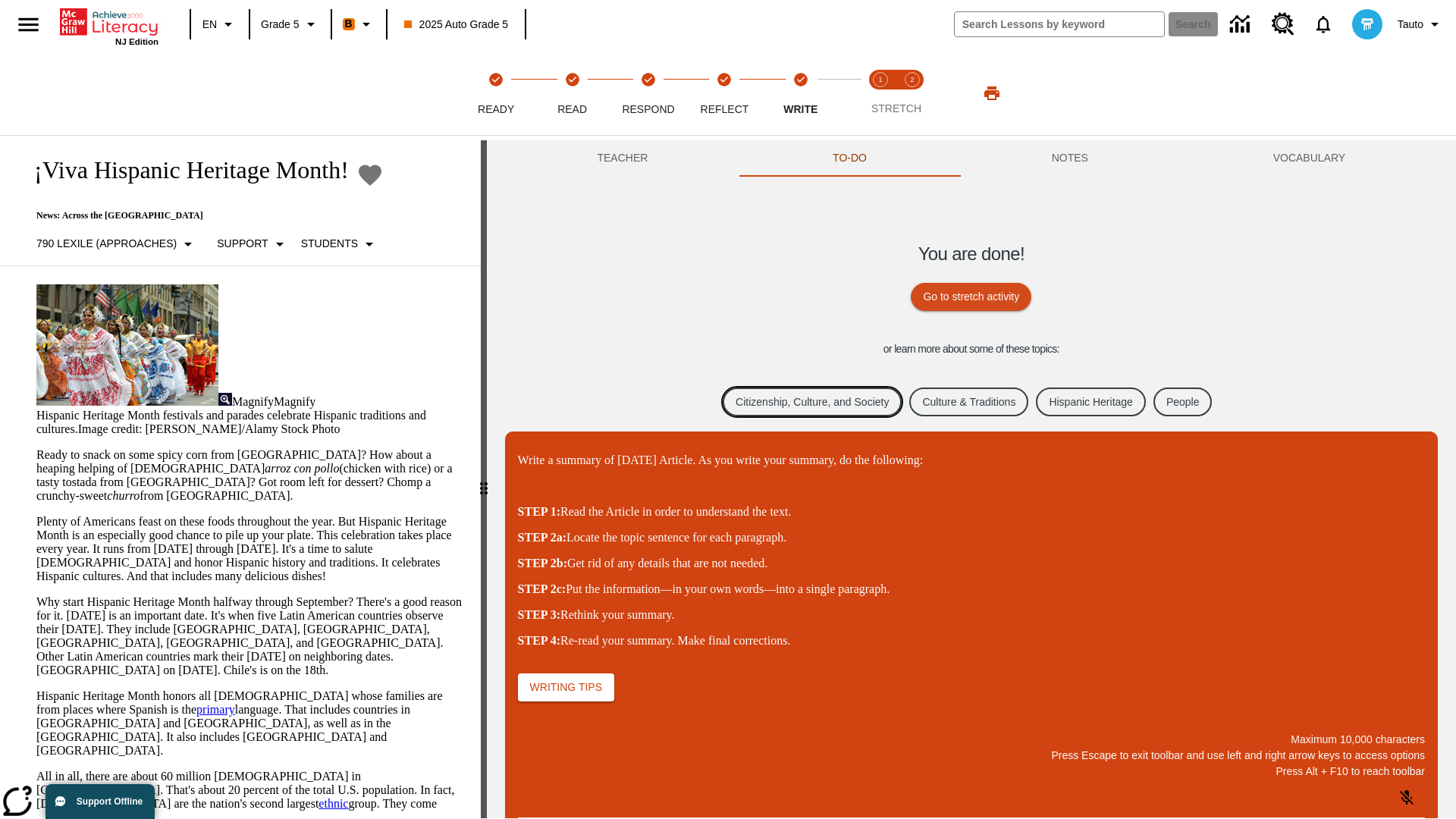
click at [802, 401] on link "Citizenship, Culture, and Society" at bounding box center [812, 403] width 179 height 29
